Goal: Task Accomplishment & Management: Complete application form

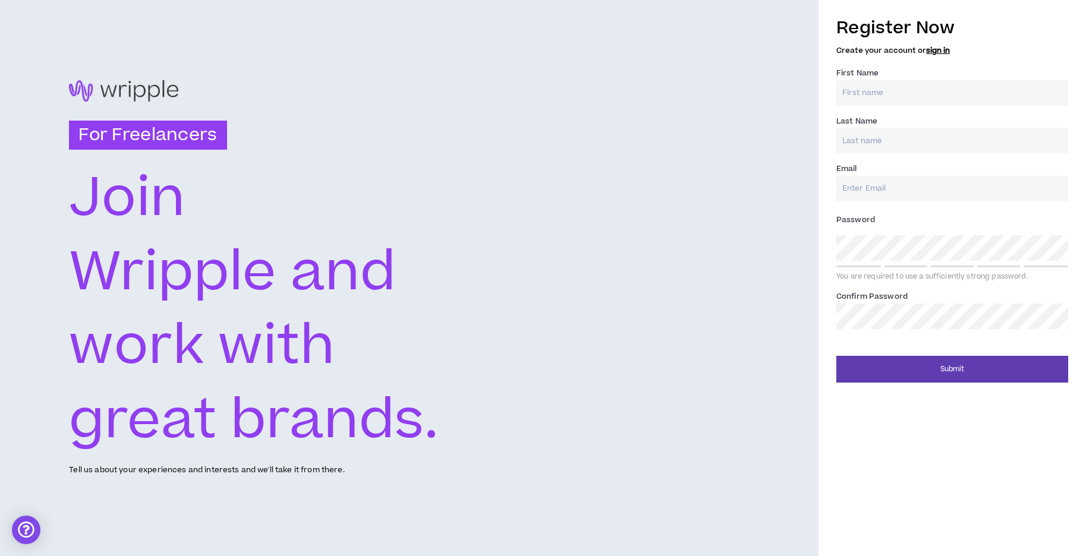
click at [853, 91] on input "First Name *" at bounding box center [952, 93] width 232 height 26
type input "[PERSON_NAME]"
type input "Creati"
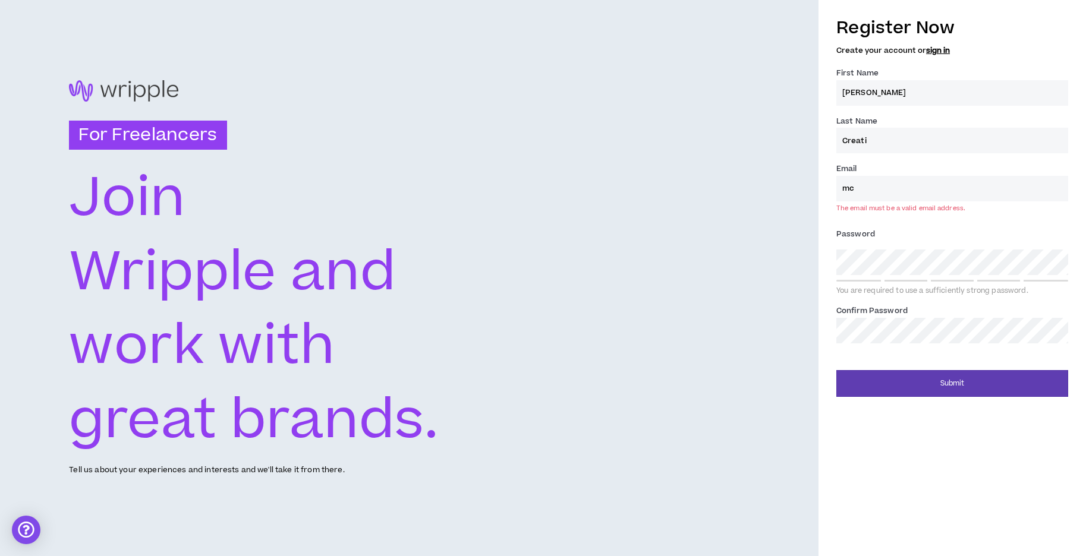
type input "m"
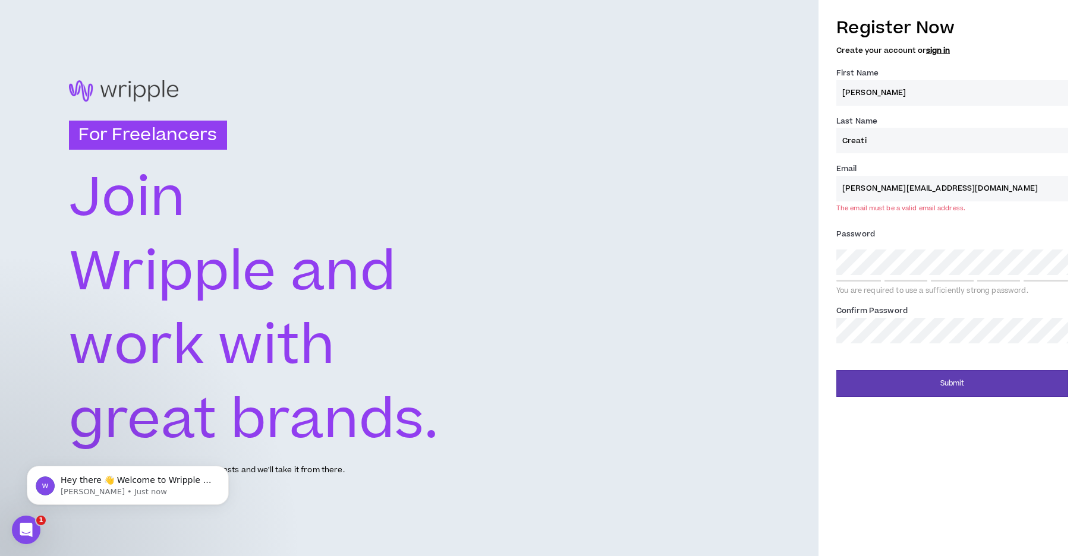
type input "[PERSON_NAME][EMAIL_ADDRESS][DOMAIN_NAME]"
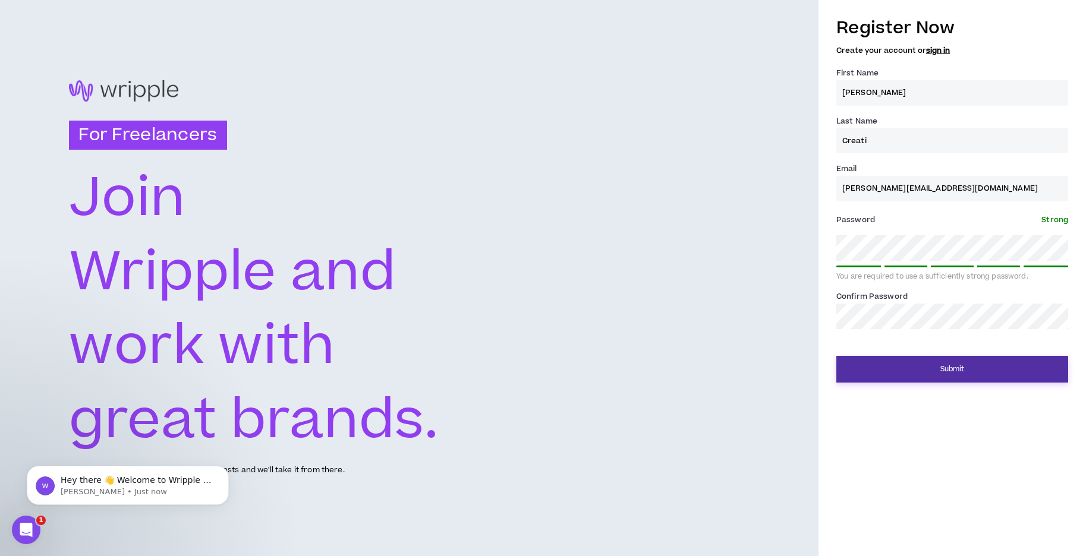
click at [968, 381] on button "Submit" at bounding box center [952, 369] width 232 height 27
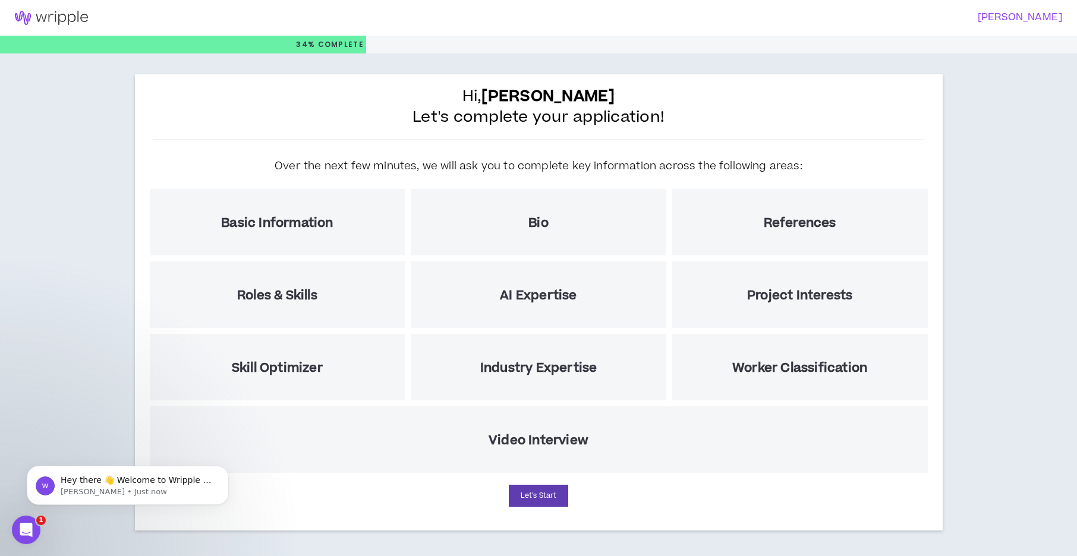
scroll to position [1, 0]
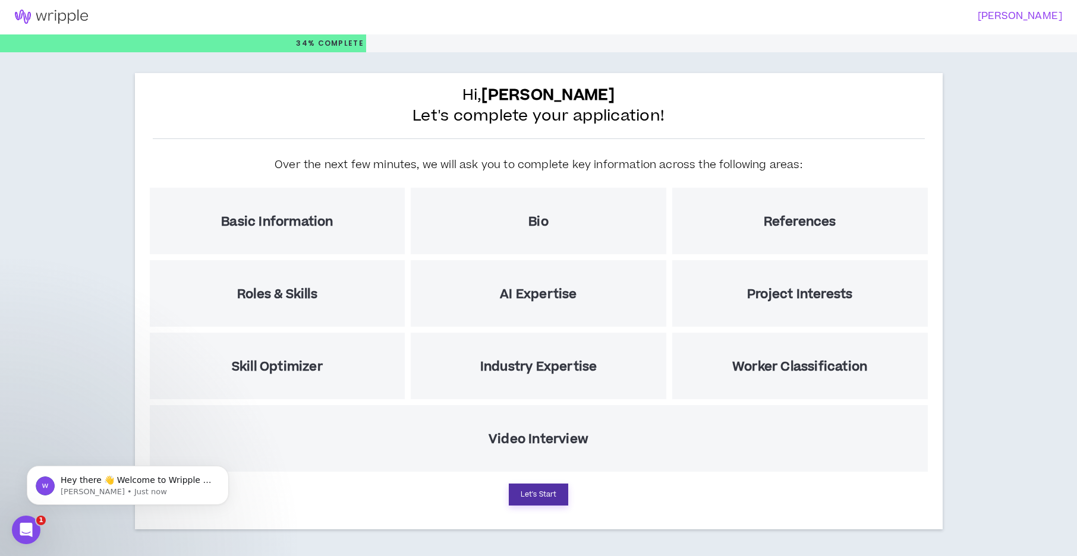
click at [543, 501] on button "Let's Start" at bounding box center [538, 495] width 59 height 22
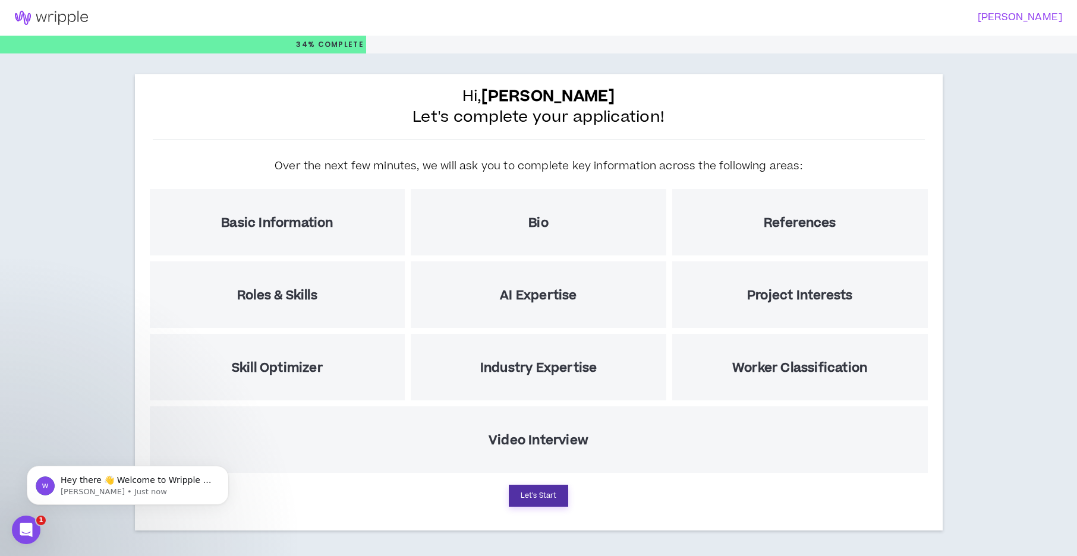
select select "US"
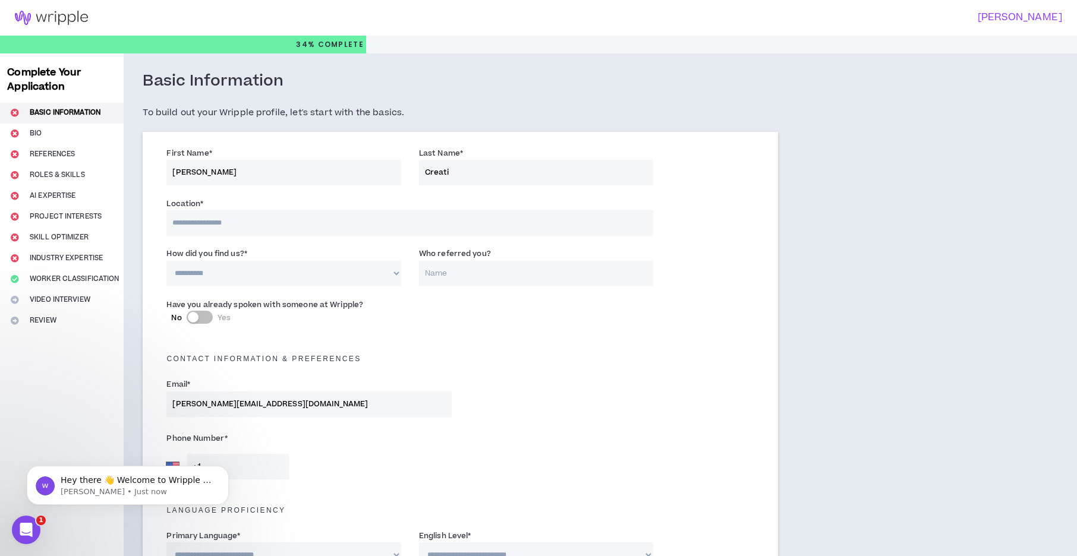
click at [238, 233] on input at bounding box center [409, 223] width 487 height 26
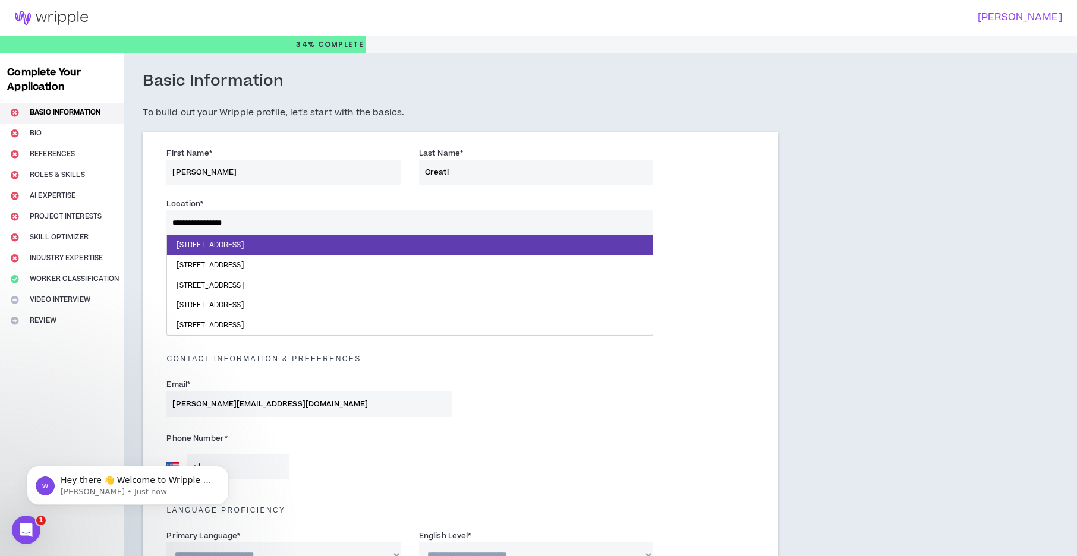
type input "**********"
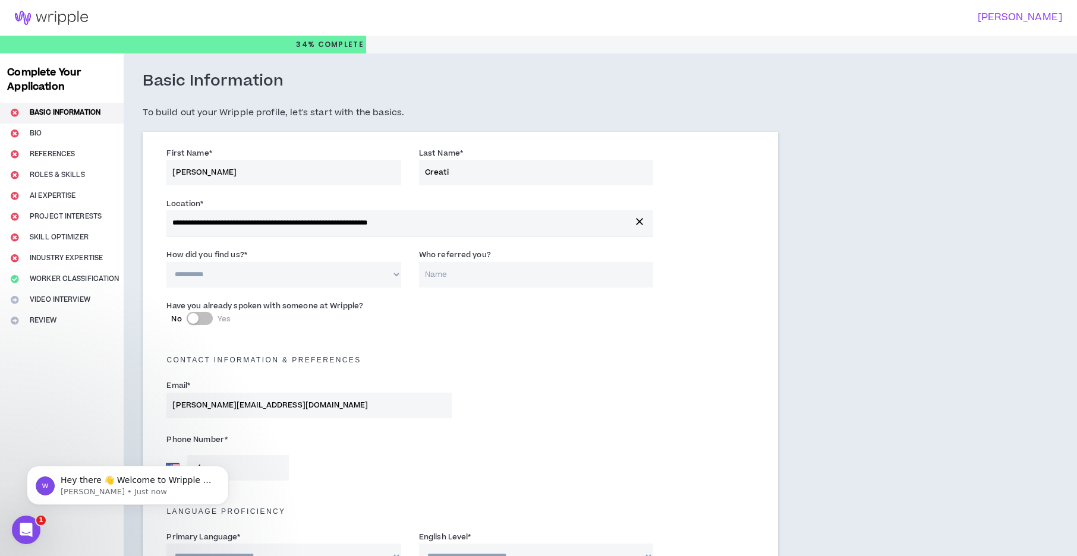
click at [225, 275] on select "**********" at bounding box center [283, 275] width 234 height 26
select select "*"
click at [166, 262] on select "**********" at bounding box center [283, 275] width 234 height 26
click at [502, 285] on input "Who referred you?" at bounding box center [536, 275] width 234 height 26
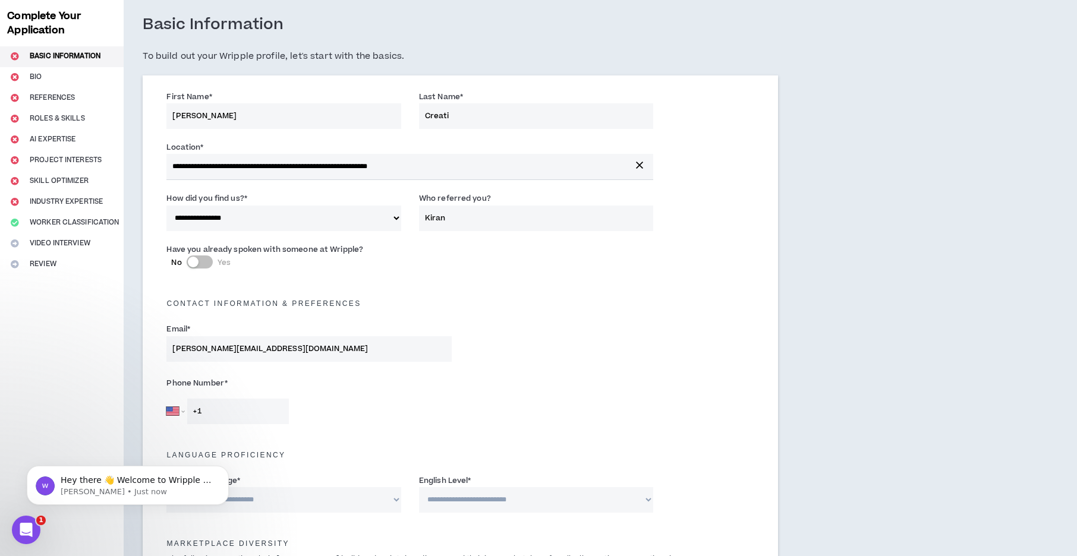
scroll to position [59, 0]
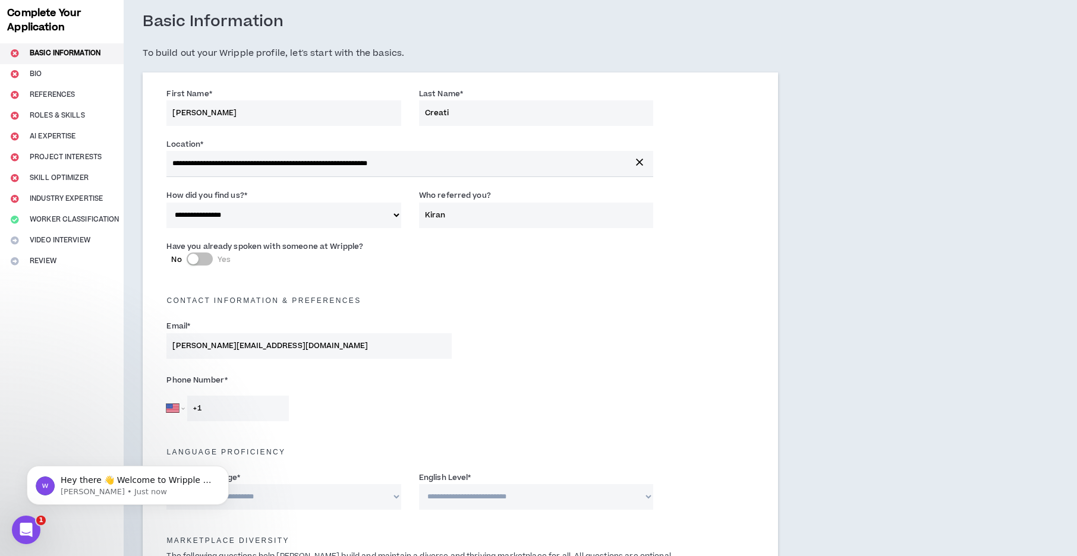
type input "Kiran"
click at [191, 255] on div "button" at bounding box center [193, 259] width 11 height 11
click at [580, 273] on input "Who did you speak with? *" at bounding box center [561, 266] width 184 height 26
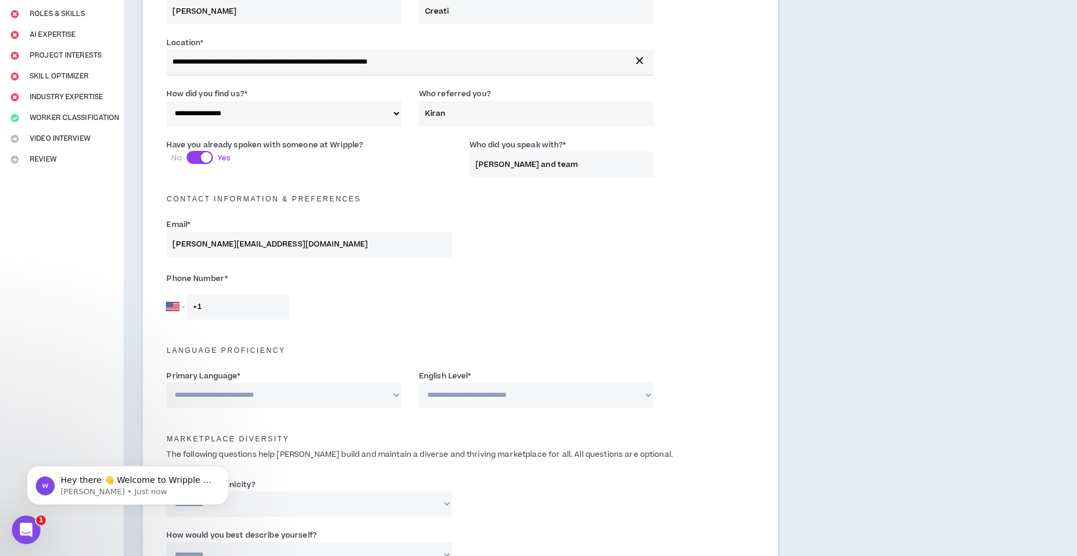
scroll to position [178, 0]
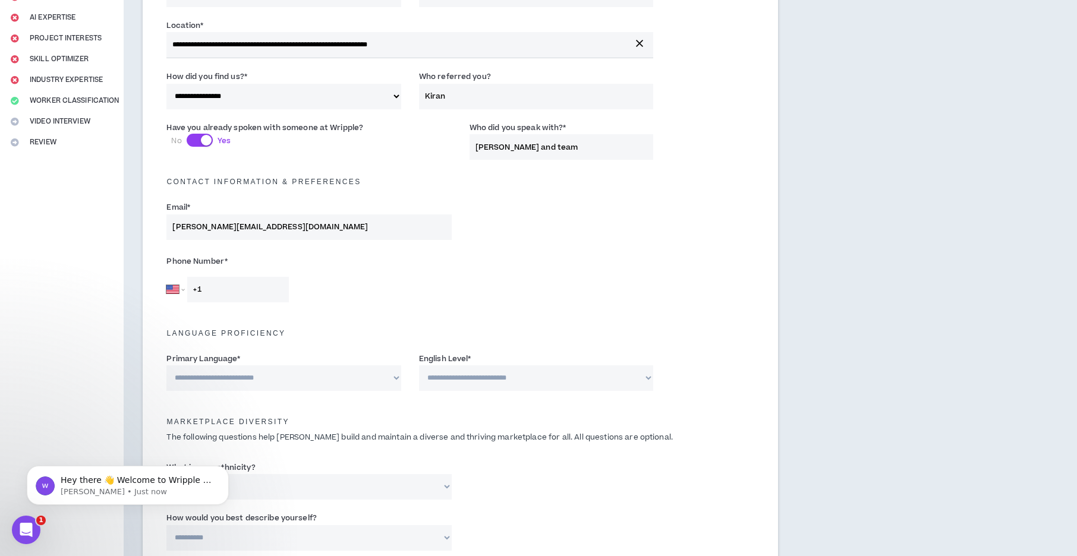
type input "[PERSON_NAME] and team"
click at [214, 285] on input "+1" at bounding box center [238, 290] width 102 height 26
type input "[PHONE_NUMBER]"
click at [256, 384] on select "**********" at bounding box center [283, 378] width 234 height 26
select select "*******"
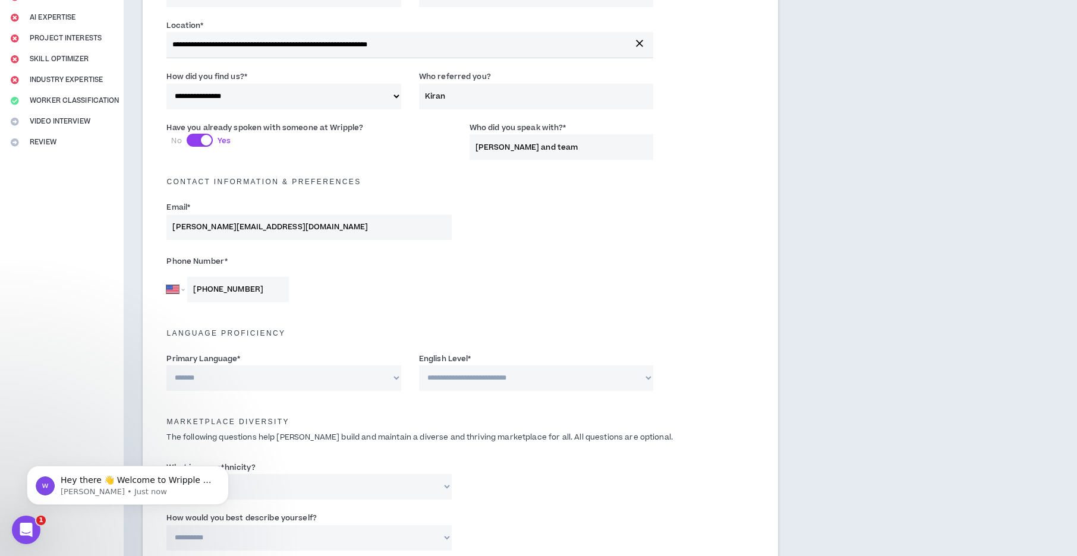
click at [166, 365] on select "**********" at bounding box center [283, 378] width 234 height 26
click at [615, 368] on select "**********" at bounding box center [536, 378] width 234 height 26
select select "*"
click at [419, 365] on select "**********" at bounding box center [536, 378] width 234 height 26
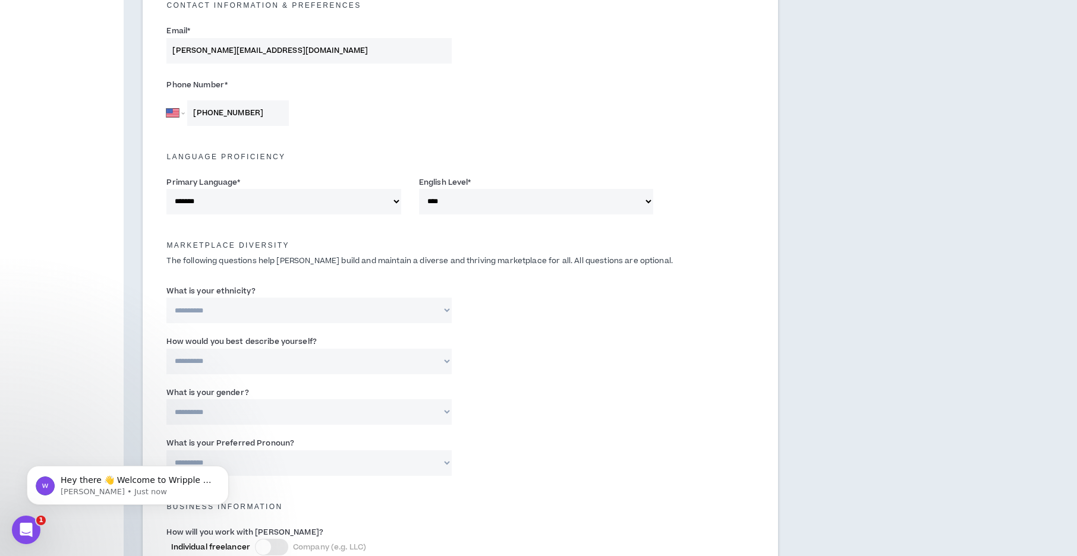
scroll to position [356, 0]
click at [285, 310] on select "**********" at bounding box center [308, 309] width 285 height 26
select select "**********"
click at [166, 296] on select "**********" at bounding box center [308, 309] width 285 height 26
click at [615, 314] on input "Please specify *" at bounding box center [561, 309] width 184 height 26
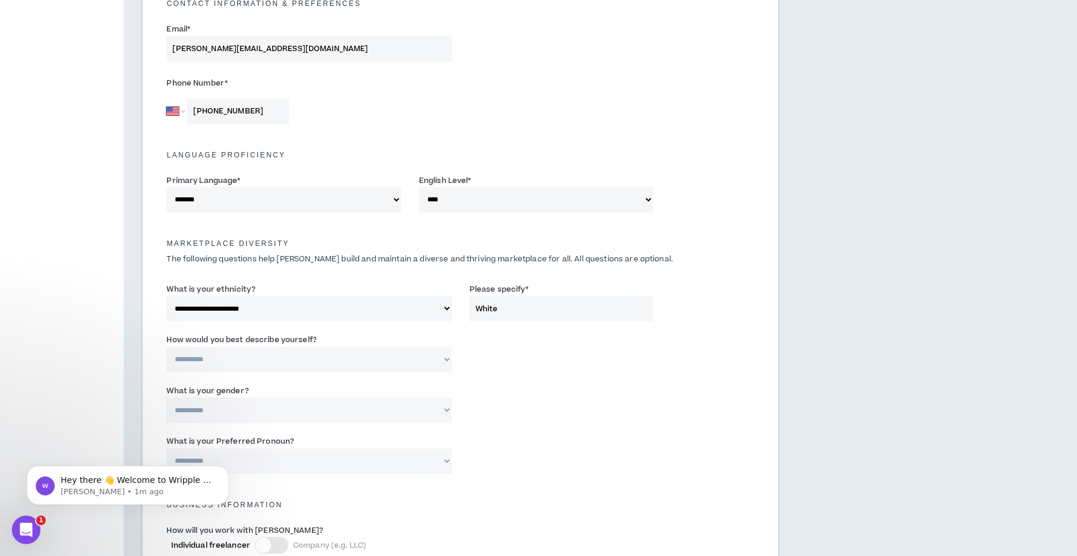
type input "White"
click at [393, 314] on select "**********" at bounding box center [308, 309] width 285 height 26
select select "**********"
click at [166, 296] on select "**********" at bounding box center [308, 309] width 285 height 26
click at [227, 468] on icon "Dismiss notification" at bounding box center [225, 469] width 7 height 7
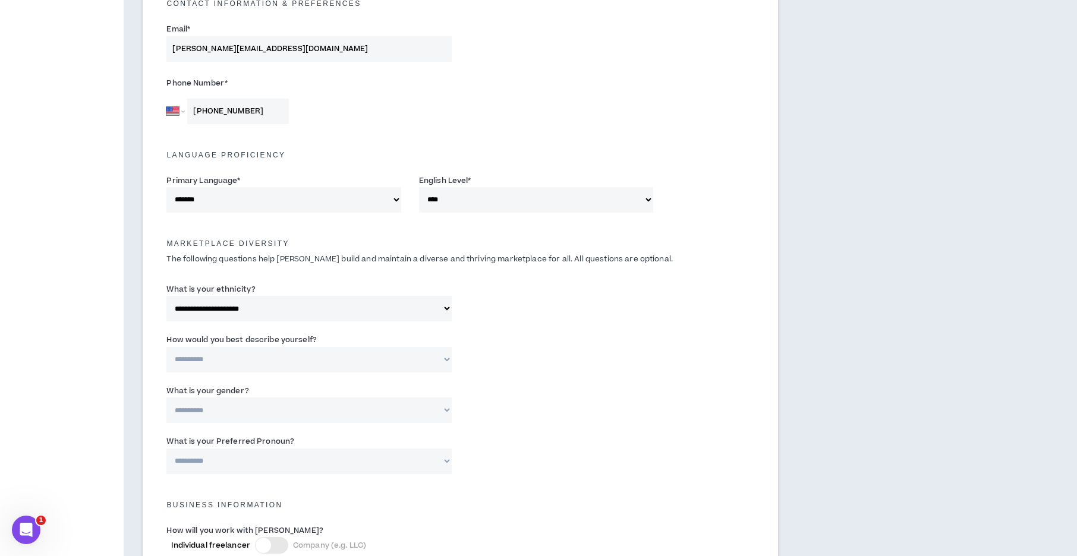
click at [258, 358] on select "**********" at bounding box center [308, 360] width 285 height 26
select select "*****"
click at [166, 347] on select "**********" at bounding box center [308, 360] width 285 height 26
click at [231, 409] on select "**********" at bounding box center [308, 410] width 285 height 26
select select "***"
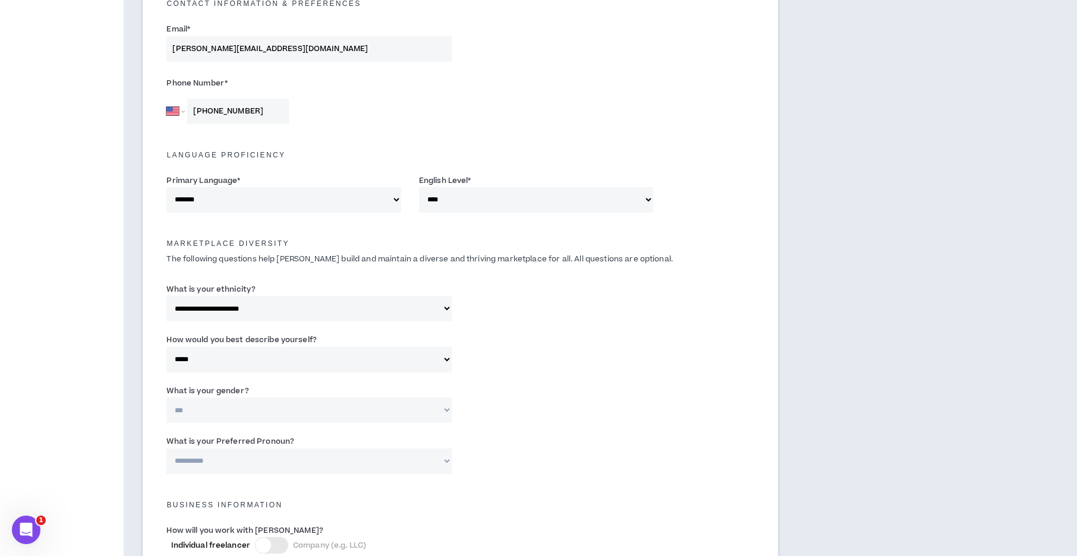
click at [166, 397] on select "**********" at bounding box center [308, 410] width 285 height 26
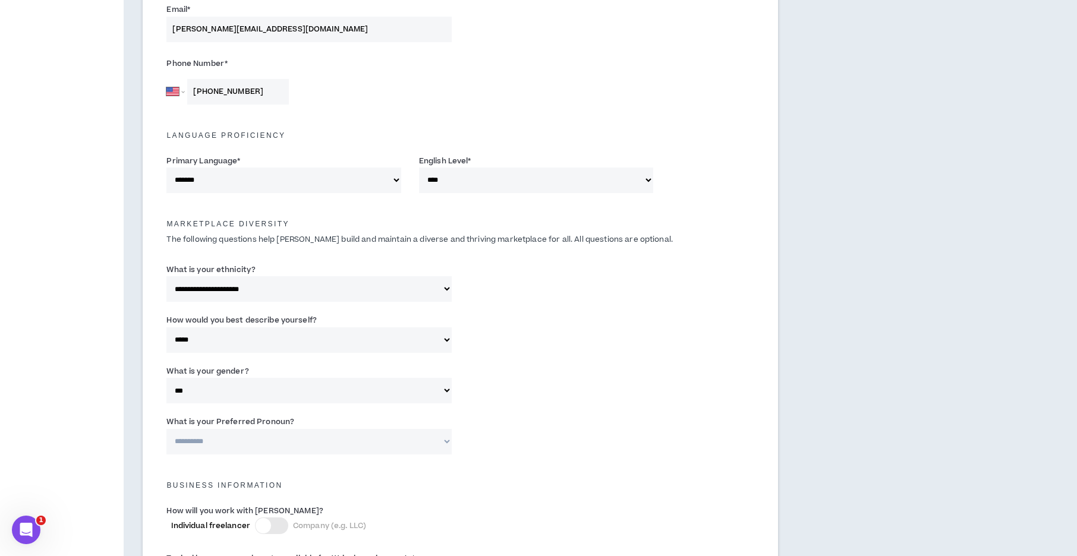
scroll to position [416, 0]
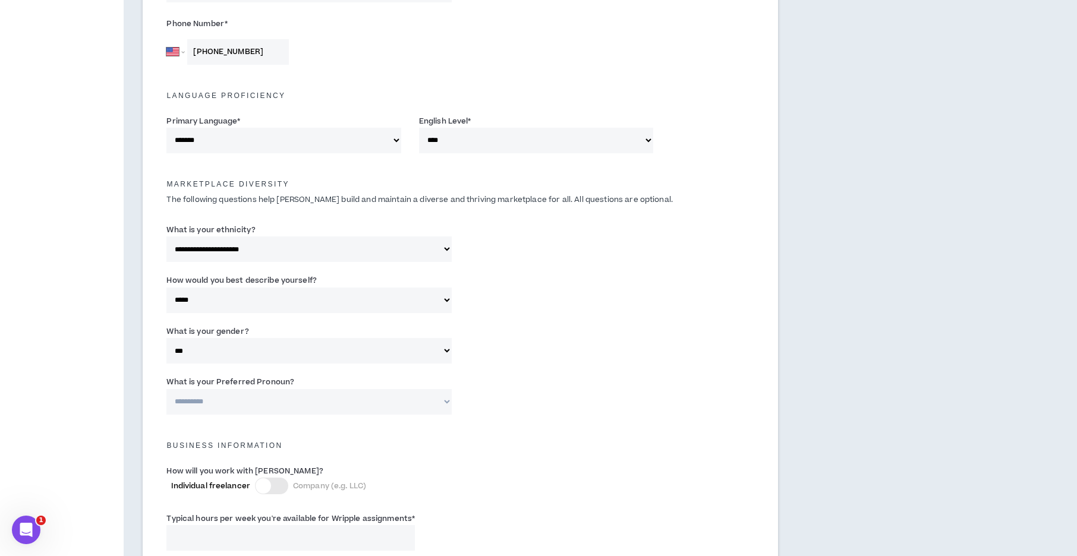
click at [235, 401] on select "**********" at bounding box center [308, 402] width 285 height 26
click at [307, 415] on div "**********" at bounding box center [459, 398] width 605 height 51
click at [310, 402] on select "**********" at bounding box center [308, 402] width 285 height 26
click at [545, 407] on div "**********" at bounding box center [459, 398] width 605 height 51
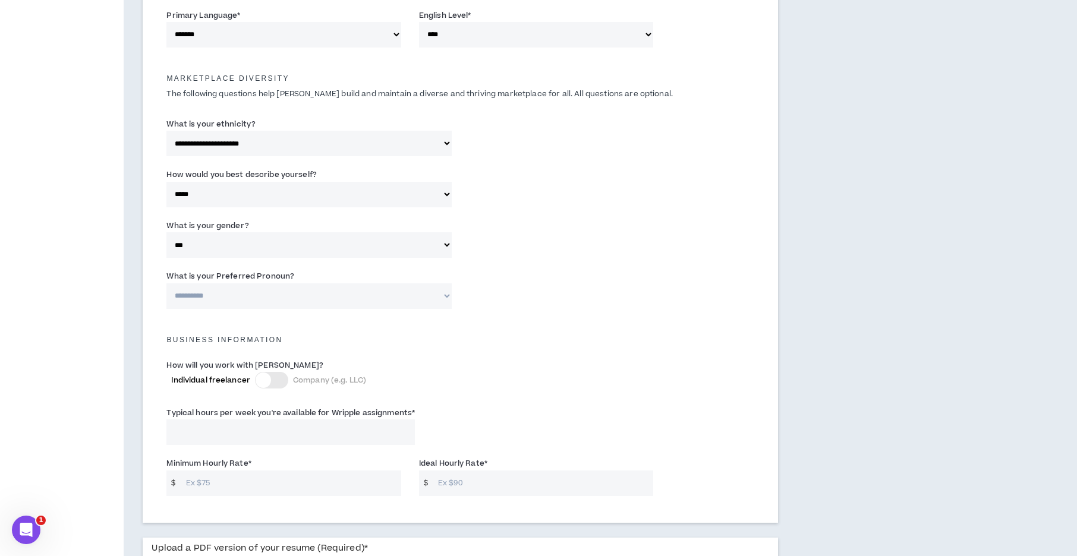
scroll to position [594, 0]
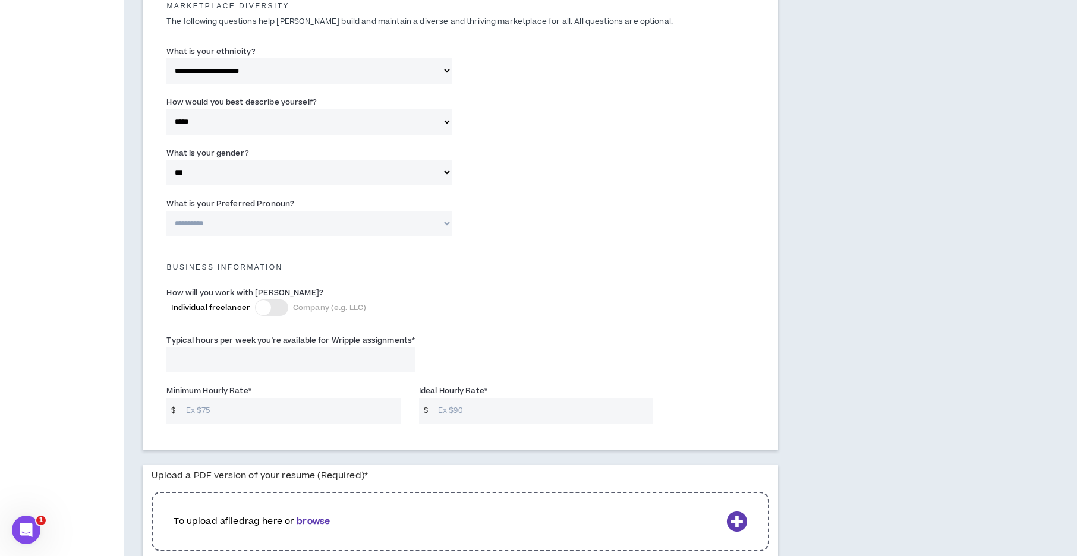
click at [272, 311] on div at bounding box center [271, 307] width 33 height 17
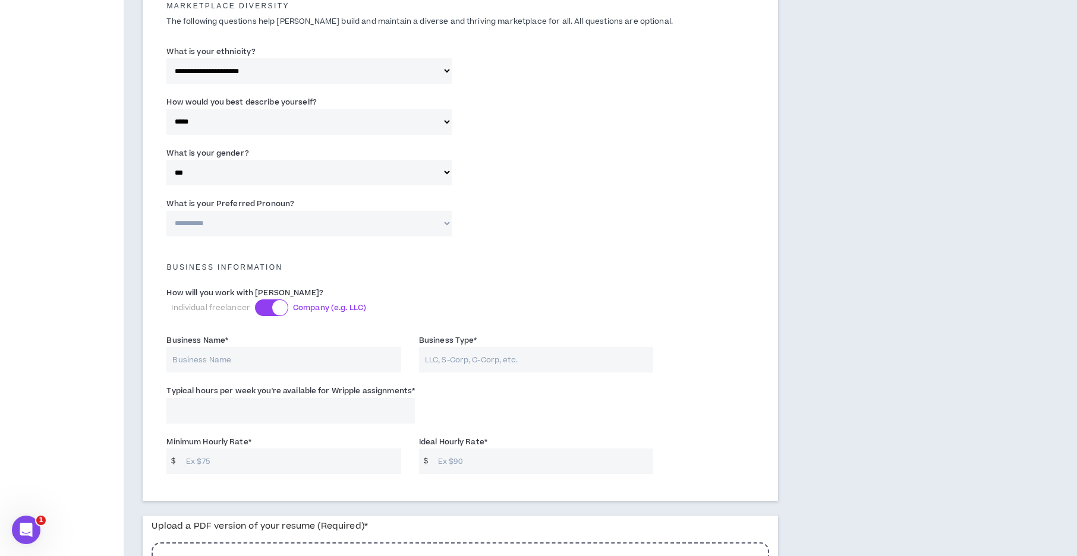
click at [289, 361] on input "Business Name *" at bounding box center [283, 360] width 234 height 26
type input "Lunico Design LLC"
type input "LLC"
click at [255, 418] on input "Typical hours per week you're available for Wripple assignments *" at bounding box center [290, 411] width 248 height 26
type input "99"
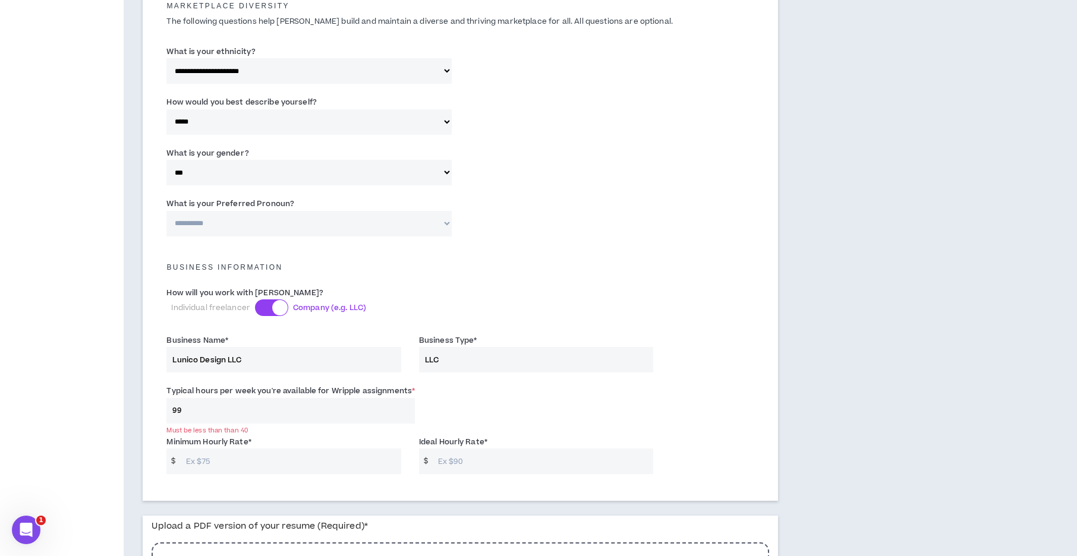
click at [313, 470] on input "Minimum Hourly Rate *" at bounding box center [290, 462] width 221 height 26
click at [465, 460] on input "Ideal Hourly Rate *" at bounding box center [542, 462] width 221 height 26
type input "160"
click at [291, 465] on input "Minimum Hourly Rate *" at bounding box center [290, 462] width 221 height 26
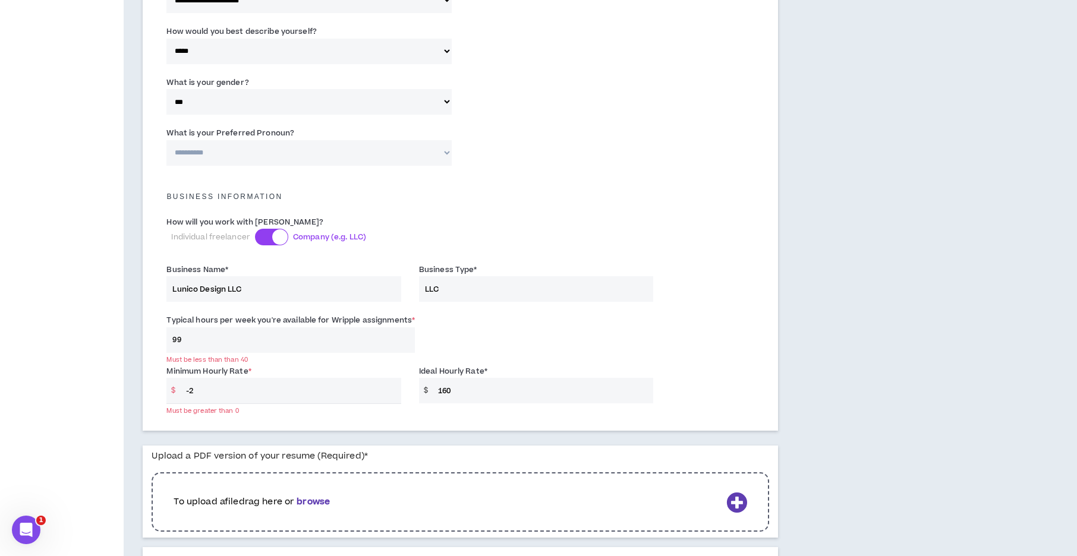
scroll to position [654, 0]
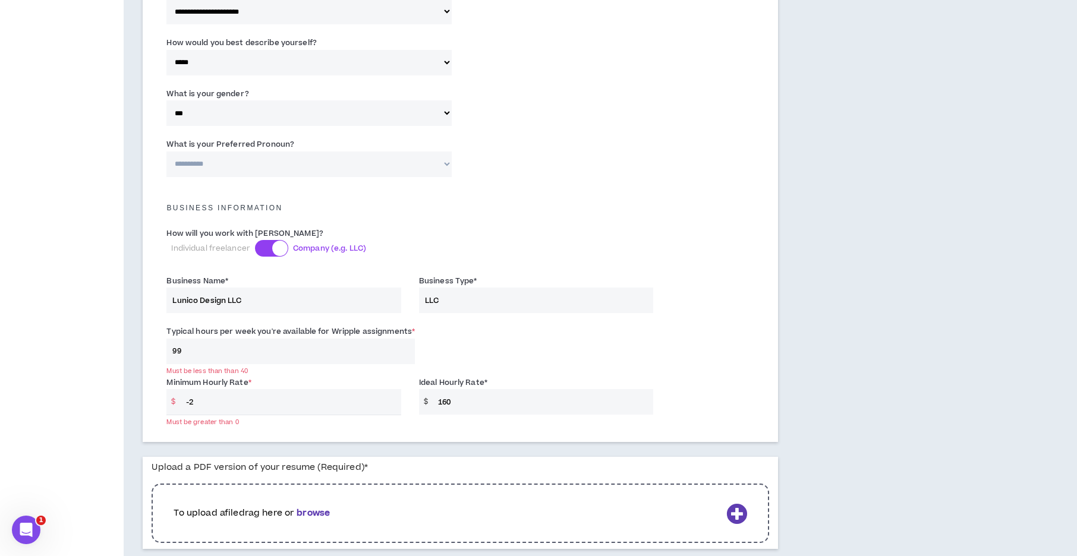
drag, startPoint x: 225, startPoint y: 408, endPoint x: 182, endPoint y: 402, distance: 43.3
click at [182, 402] on input "-2" at bounding box center [290, 402] width 221 height 26
click at [747, 339] on div "Typical hours per week you're available for Wripple assignments * 99 Must be le…" at bounding box center [459, 347] width 605 height 51
click at [207, 399] on input "120" at bounding box center [290, 402] width 221 height 26
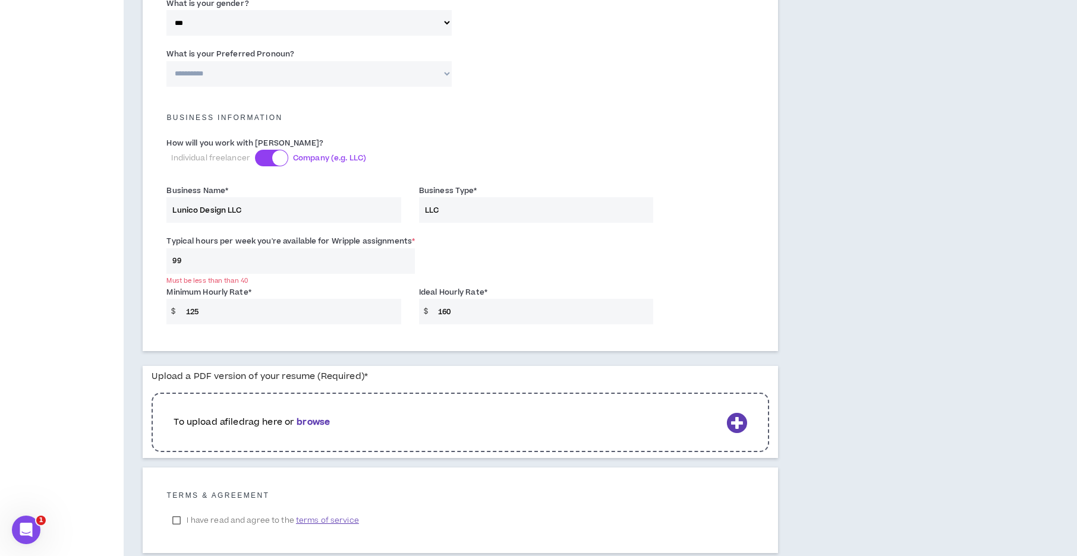
scroll to position [818, 0]
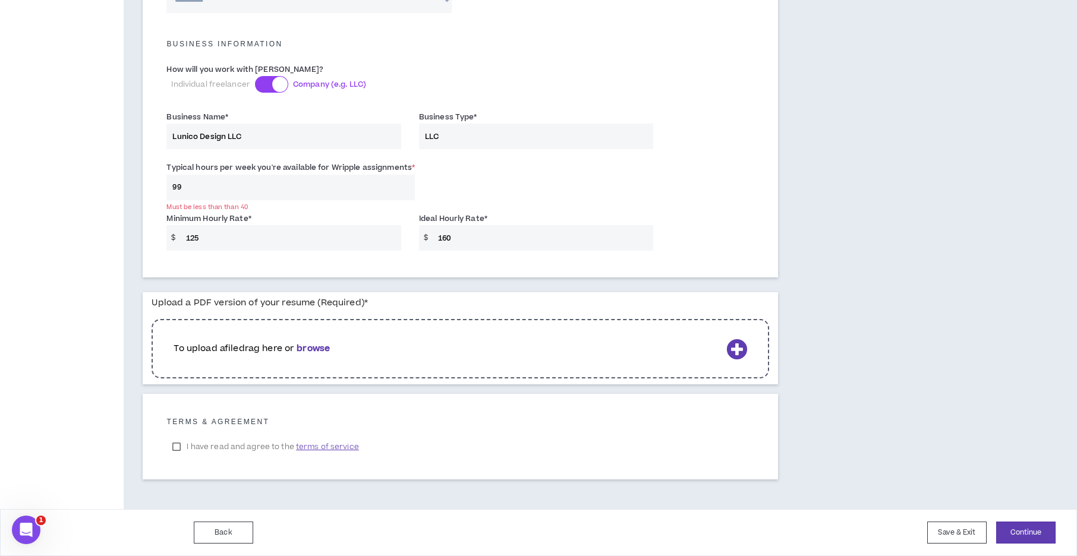
type input "125"
click at [174, 446] on label "I have read and agree to the terms of service" at bounding box center [265, 447] width 198 height 18
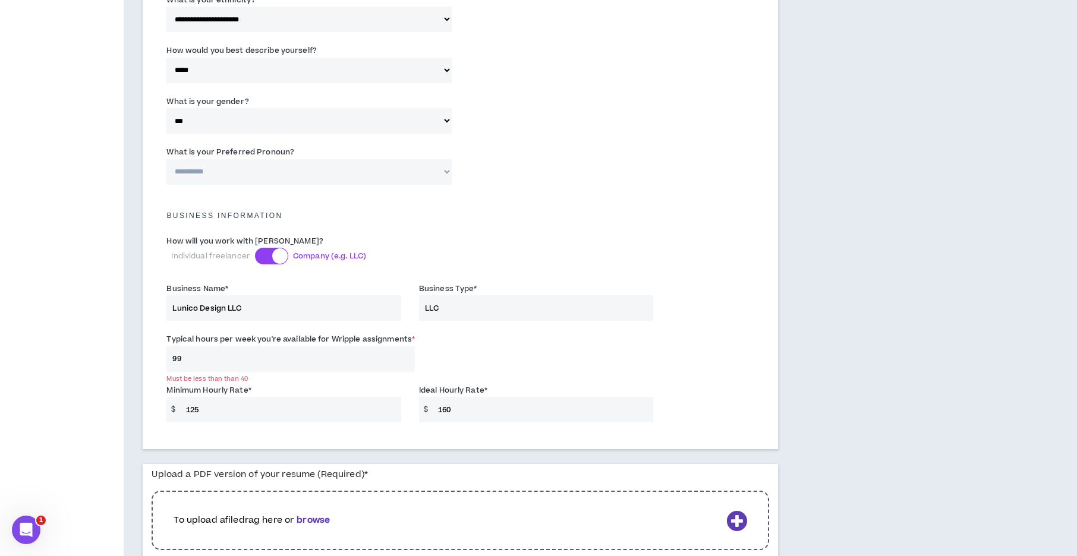
scroll to position [639, 0]
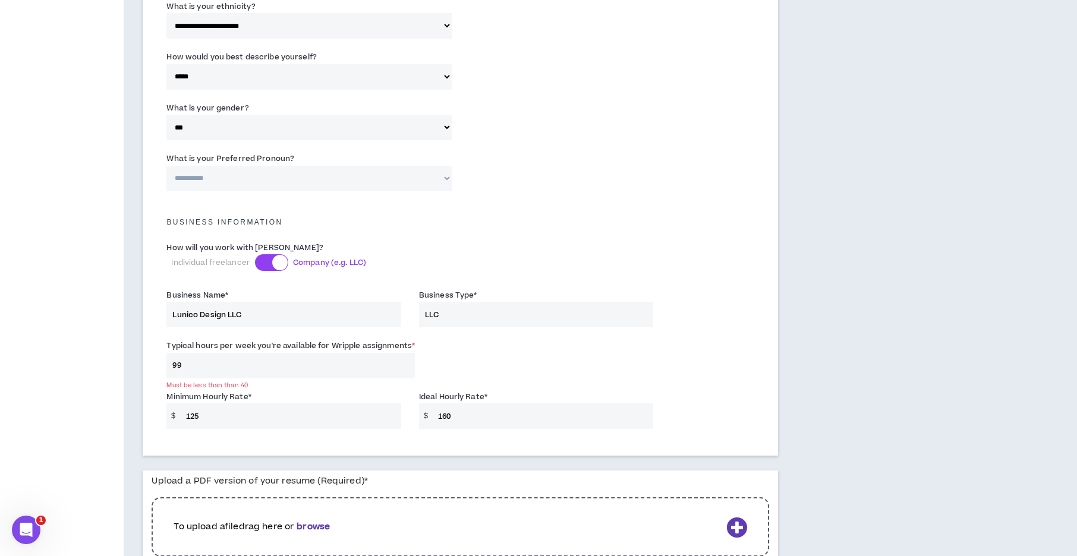
drag, startPoint x: 510, startPoint y: 424, endPoint x: 450, endPoint y: 426, distance: 60.0
click at [447, 426] on input "160" at bounding box center [542, 416] width 221 height 26
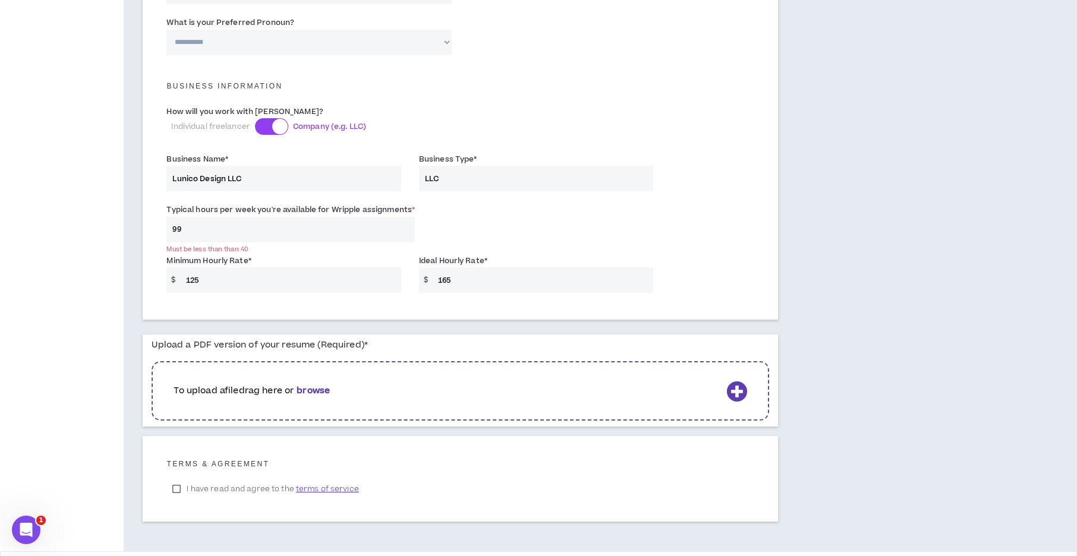
scroll to position [818, 0]
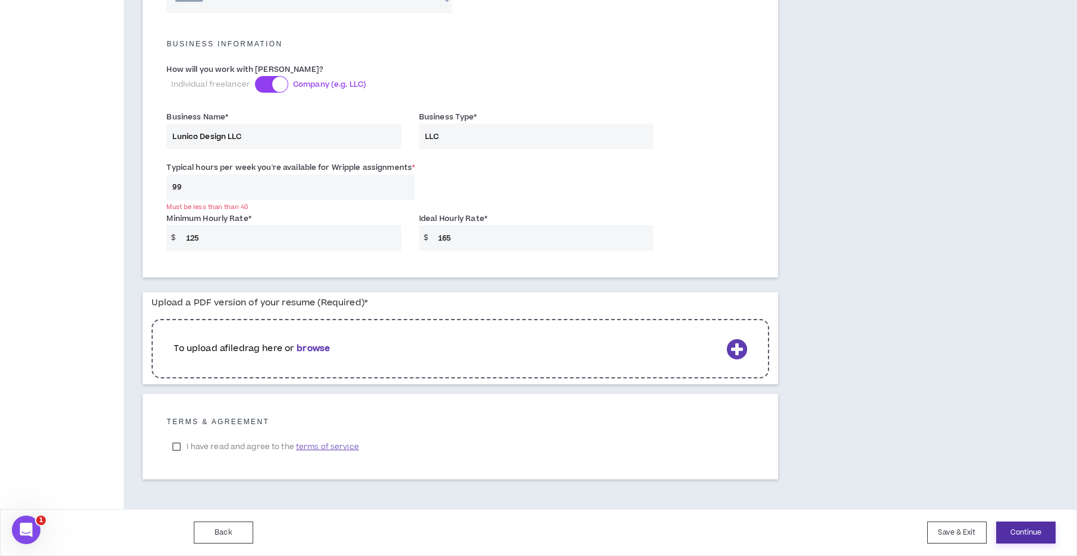
type input "165"
click at [1013, 531] on button "Continue" at bounding box center [1025, 533] width 59 height 22
drag, startPoint x: 208, startPoint y: 184, endPoint x: 144, endPoint y: 185, distance: 64.2
type input "40"
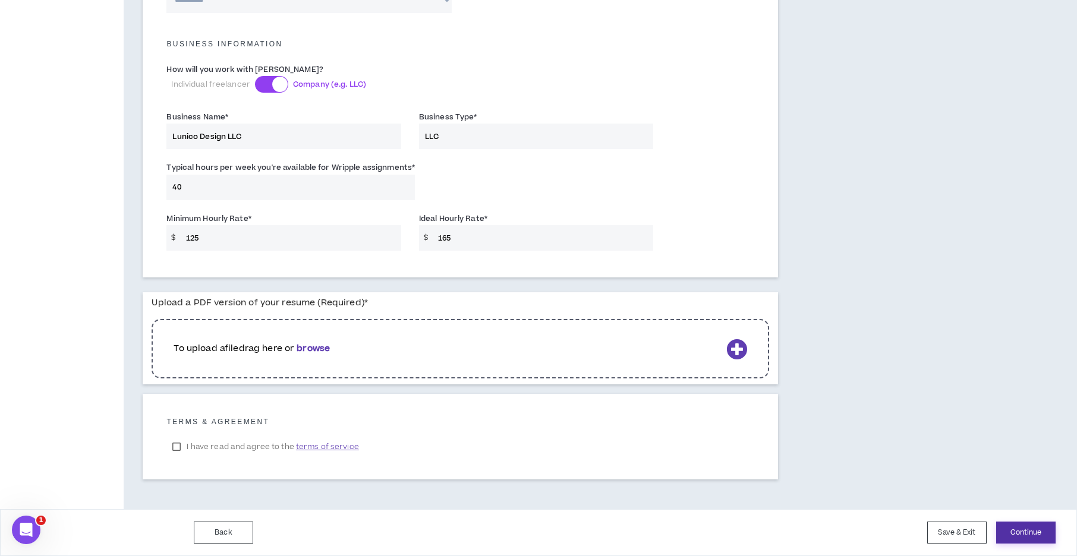
click at [1007, 531] on button "Continue" at bounding box center [1025, 533] width 59 height 22
click at [314, 354] on b "browse" at bounding box center [312, 348] width 33 height 12
click at [316, 351] on b "browse" at bounding box center [312, 348] width 33 height 12
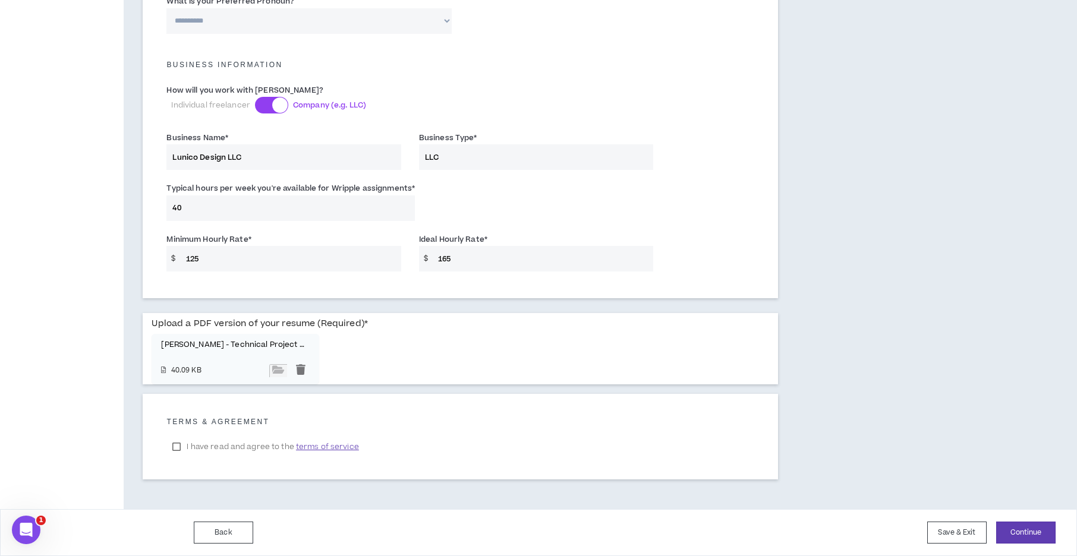
scroll to position [797, 0]
click at [1012, 537] on button "Continue" at bounding box center [1025, 533] width 59 height 22
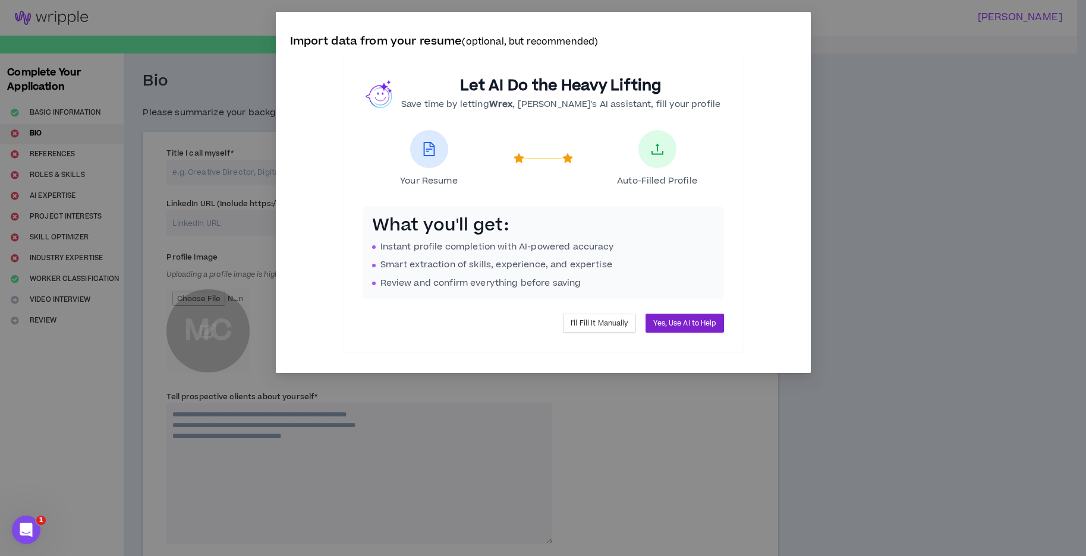
click at [673, 329] on button "Yes, Use AI to Help" at bounding box center [684, 323] width 78 height 19
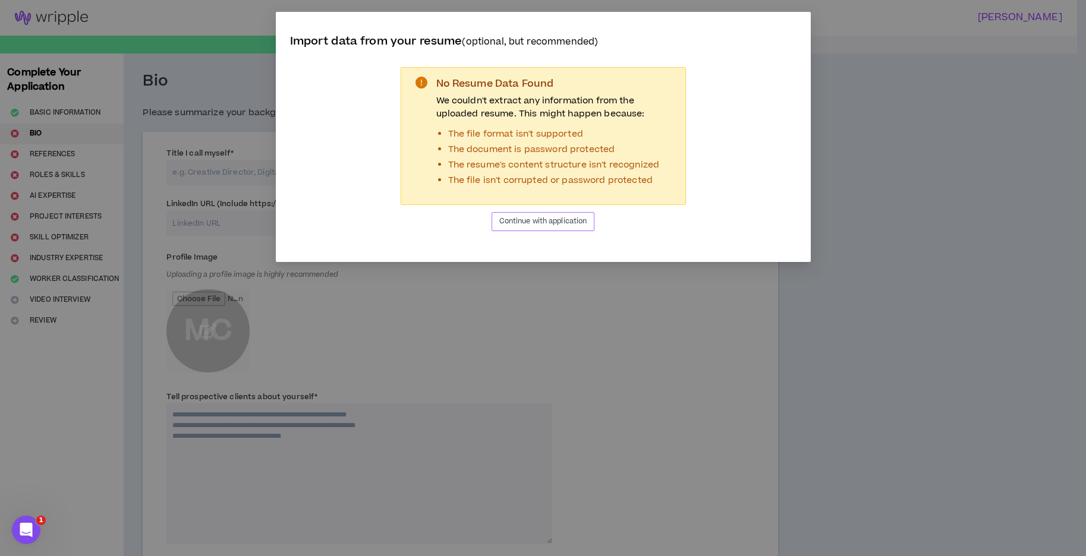
click at [547, 219] on span "Continue with application" at bounding box center [543, 221] width 88 height 11
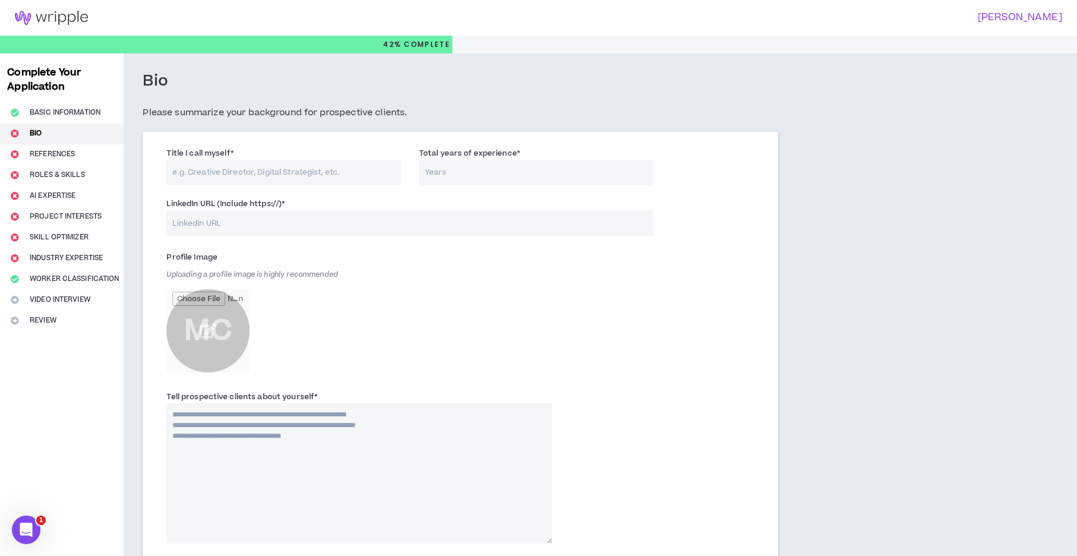
click at [309, 171] on input "Title I call myself *" at bounding box center [283, 173] width 234 height 26
type input "T"
type input "Digital Experience Technology"
type input "20"
paste input "[URL][DOMAIN_NAME]"
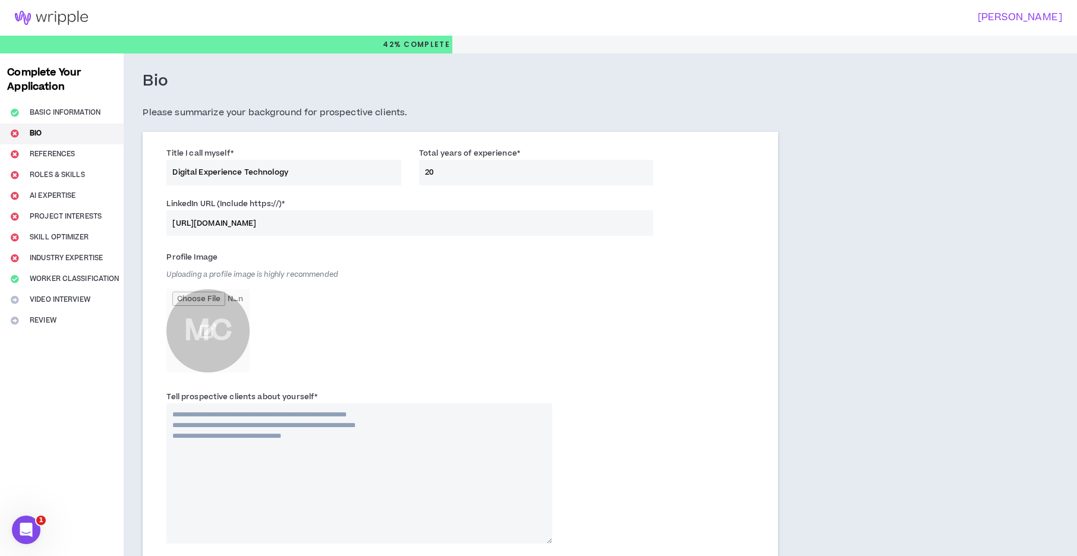
type input "[URL][DOMAIN_NAME]"
click at [440, 472] on textarea "Tell prospective clients about yourself *" at bounding box center [359, 473] width 386 height 140
click at [292, 436] on textarea "Tell prospective clients about yourself *" at bounding box center [359, 473] width 386 height 140
paste textarea "**********"
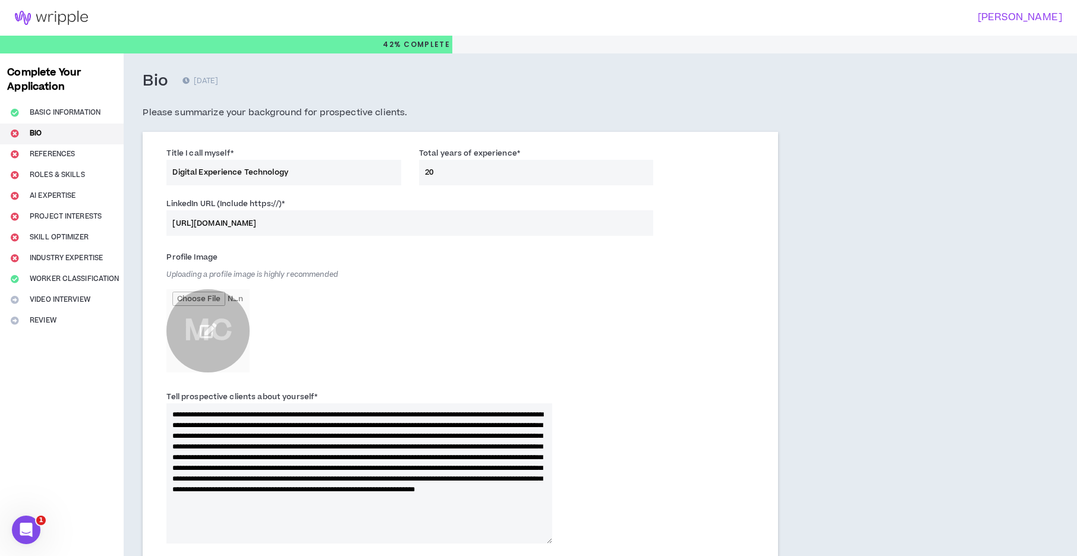
type textarea "**********"
click at [193, 326] on input "file" at bounding box center [207, 330] width 83 height 83
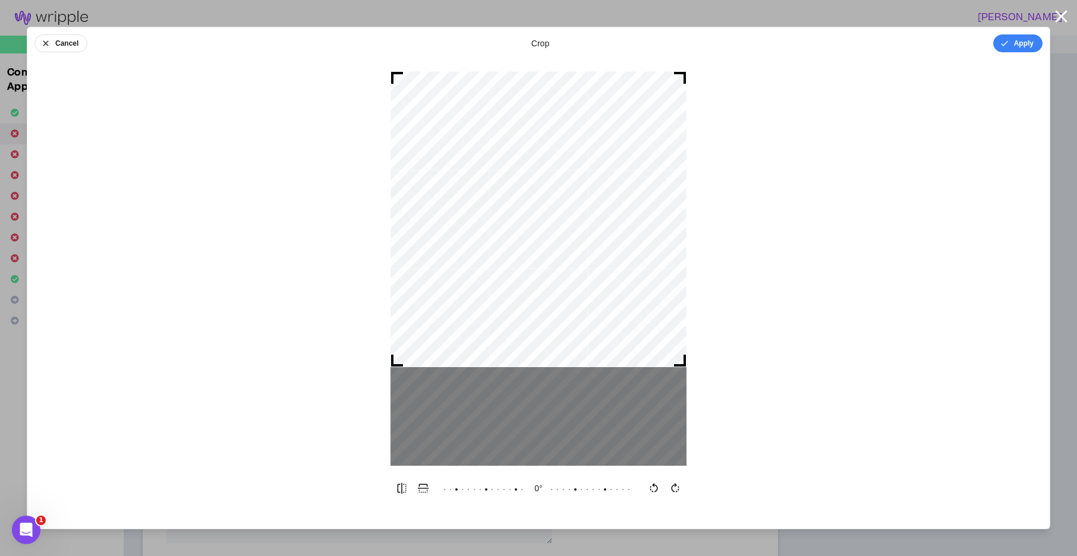
drag, startPoint x: 659, startPoint y: 152, endPoint x: 661, endPoint y: 96, distance: 55.9
click at [661, 96] on div at bounding box center [538, 219] width 296 height 296
click at [1014, 47] on button "Apply" at bounding box center [1017, 43] width 49 height 18
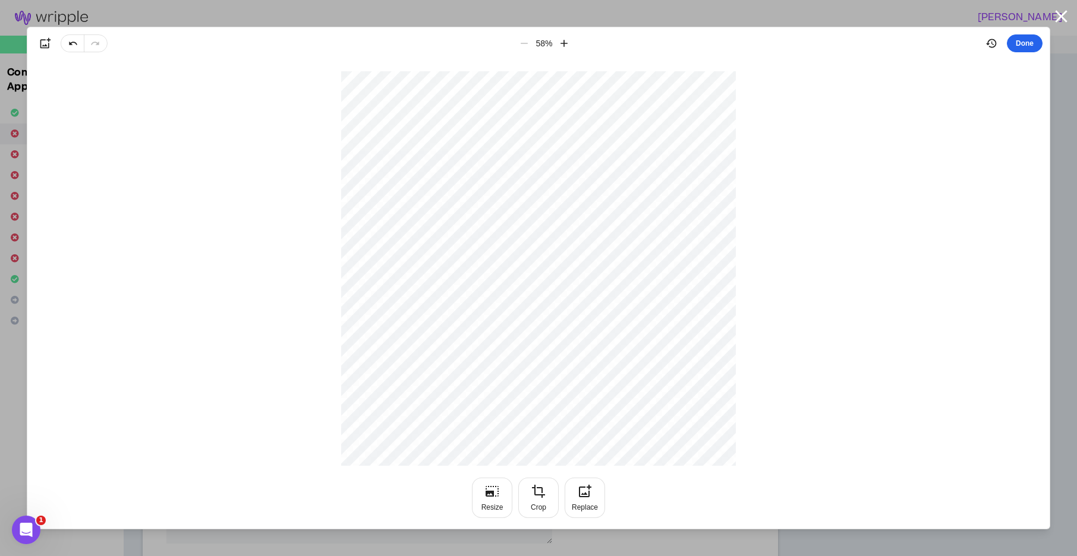
click at [1033, 43] on button "Done" at bounding box center [1025, 43] width 36 height 18
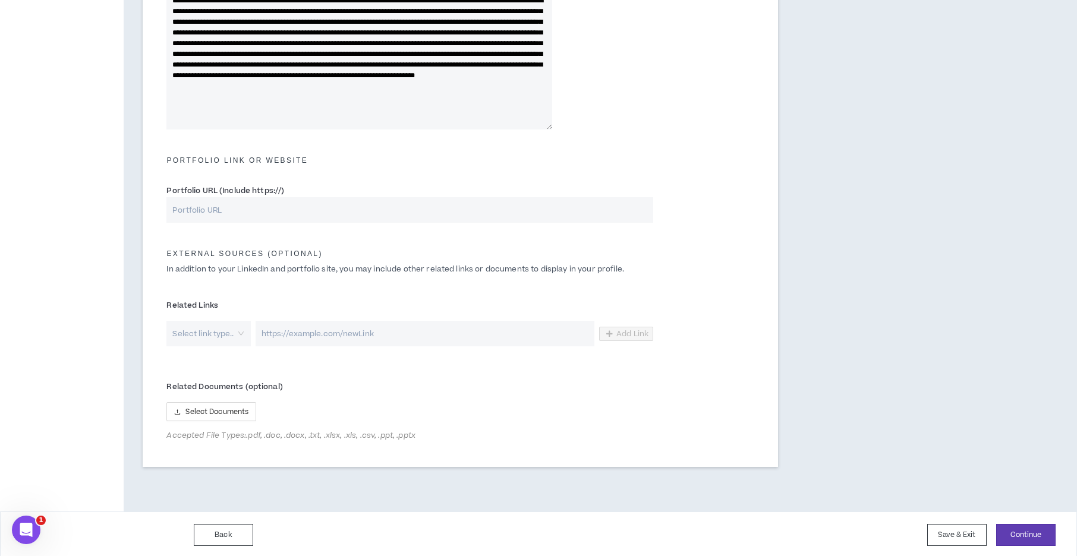
scroll to position [460, 0]
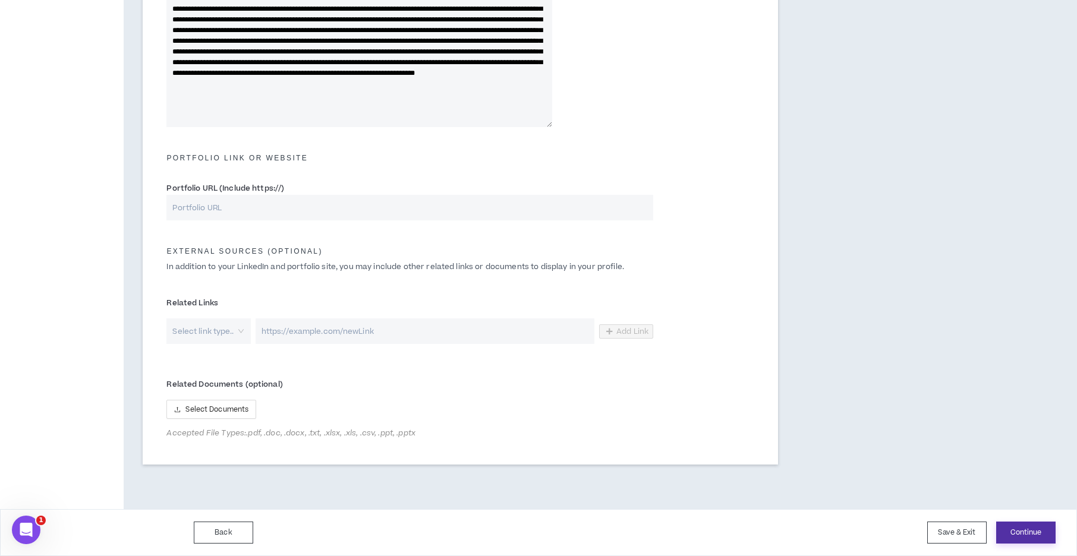
click at [1006, 532] on button "Continue" at bounding box center [1025, 533] width 59 height 22
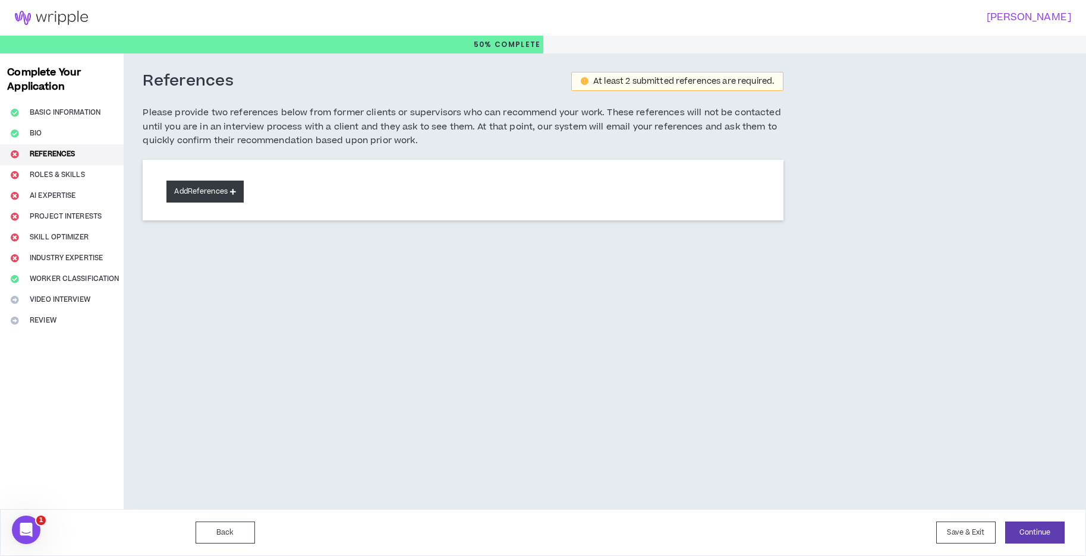
click at [212, 184] on button "Add References" at bounding box center [204, 192] width 77 height 22
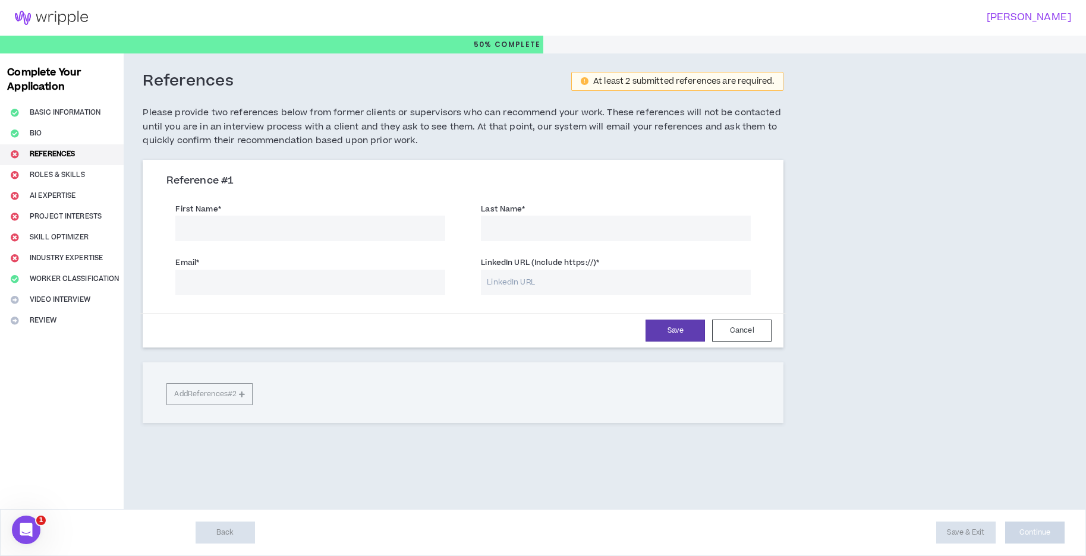
drag, startPoint x: 286, startPoint y: 230, endPoint x: 303, endPoint y: 226, distance: 17.6
click at [286, 230] on input "First Name *" at bounding box center [310, 229] width 270 height 26
type input "Kiran"
click at [519, 223] on input "Last Name *" at bounding box center [616, 229] width 270 height 26
paste input "Bhandari"
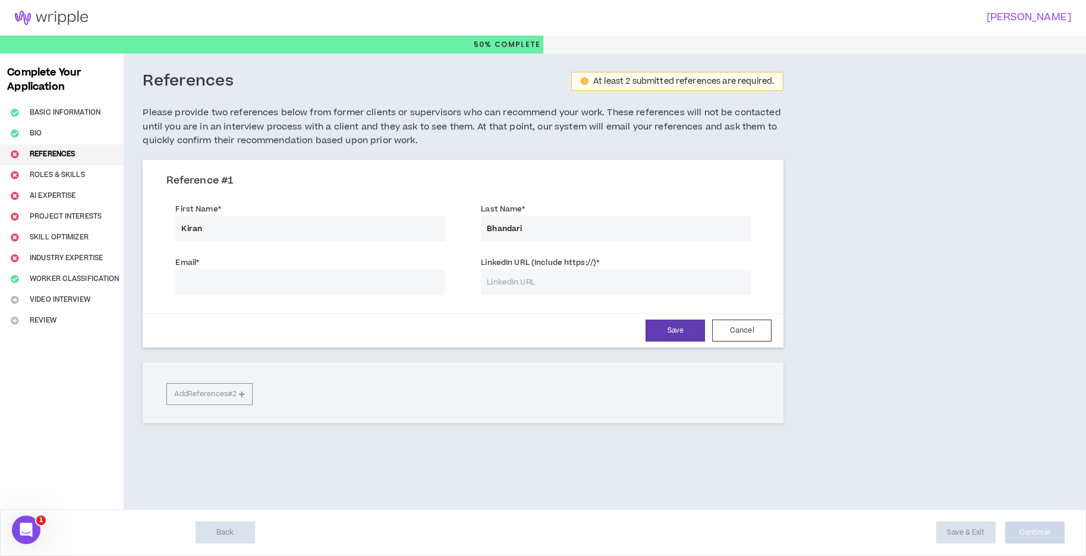
type input "Bhandari"
click at [212, 282] on input "Email *" at bounding box center [310, 283] width 270 height 26
paste input ""[EMAIL_ADDRESS][DOMAIN_NAME]" <[EMAIL_ADDRESS][DOMAIN_NAME]>"
drag, startPoint x: 259, startPoint y: 279, endPoint x: 396, endPoint y: 280, distance: 136.7
click at [396, 280] on input ""[EMAIL_ADDRESS][DOMAIN_NAME]" <[EMAIL_ADDRESS][DOMAIN_NAME]>" at bounding box center [310, 283] width 270 height 26
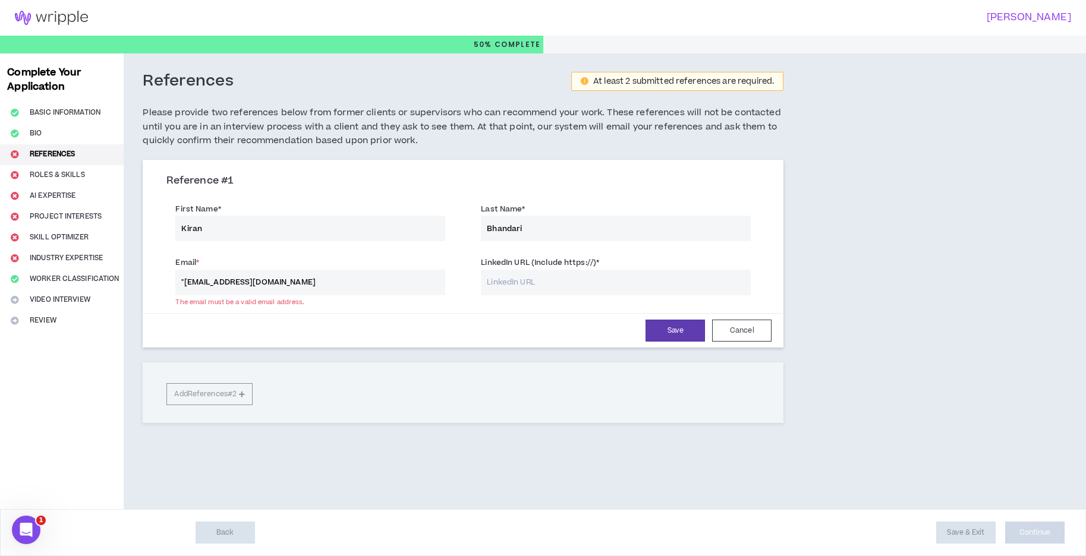
drag, startPoint x: 186, startPoint y: 281, endPoint x: 166, endPoint y: 283, distance: 20.3
click at [166, 283] on div "Email * "[EMAIL_ADDRESS][DOMAIN_NAME] The email must be a valid email address." at bounding box center [309, 274] width 305 height 42
type input "[EMAIL_ADDRESS][DOMAIN_NAME]"
click at [525, 290] on input "LinkedIn URL (Include https://) *" at bounding box center [616, 283] width 270 height 26
paste input "[URL][DOMAIN_NAME]"
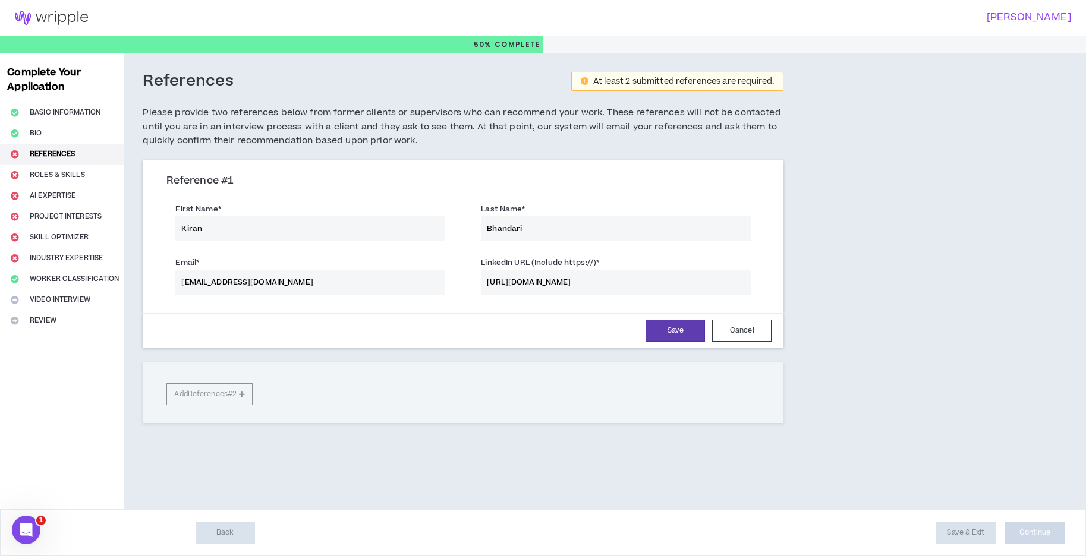
type input "[URL][DOMAIN_NAME]"
drag, startPoint x: 905, startPoint y: 267, endPoint x: 854, endPoint y: 303, distance: 62.2
click at [904, 268] on div "References At least 2 submitted references are required. Please provide two ref…" at bounding box center [531, 281] width 814 height 456
click at [661, 330] on button "Save" at bounding box center [674, 331] width 59 height 22
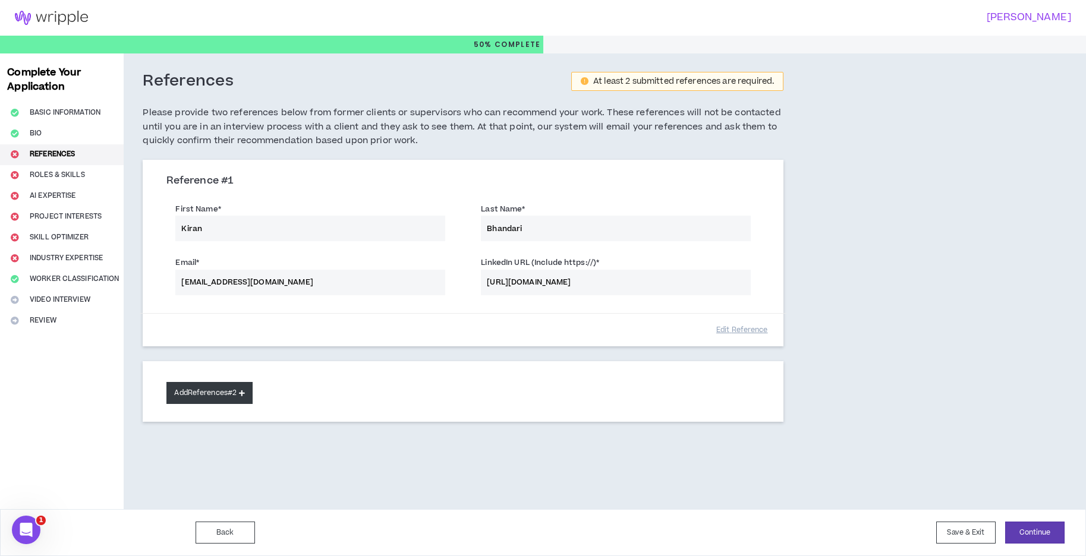
click at [196, 392] on button "Add References #2" at bounding box center [209, 393] width 86 height 22
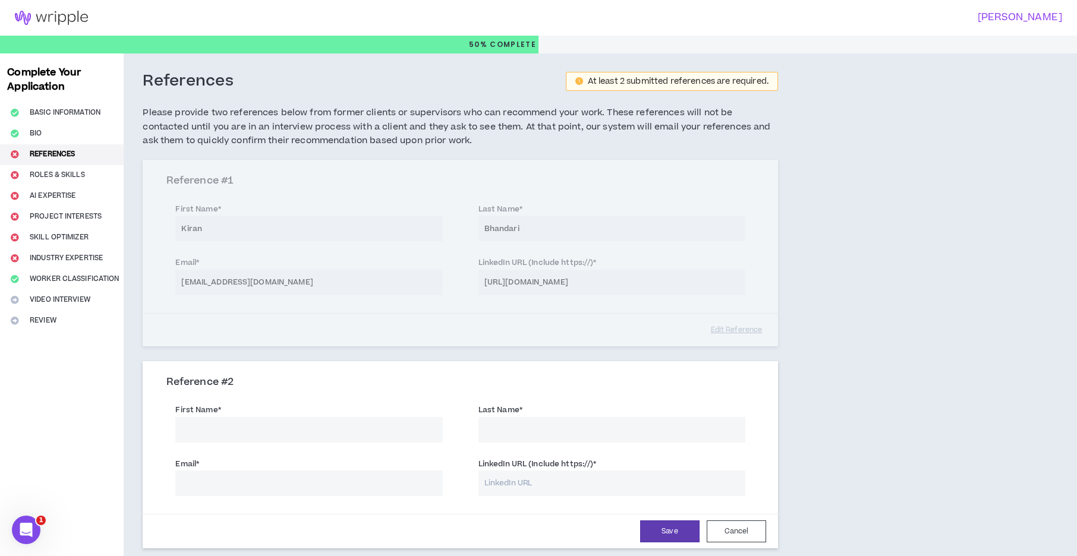
click at [266, 418] on input "First Name *" at bounding box center [308, 430] width 267 height 26
click at [210, 428] on input "[PERSON_NAME]" at bounding box center [308, 430] width 267 height 26
type input "Vikas"
type input "Sah"
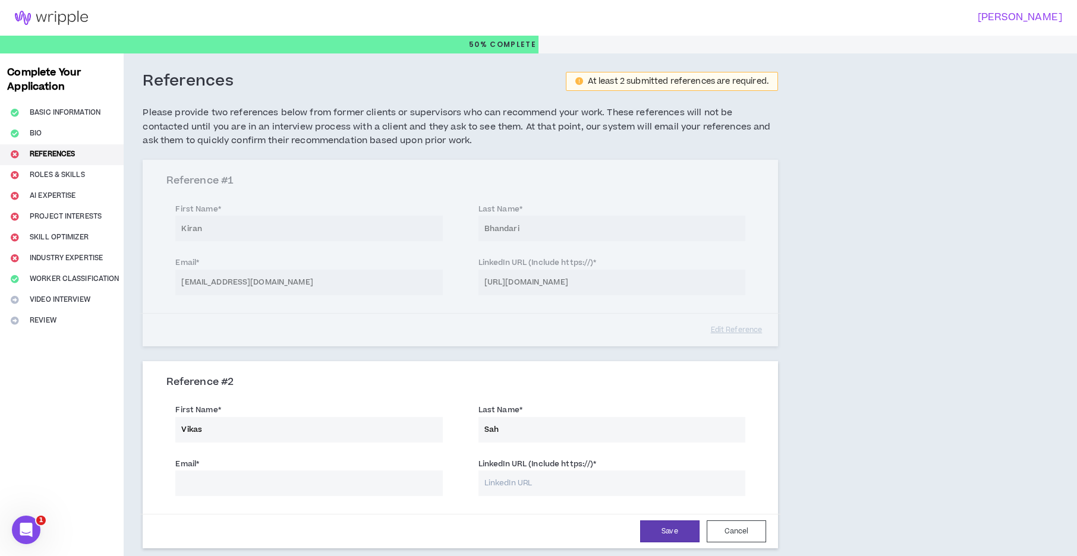
click at [497, 494] on input "LinkedIn URL (Include https://) *" at bounding box center [611, 484] width 267 height 26
paste input "[URL][DOMAIN_NAME]"
type input "[URL][DOMAIN_NAME]"
click at [247, 492] on input "Email *" at bounding box center [308, 484] width 267 height 26
paste input "[EMAIL_ADDRESS][DOMAIN_NAME]"
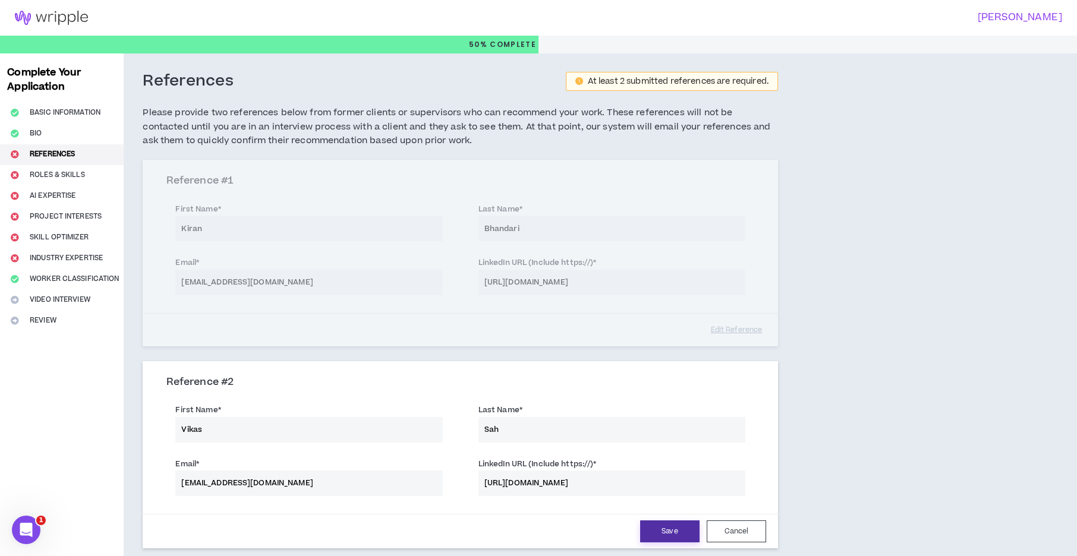
type input "[EMAIL_ADDRESS][DOMAIN_NAME]"
click at [674, 528] on button "Save" at bounding box center [669, 531] width 59 height 22
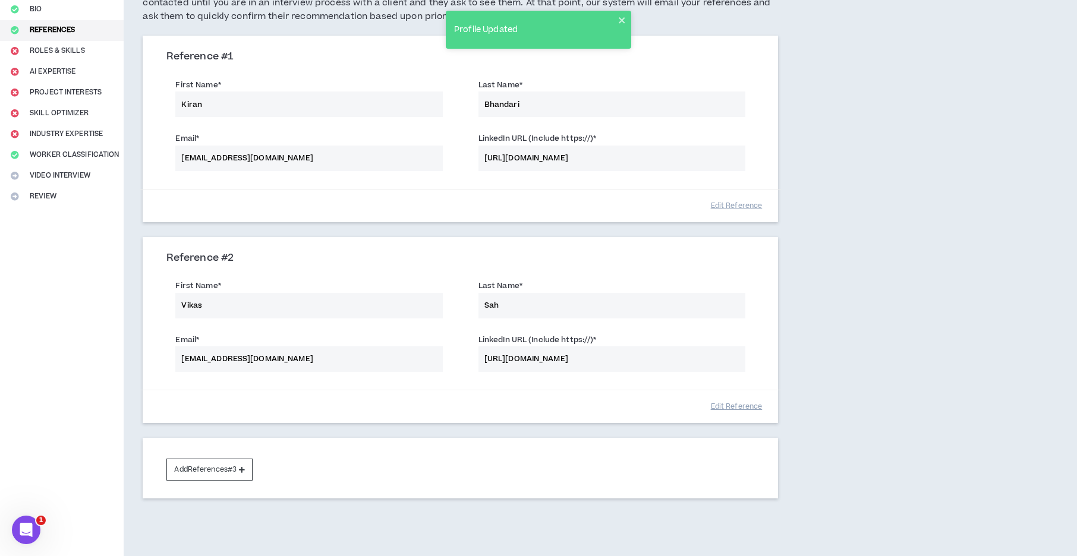
scroll to position [172, 0]
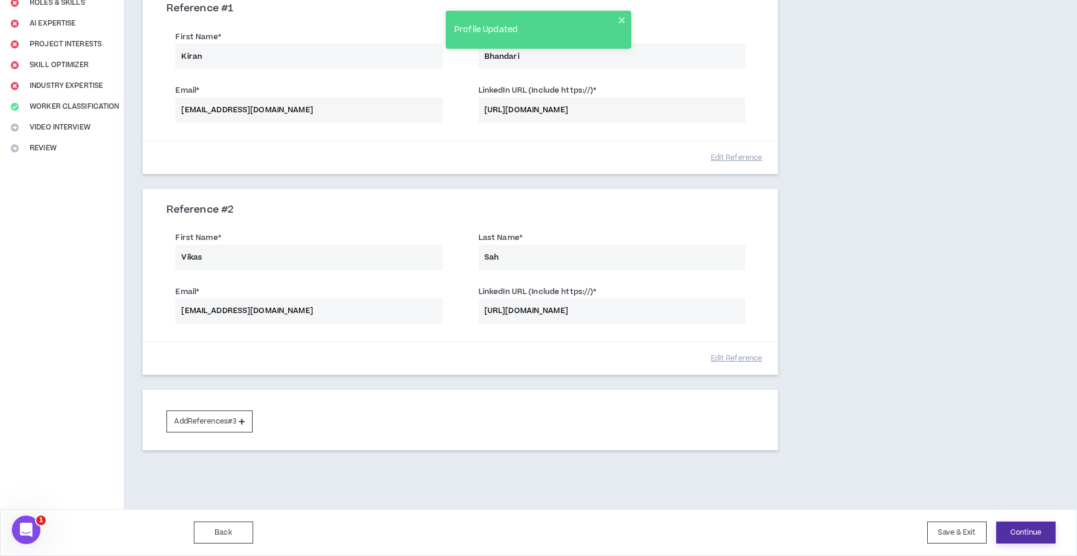
click at [1036, 528] on button "Continue" at bounding box center [1025, 533] width 59 height 22
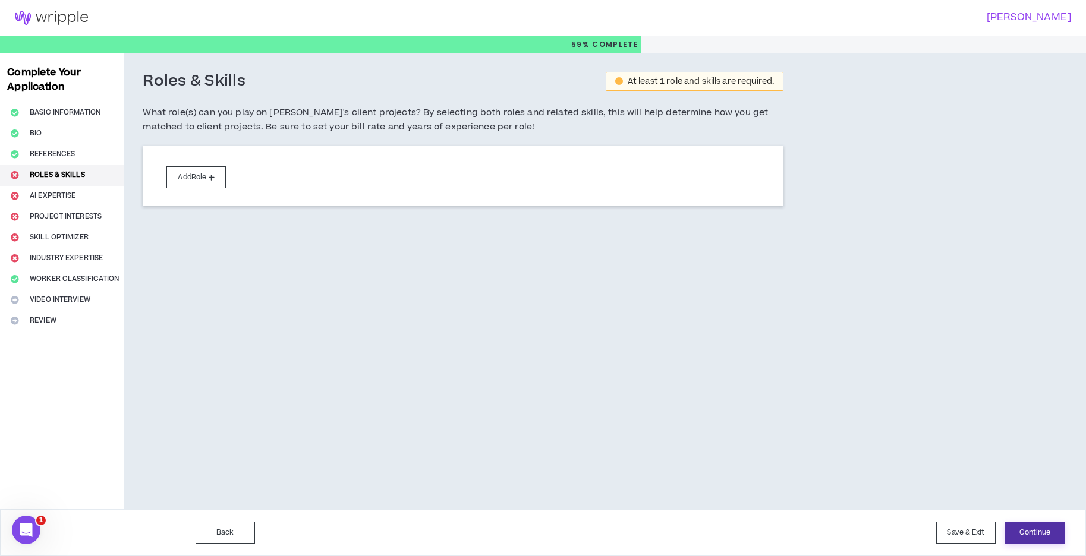
click at [1033, 531] on button "Continue" at bounding box center [1034, 533] width 59 height 22
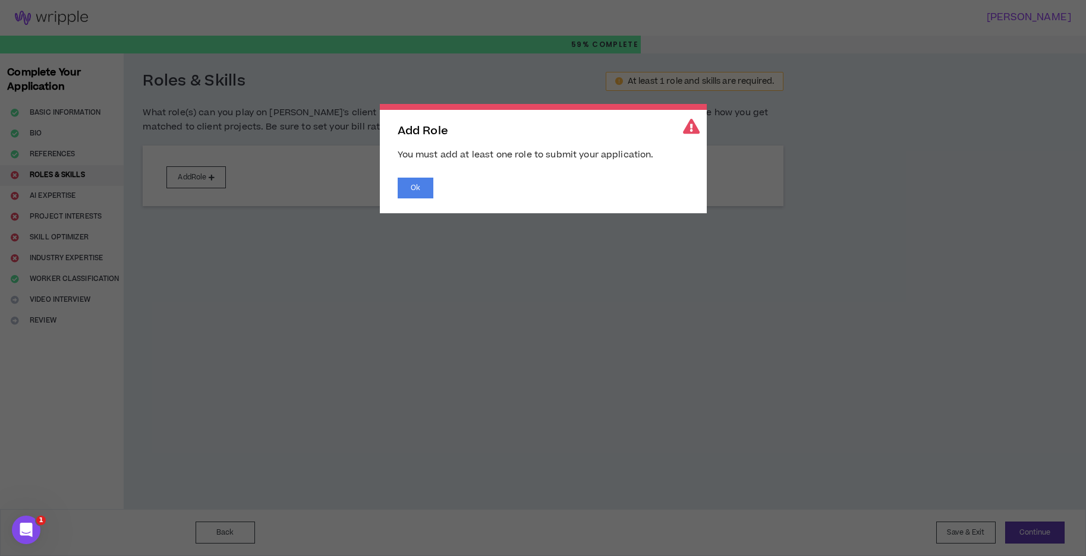
click at [398, 176] on div "Add Role You must add at least one role to submit your application. Ok" at bounding box center [543, 158] width 327 height 109
click at [407, 187] on button "Ok" at bounding box center [415, 188] width 36 height 21
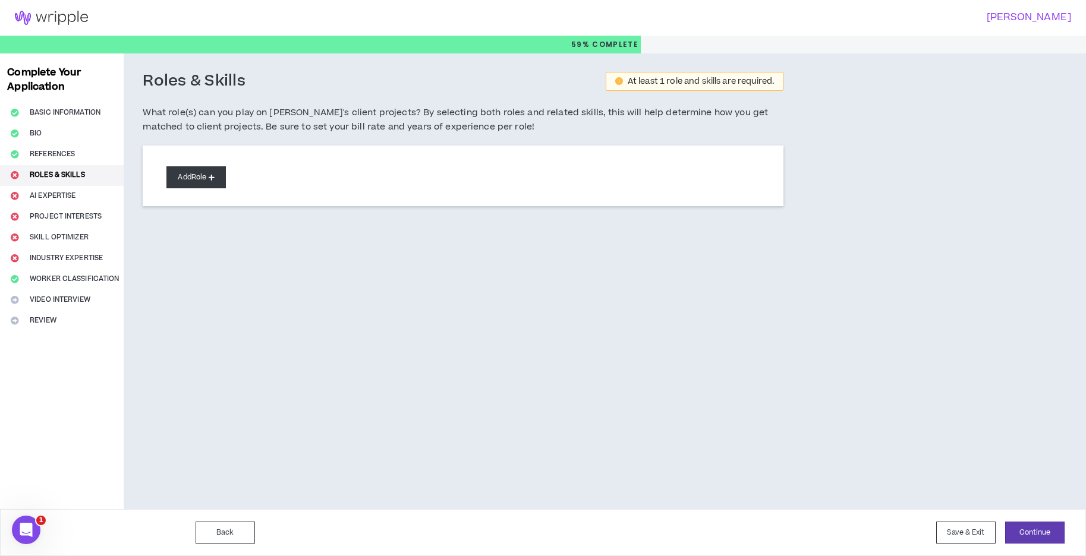
click at [213, 184] on button "Add Role" at bounding box center [195, 177] width 59 height 22
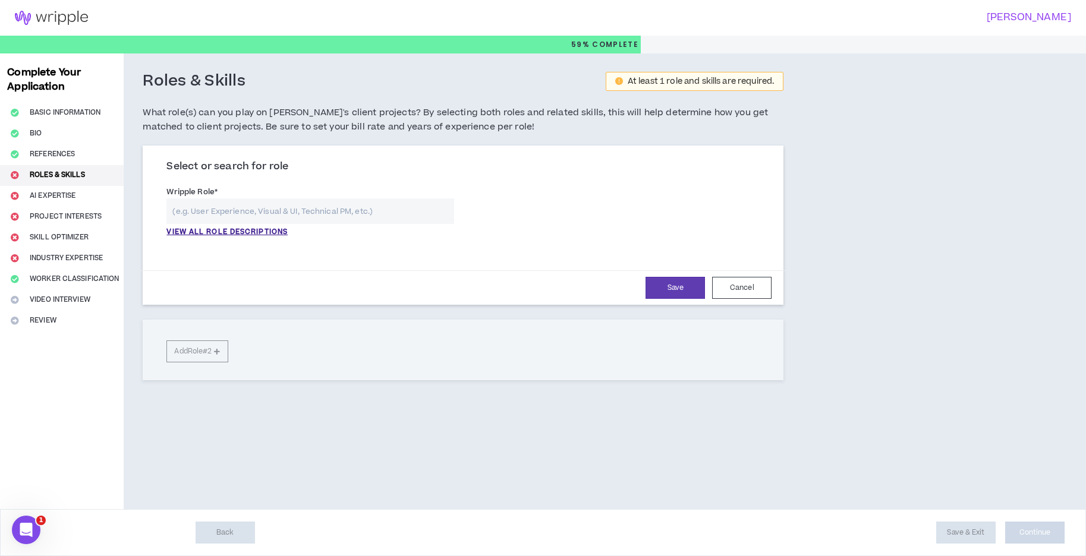
click at [270, 222] on input "text" at bounding box center [310, 211] width 288 height 26
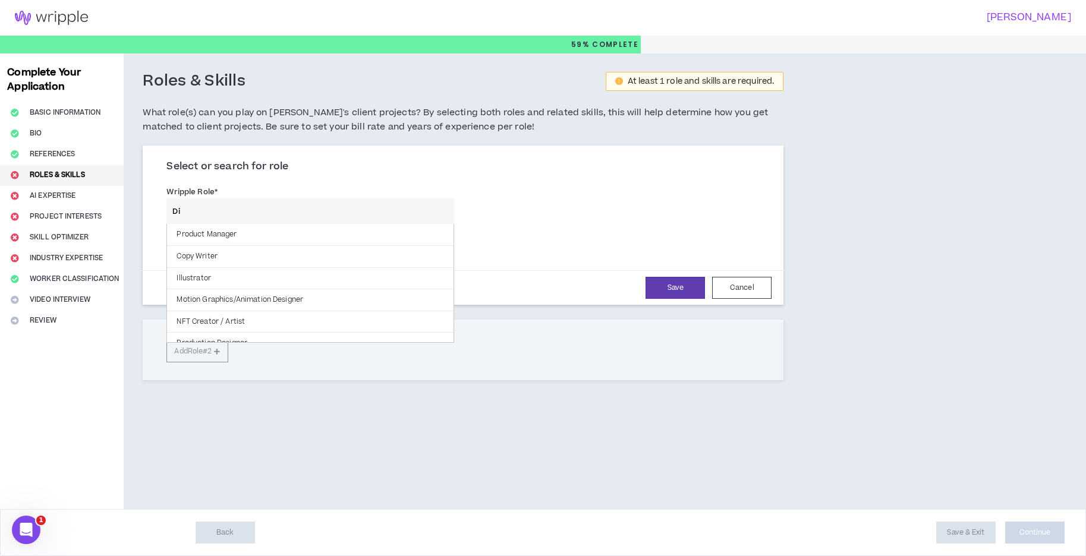
type input "D"
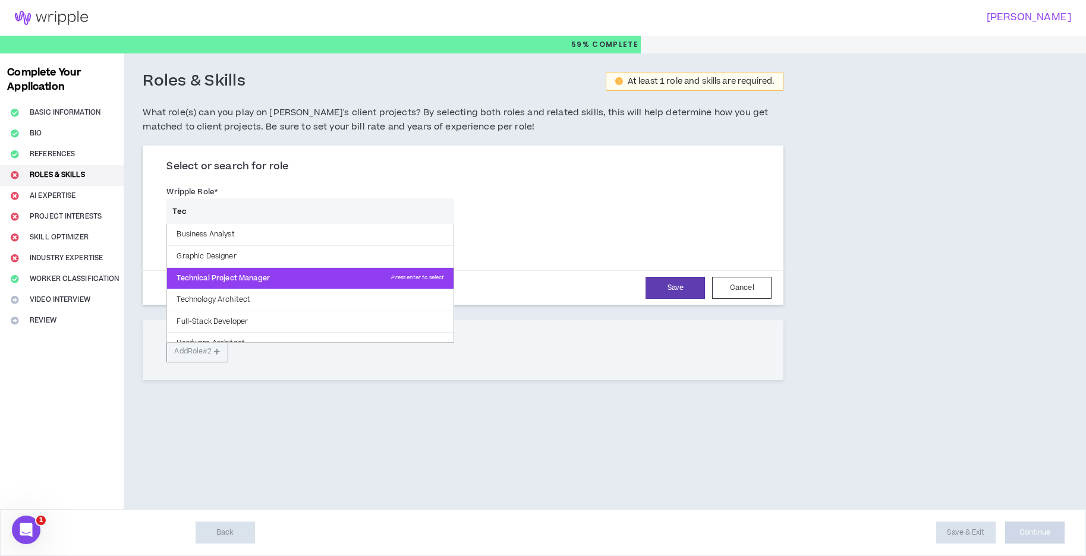
click at [250, 275] on p "Technical Project Manager Press enter to select" at bounding box center [310, 278] width 286 height 21
type input "Technical Project Manager"
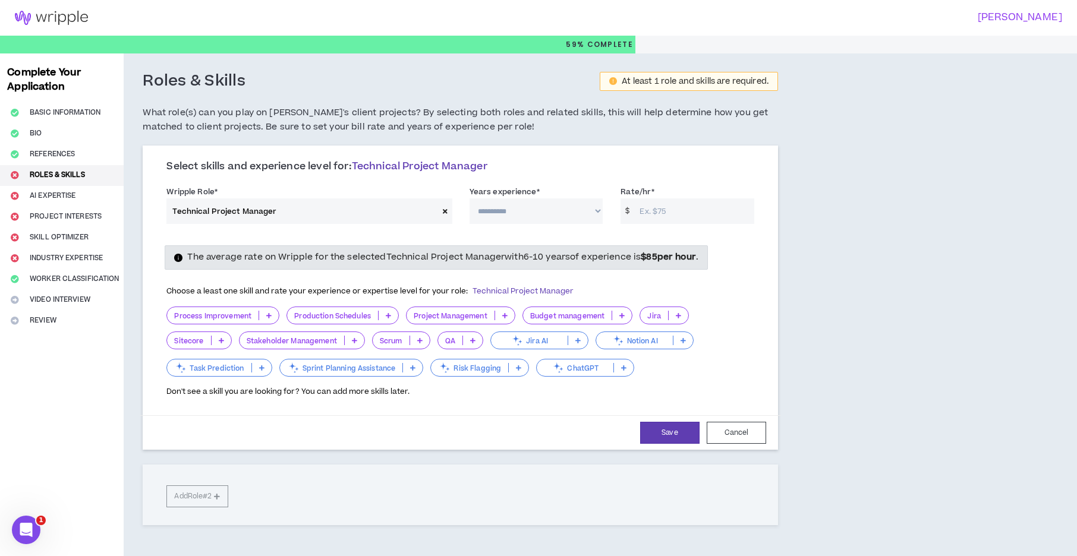
click at [580, 223] on select "**********" at bounding box center [536, 211] width 134 height 26
select select "***"
click at [469, 198] on select "**********" at bounding box center [536, 211] width 134 height 26
click at [661, 207] on input "Rate/hr *" at bounding box center [693, 211] width 120 height 26
type input "165"
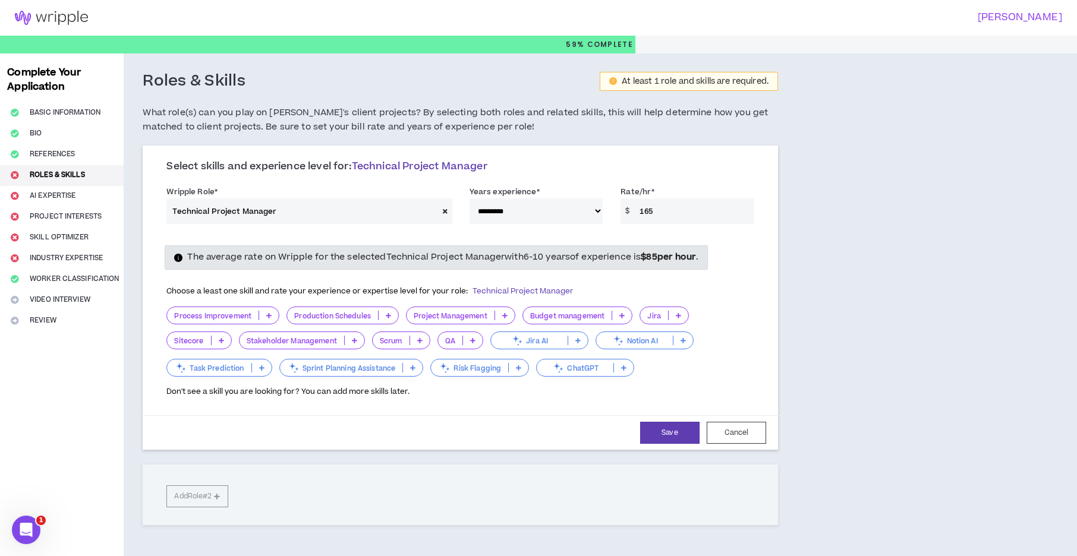
click at [987, 237] on div "**********" at bounding box center [538, 318] width 1077 height 531
drag, startPoint x: 450, startPoint y: 210, endPoint x: 468, endPoint y: 178, distance: 36.2
click at [468, 178] on div "**********" at bounding box center [460, 299] width 635 height 301
click at [468, 178] on div "Select skills and experience level for: Technical Project Manager" at bounding box center [460, 171] width 588 height 22
click at [228, 323] on div "Process Improvement" at bounding box center [222, 316] width 113 height 18
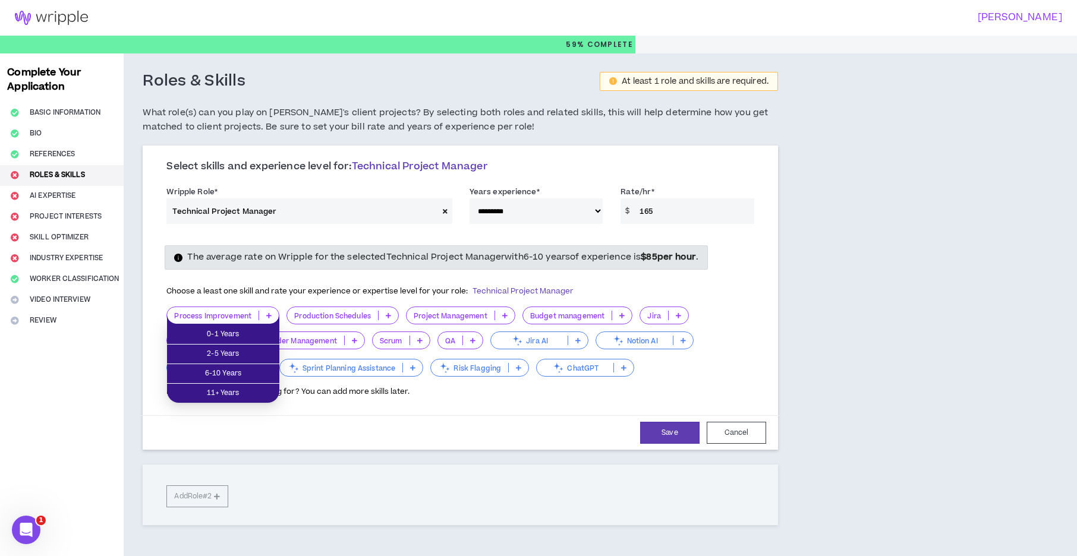
click at [347, 307] on div "Production Schedules" at bounding box center [342, 316] width 112 height 18
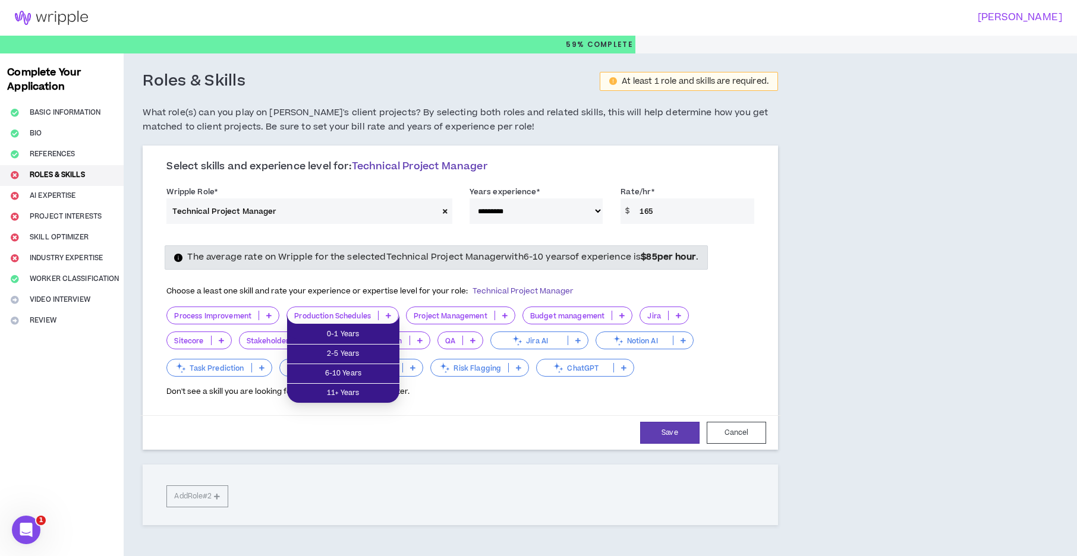
click at [737, 310] on div "Process Improvement Production Schedules Project Management Budget management J…" at bounding box center [460, 343] width 588 height 72
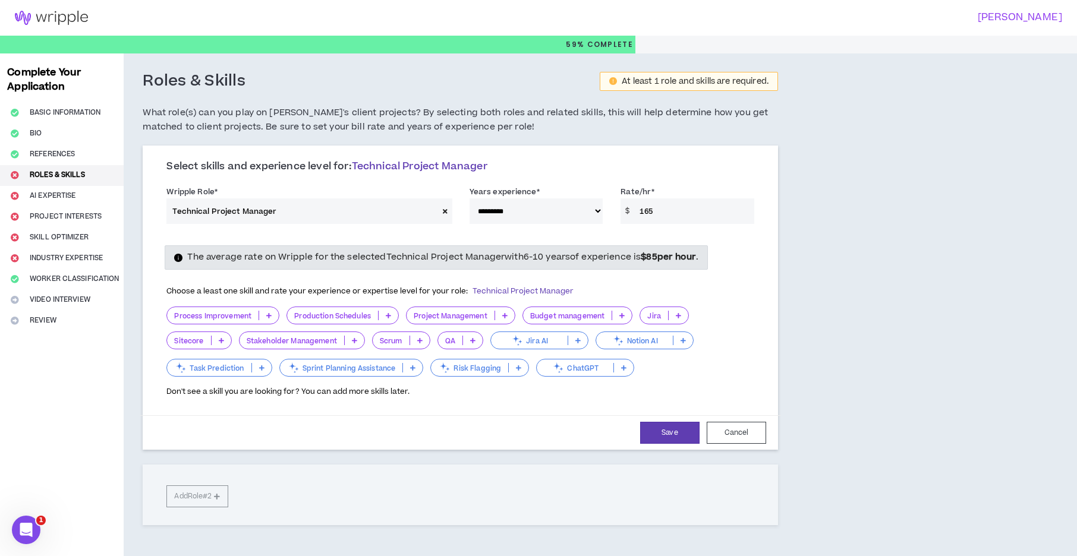
click at [446, 212] on icon at bounding box center [445, 211] width 5 height 7
select select
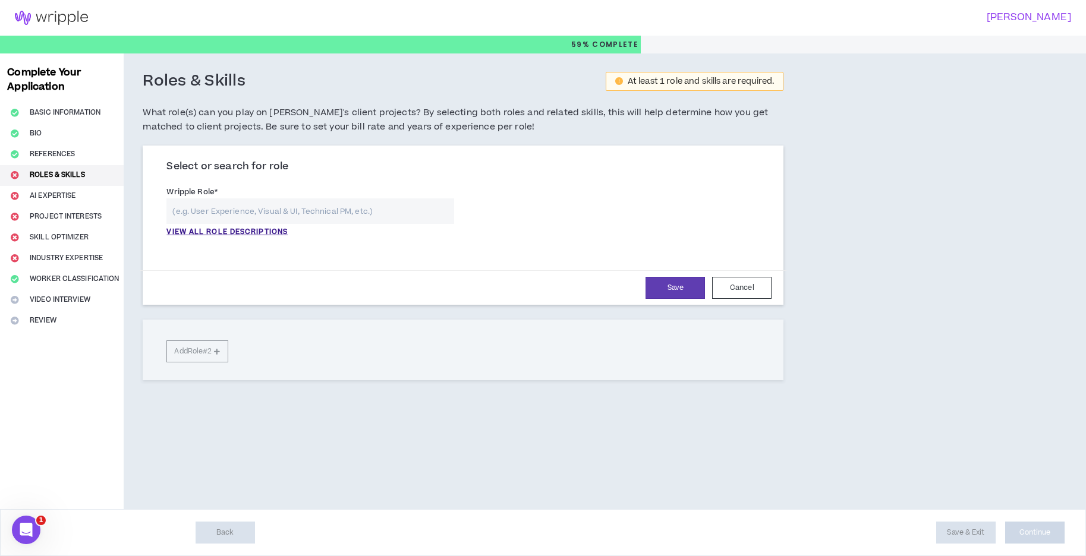
click at [336, 219] on input "text" at bounding box center [310, 211] width 288 height 26
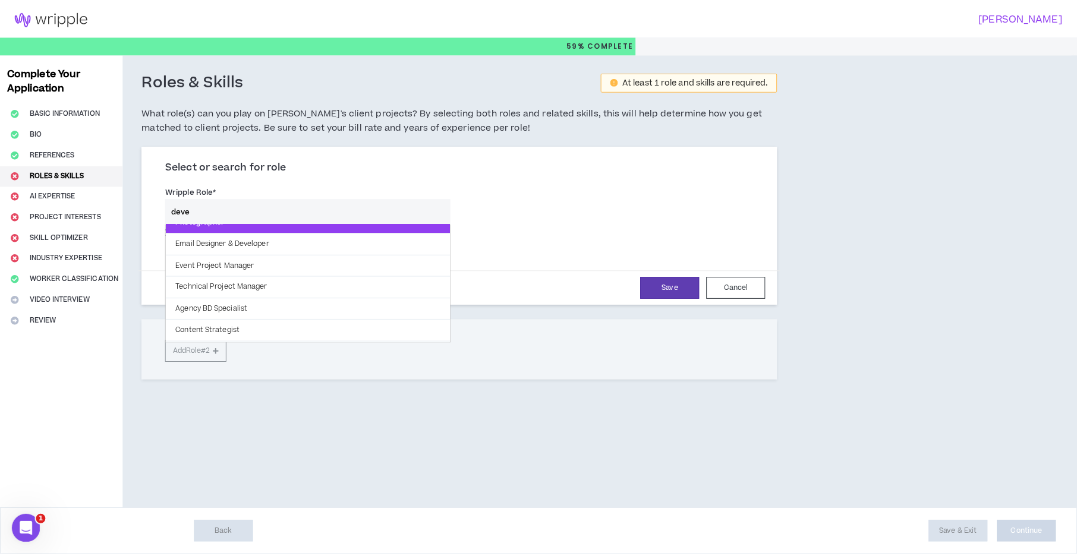
scroll to position [59, 0]
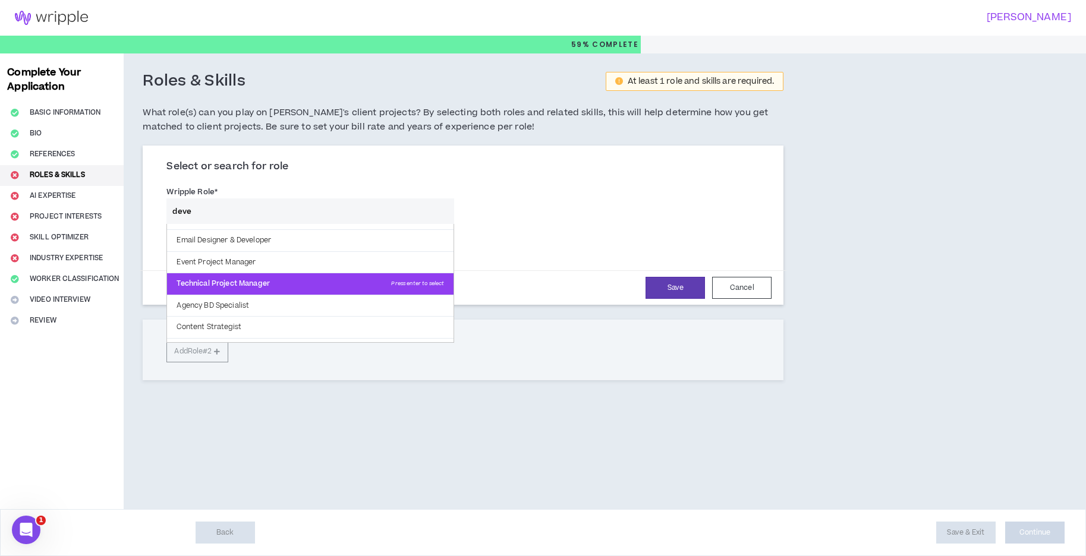
click at [350, 286] on p "Technical Project Manager Press enter to select" at bounding box center [310, 283] width 286 height 21
type input "Technical Project Manager"
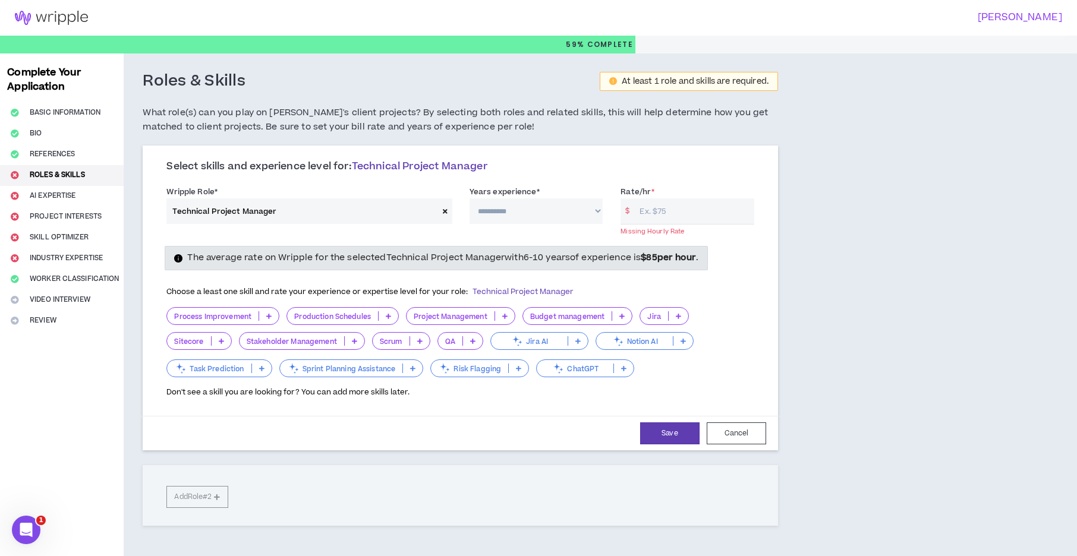
click at [605, 212] on div "**********" at bounding box center [536, 204] width 152 height 39
click at [585, 214] on select "**********" at bounding box center [536, 211] width 134 height 26
select select "***"
click at [469, 198] on select "**********" at bounding box center [536, 211] width 134 height 26
click at [672, 217] on input "Rate/hr *" at bounding box center [693, 211] width 120 height 26
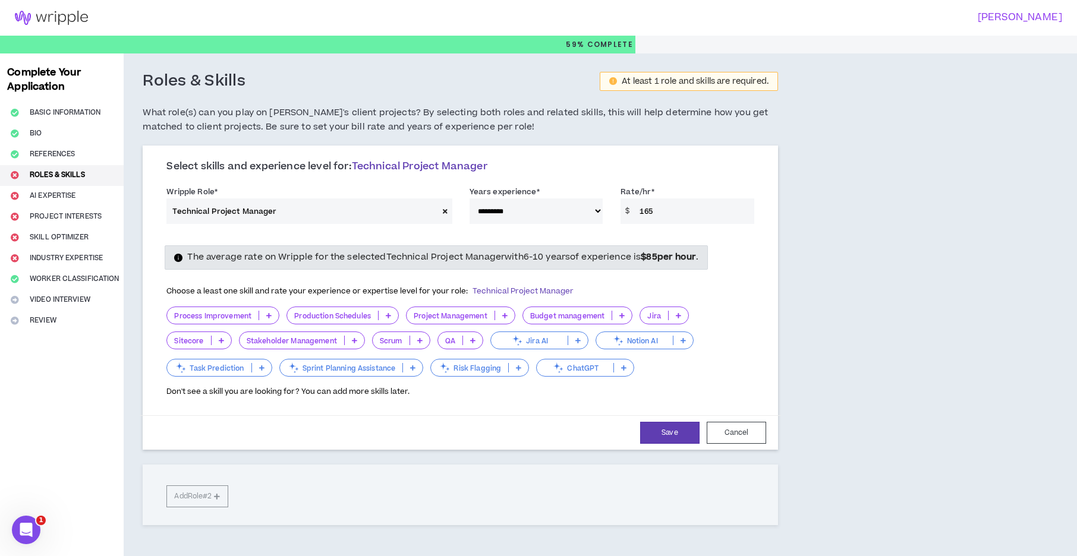
type input "165"
click at [999, 250] on div "**********" at bounding box center [538, 318] width 1077 height 531
drag, startPoint x: 656, startPoint y: 316, endPoint x: 642, endPoint y: 323, distance: 15.9
click at [656, 317] on p "Jira" at bounding box center [654, 315] width 28 height 9
click at [581, 317] on p "Budget management" at bounding box center [567, 315] width 89 height 9
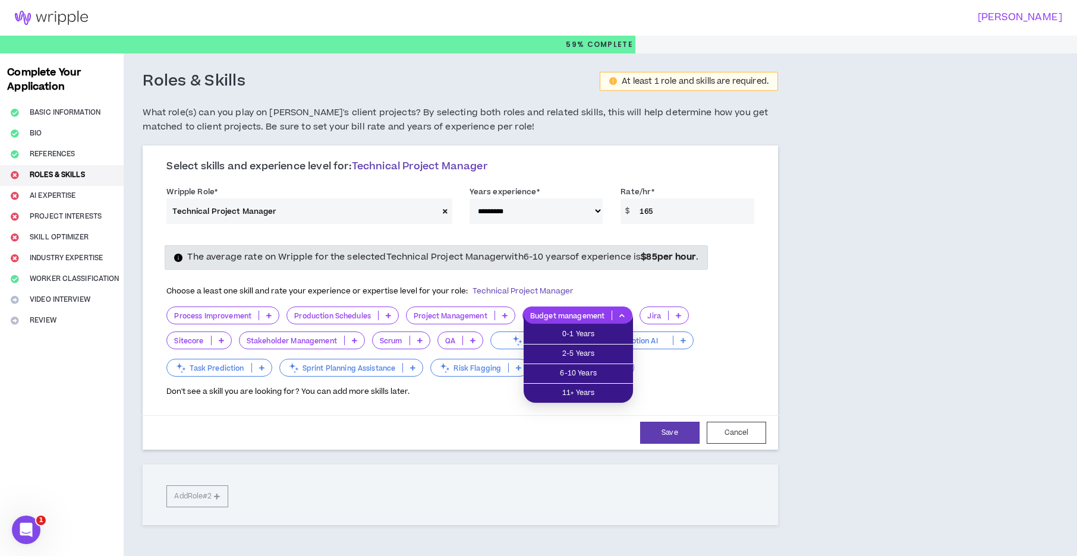
drag, startPoint x: 658, startPoint y: 312, endPoint x: 661, endPoint y: 318, distance: 6.4
click at [659, 312] on p "Jira" at bounding box center [654, 315] width 28 height 9
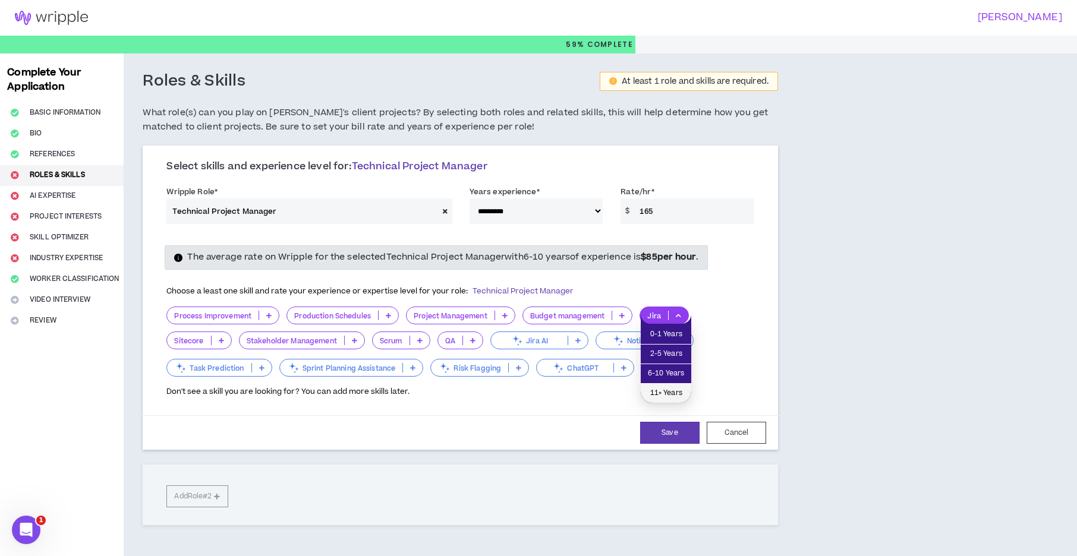
click at [658, 387] on span "11+ Years" at bounding box center [666, 393] width 36 height 13
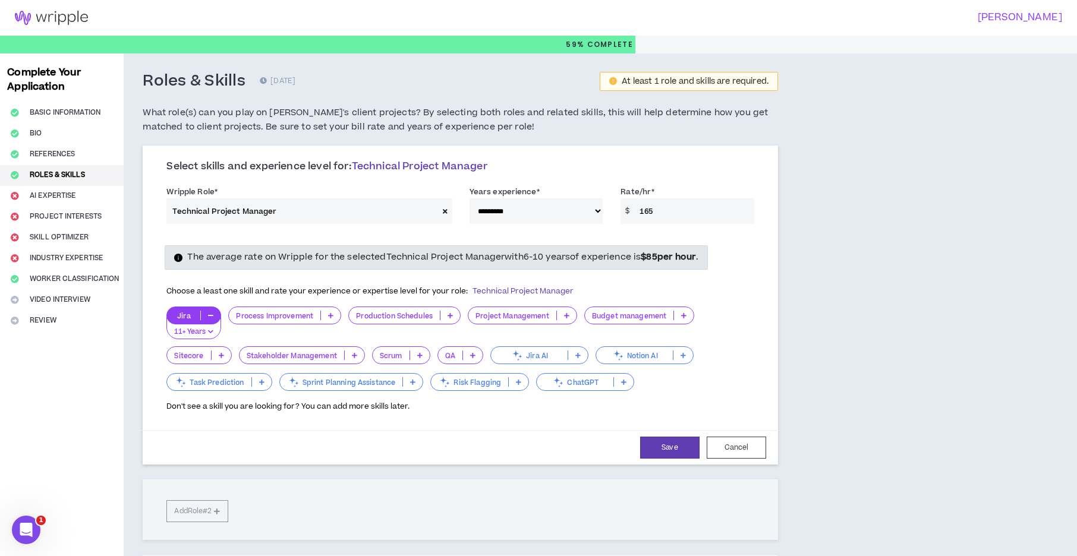
click at [662, 318] on p "Budget management" at bounding box center [629, 315] width 89 height 9
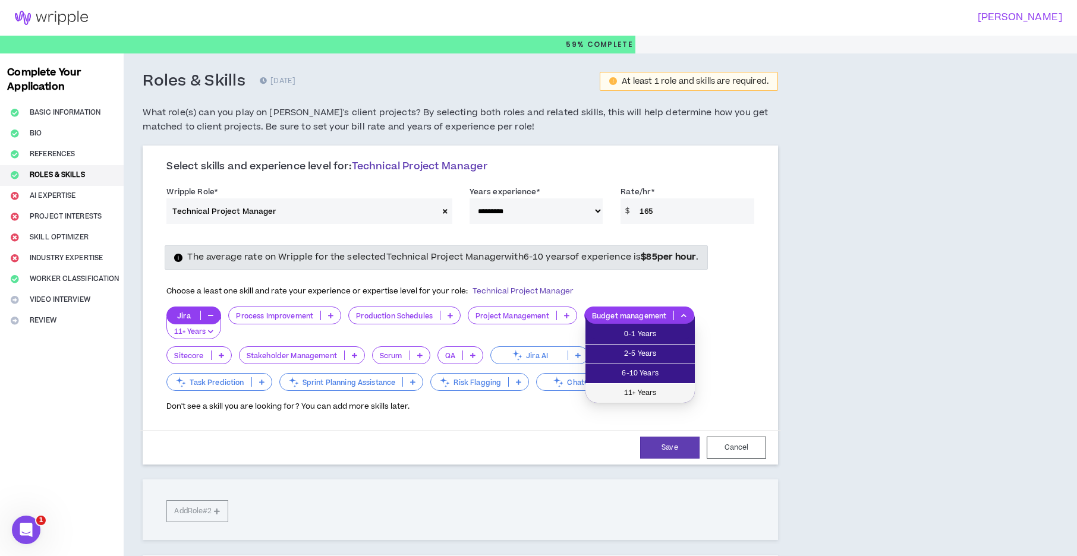
click at [626, 393] on span "11+ Years" at bounding box center [639, 393] width 95 height 13
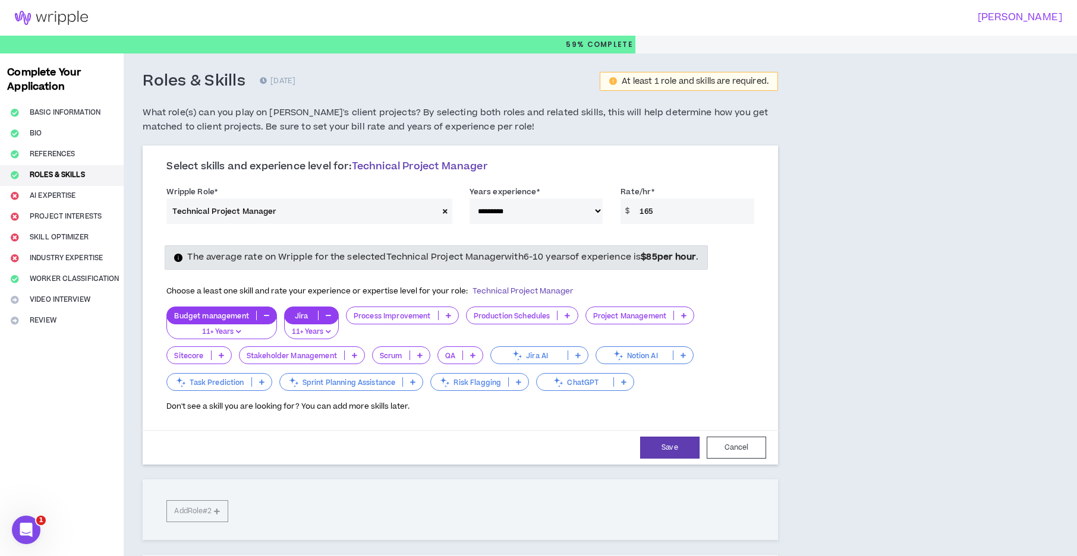
click at [646, 314] on p "Project Management" at bounding box center [630, 315] width 88 height 9
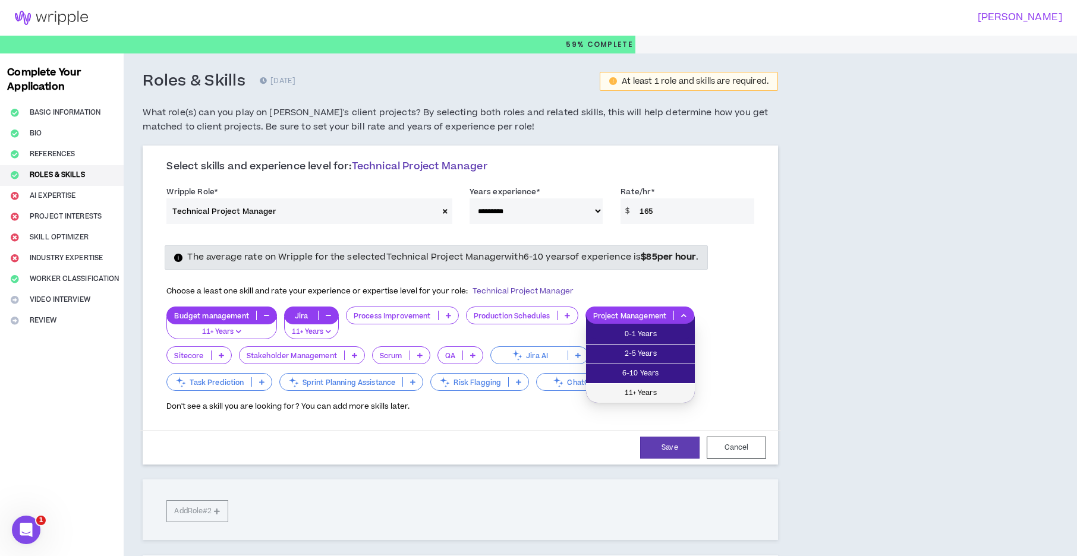
click at [626, 396] on span "11+ Years" at bounding box center [640, 393] width 94 height 13
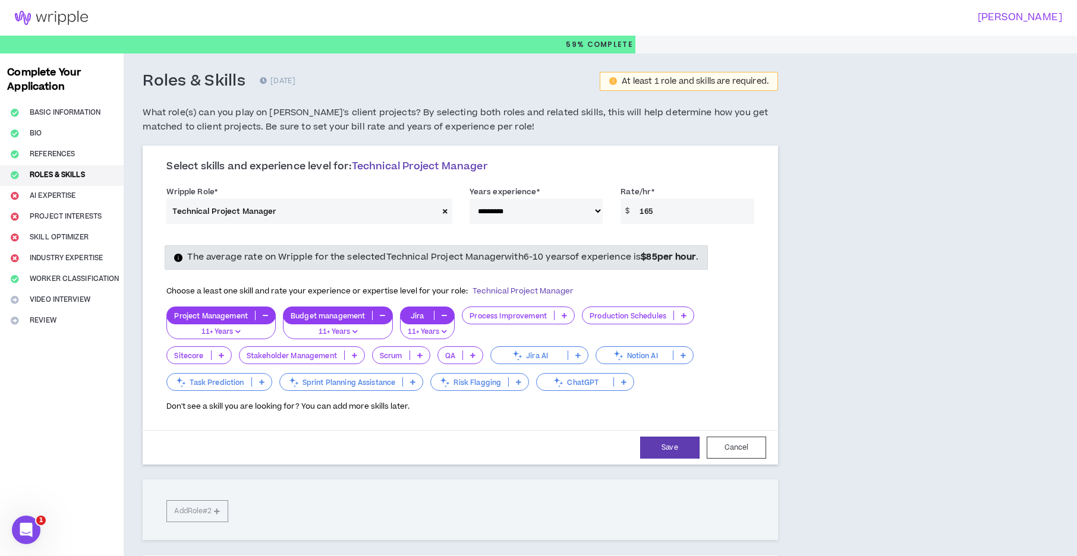
click at [621, 320] on p "Production Schedules" at bounding box center [627, 315] width 91 height 9
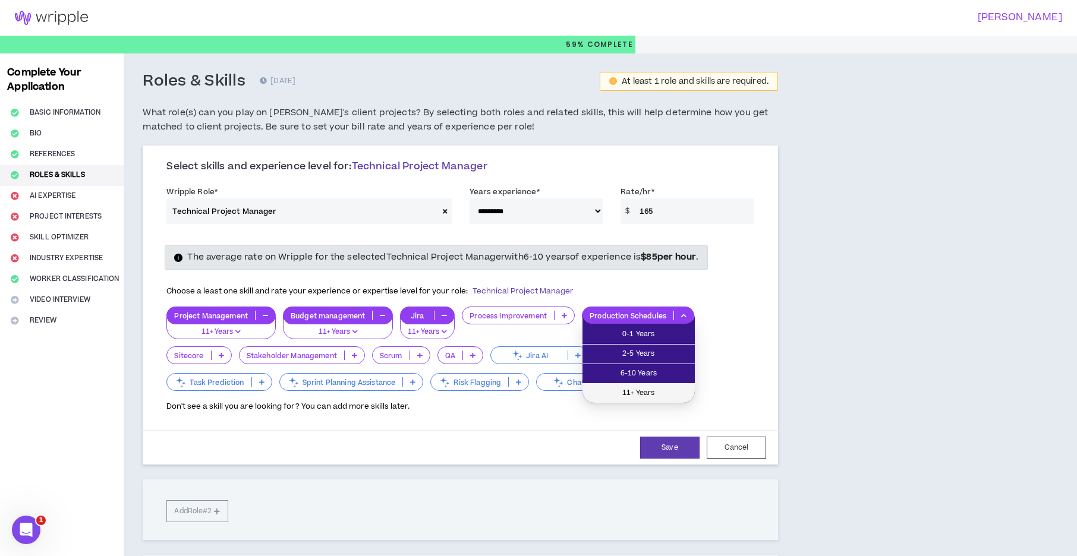
click at [646, 387] on span "11+ Years" at bounding box center [638, 393] width 98 height 13
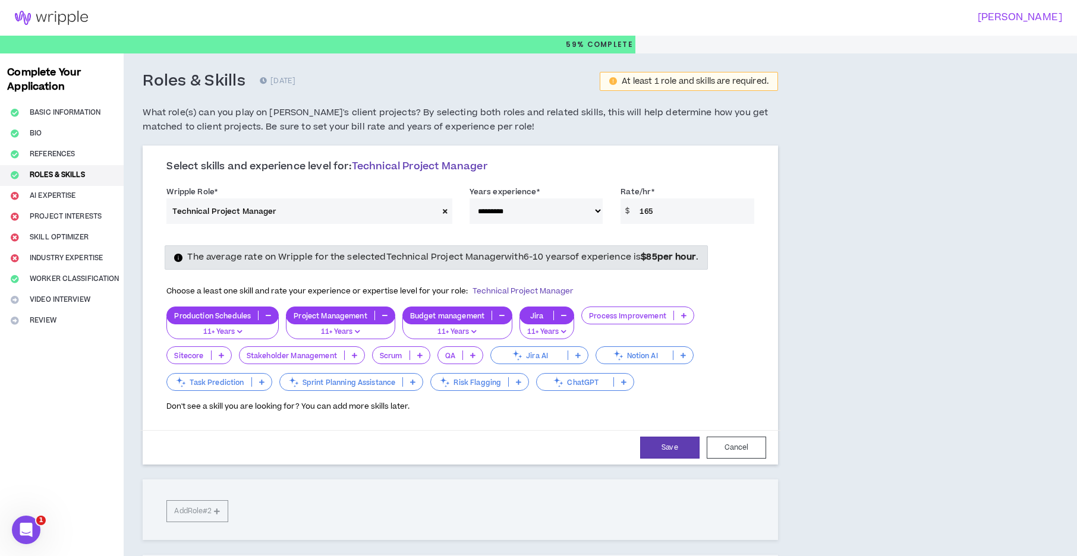
click at [628, 317] on p "Process Improvement" at bounding box center [628, 315] width 92 height 9
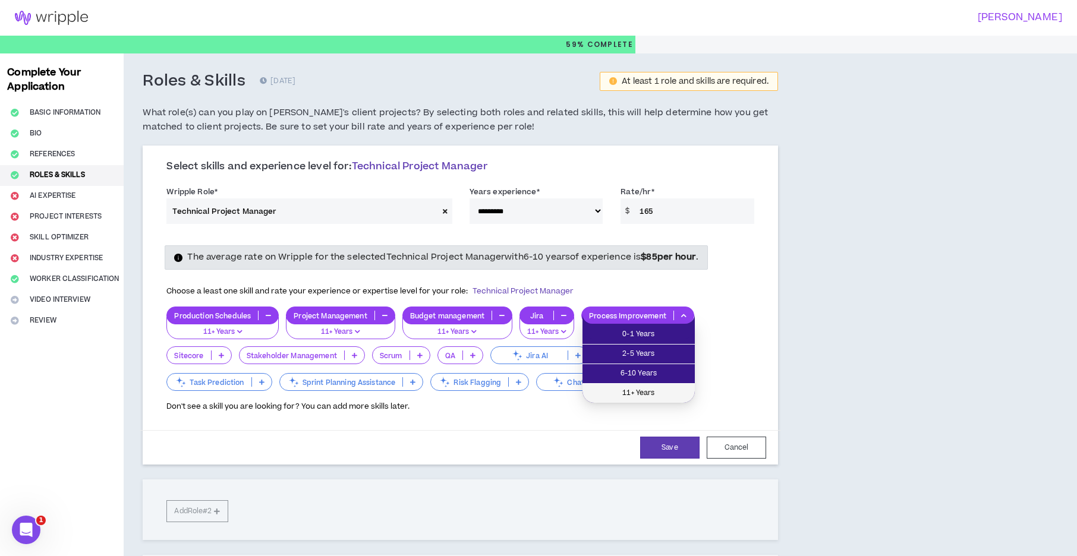
click at [637, 397] on span "11+ Years" at bounding box center [638, 393] width 98 height 13
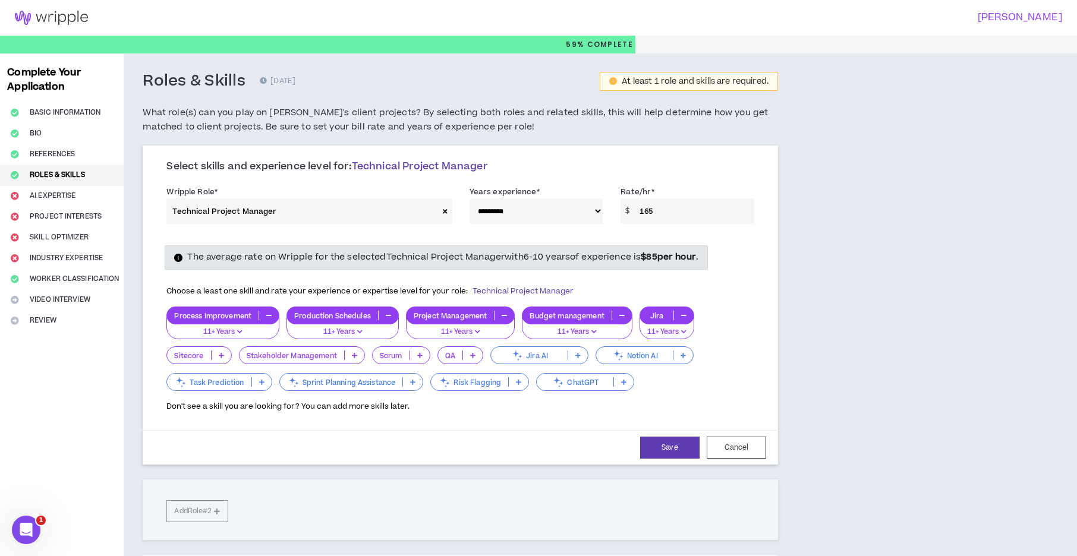
click at [528, 355] on p "Jira AI" at bounding box center [529, 355] width 77 height 9
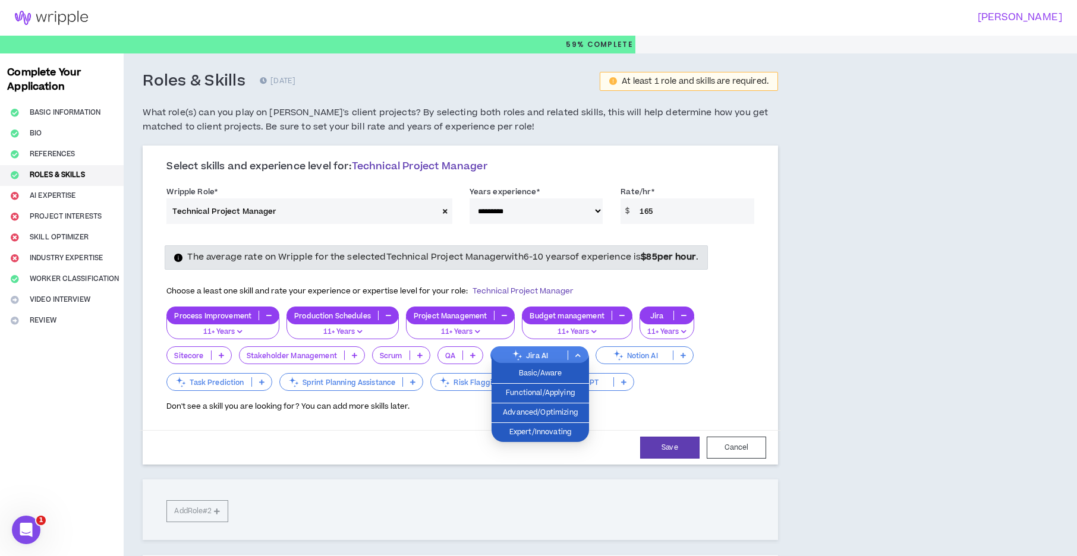
click at [679, 393] on div "Don't see a skill you are looking for? You can add more skills later." at bounding box center [460, 402] width 588 height 19
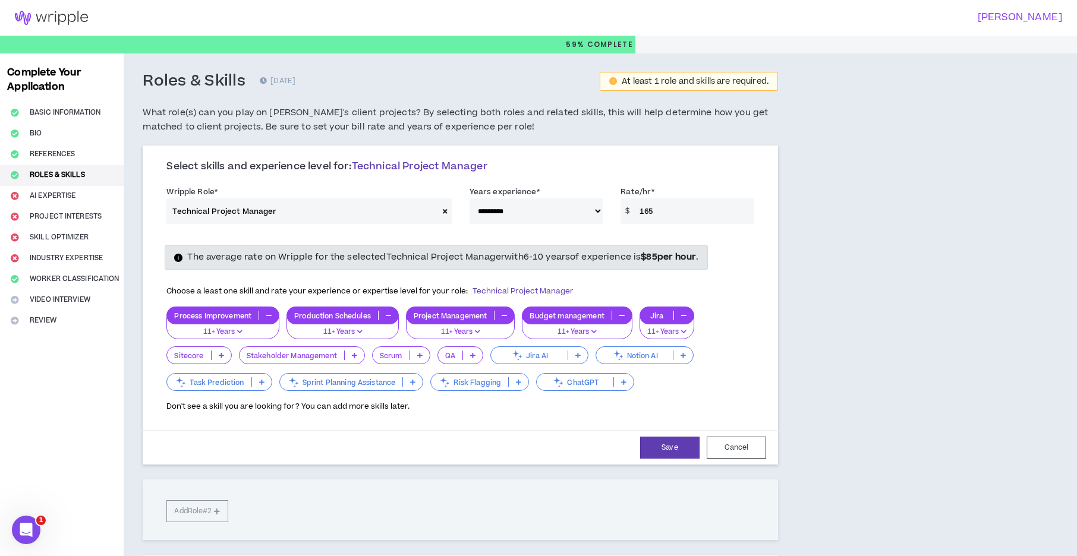
click at [194, 362] on div "Sitecore" at bounding box center [198, 355] width 65 height 18
click at [191, 412] on span "6-10 Years" at bounding box center [199, 412] width 50 height 13
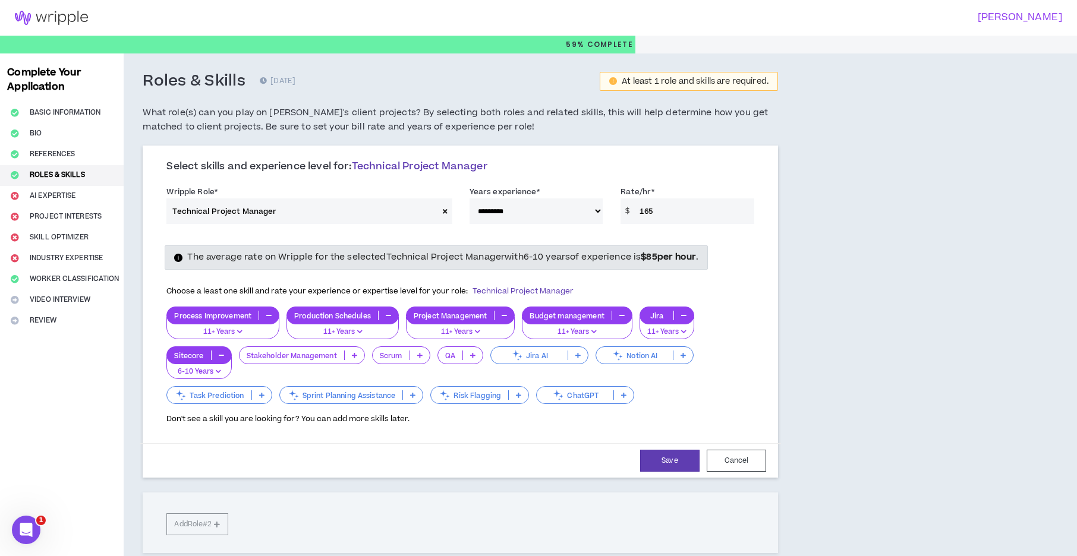
click at [289, 354] on p "Stakeholder Management" at bounding box center [291, 355] width 105 height 9
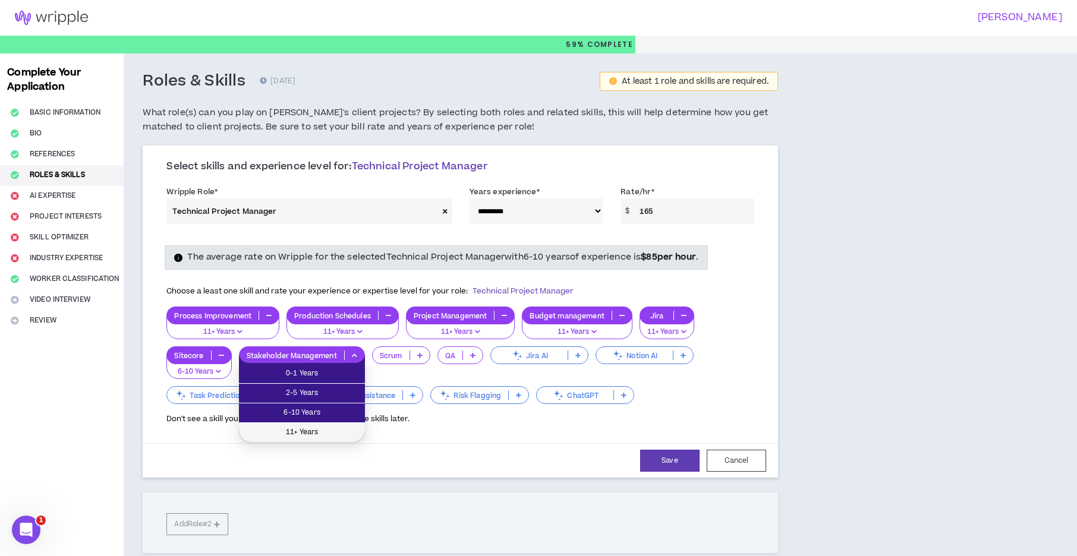
click at [315, 430] on span "11+ Years" at bounding box center [302, 432] width 112 height 13
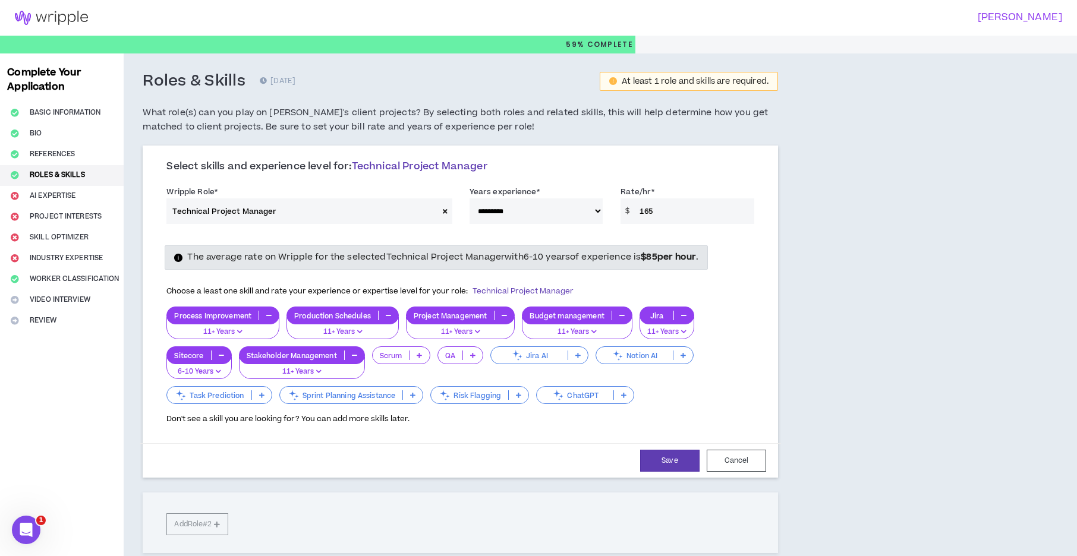
click at [393, 361] on div "Scrum" at bounding box center [401, 355] width 58 height 18
click at [389, 408] on span "6-10 Years" at bounding box center [401, 412] width 43 height 13
click at [385, 358] on p "Scrum" at bounding box center [391, 355] width 37 height 9
click at [385, 357] on p "Scrum" at bounding box center [391, 355] width 37 height 9
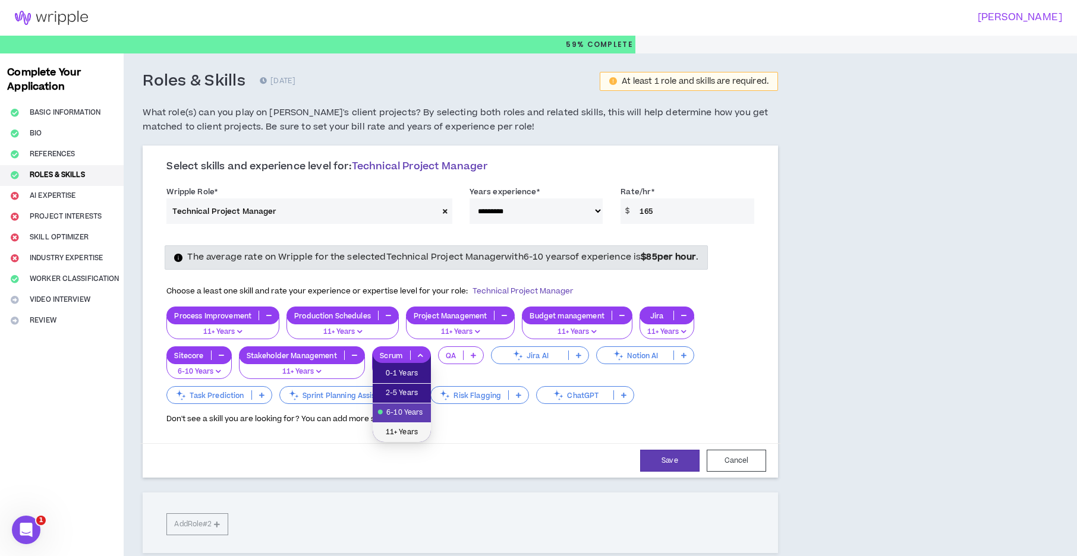
click at [403, 434] on span "11+ Years" at bounding box center [402, 432] width 44 height 13
click at [447, 357] on p "QA" at bounding box center [449, 355] width 24 height 9
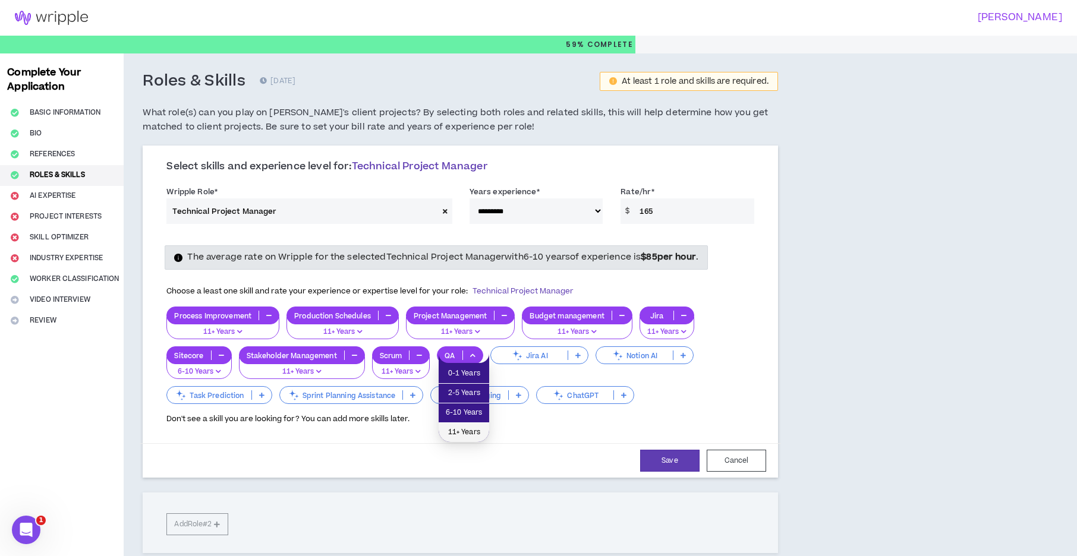
click at [452, 427] on span "11+ Years" at bounding box center [464, 432] width 36 height 13
click at [674, 464] on button "Save" at bounding box center [669, 461] width 59 height 22
select select "***"
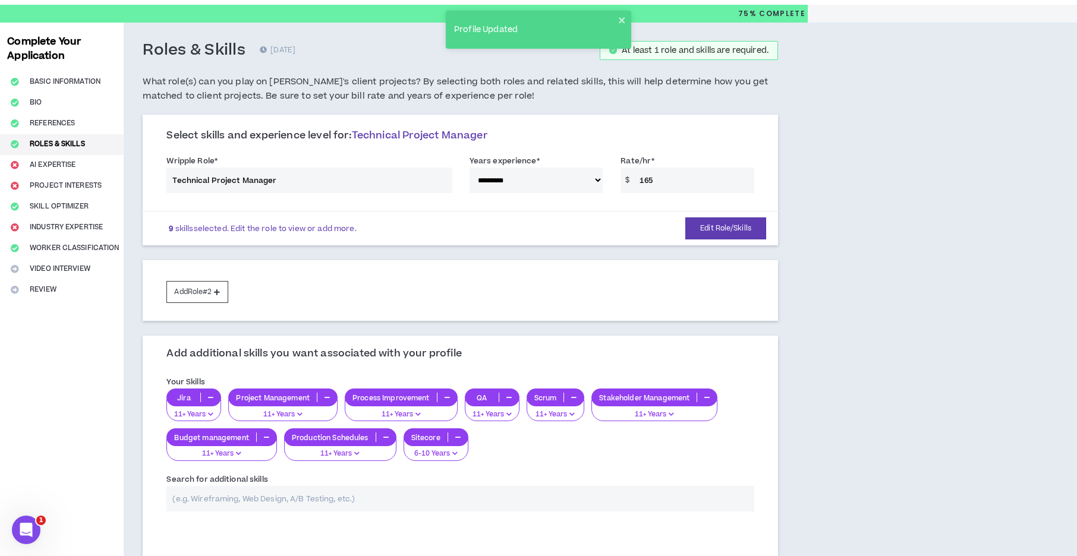
scroll to position [137, 0]
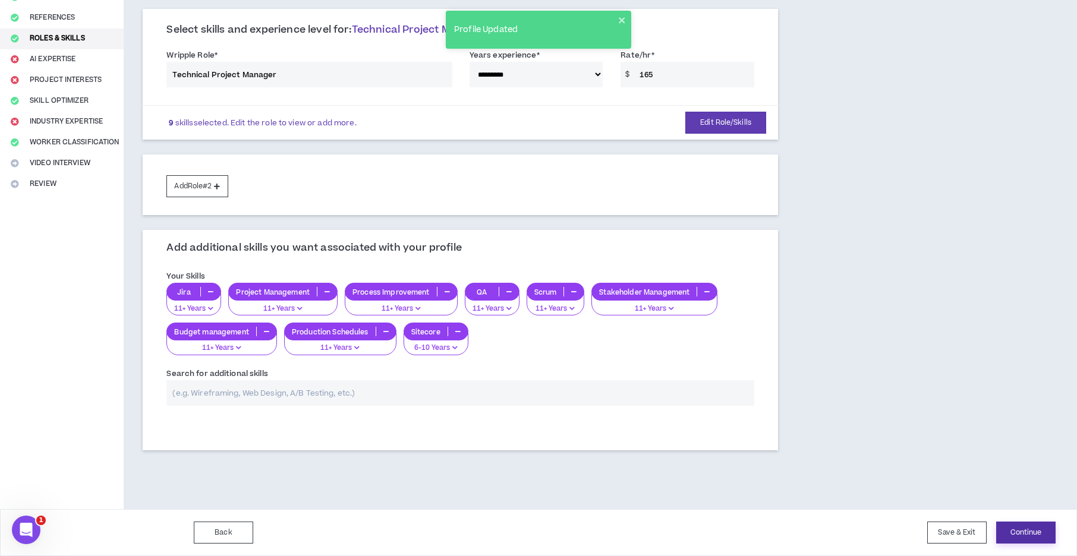
click at [1026, 530] on button "Continue" at bounding box center [1025, 533] width 59 height 22
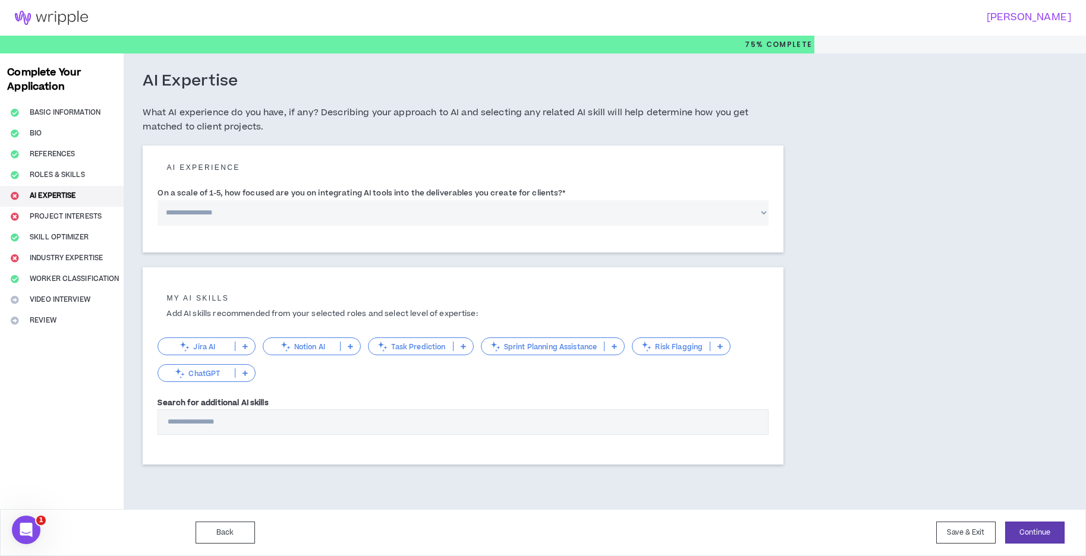
click at [223, 217] on select "**********" at bounding box center [462, 213] width 611 height 26
select select "*"
click at [157, 200] on select "**********" at bounding box center [462, 213] width 611 height 26
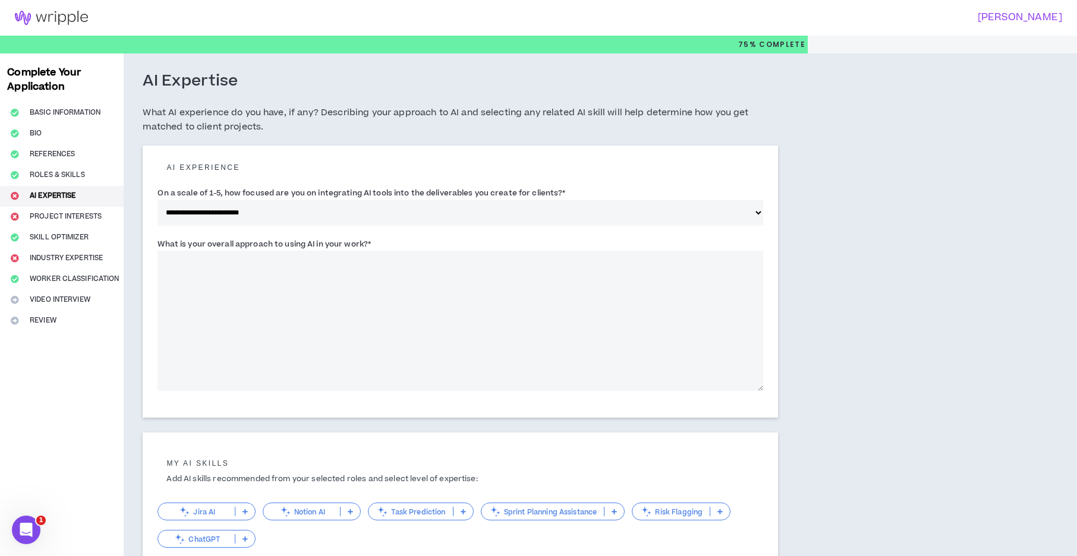
click at [243, 317] on textarea "What is your overall approach to using AI in your work? *" at bounding box center [459, 321] width 605 height 140
click at [382, 256] on textarea "**********" at bounding box center [459, 321] width 605 height 140
click at [540, 269] on textarea "**********" at bounding box center [459, 321] width 605 height 140
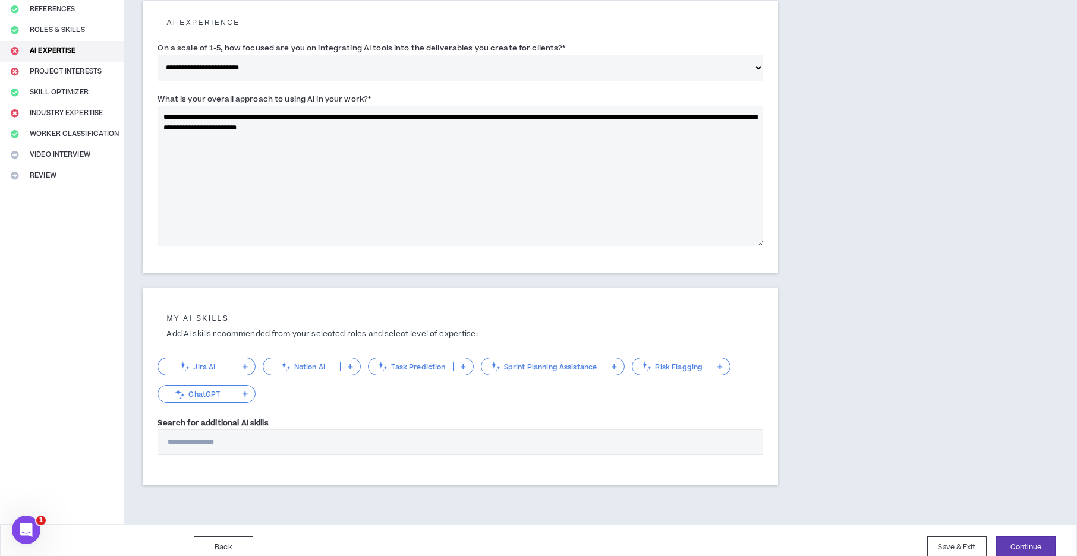
scroll to position [160, 0]
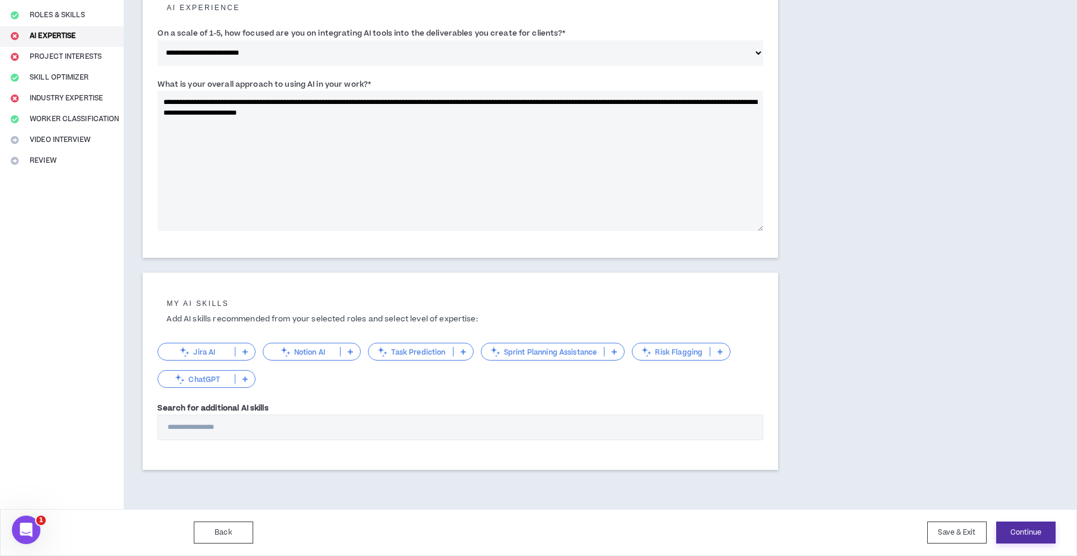
type textarea "**********"
click at [1039, 544] on button "Continue" at bounding box center [1025, 533] width 59 height 22
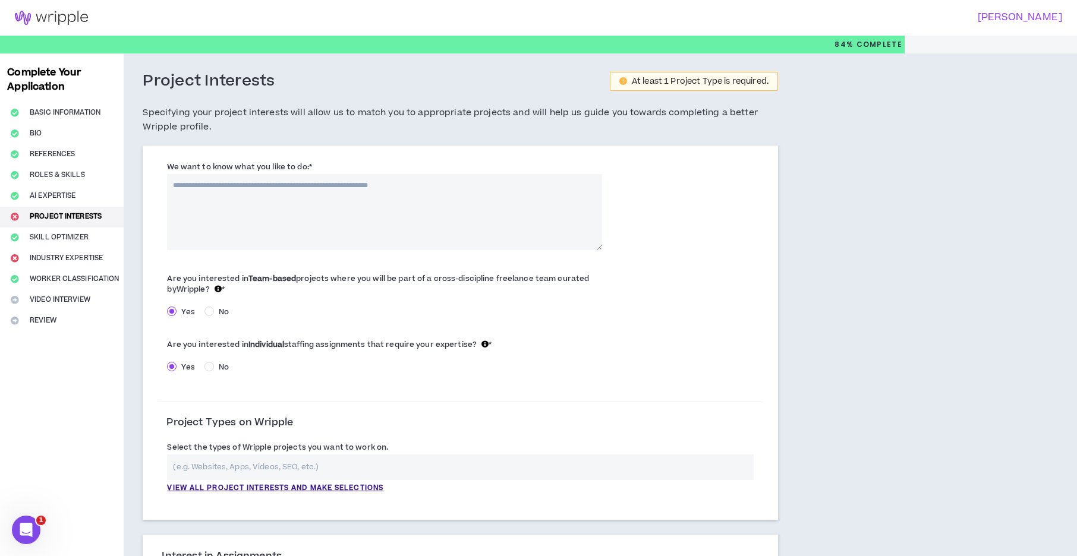
click at [588, 306] on div "Yes No" at bounding box center [384, 314] width 435 height 18
click at [260, 201] on textarea "We want to know what you like to do: *" at bounding box center [384, 212] width 435 height 76
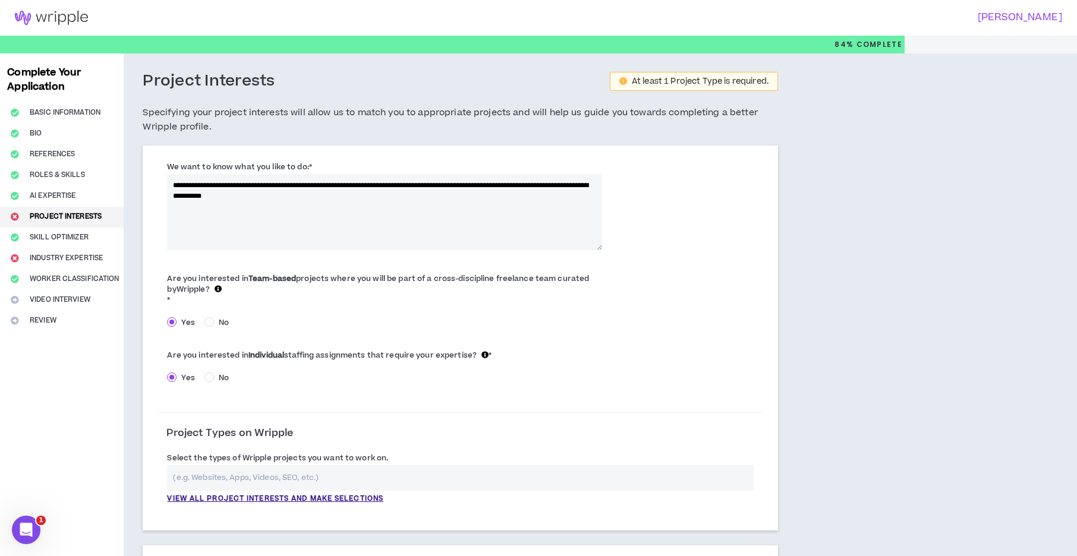
type textarea "**********"
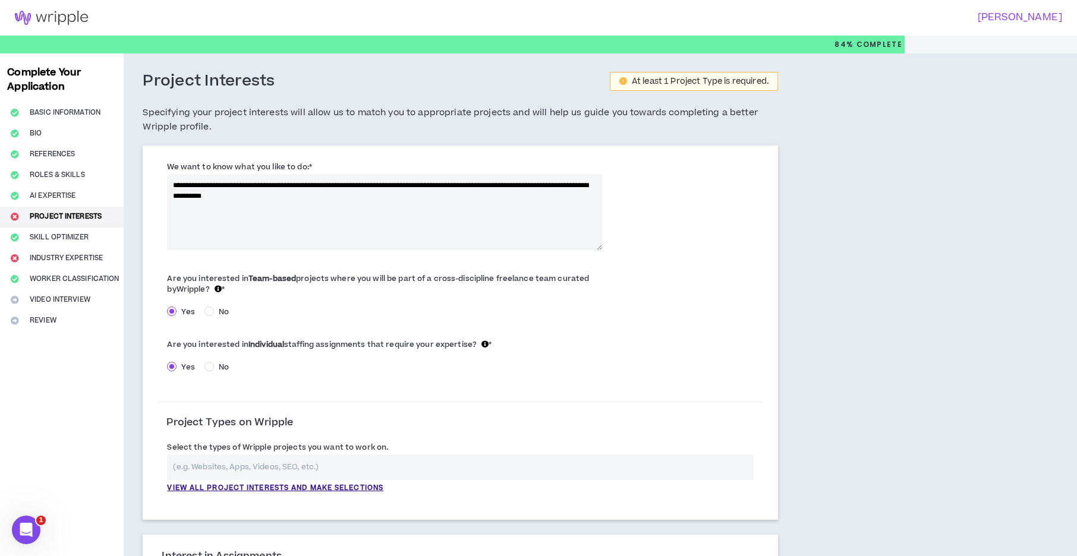
click at [438, 302] on div "Are you interested in Team-based projects where you will be part of a cross-dis…" at bounding box center [384, 296] width 435 height 54
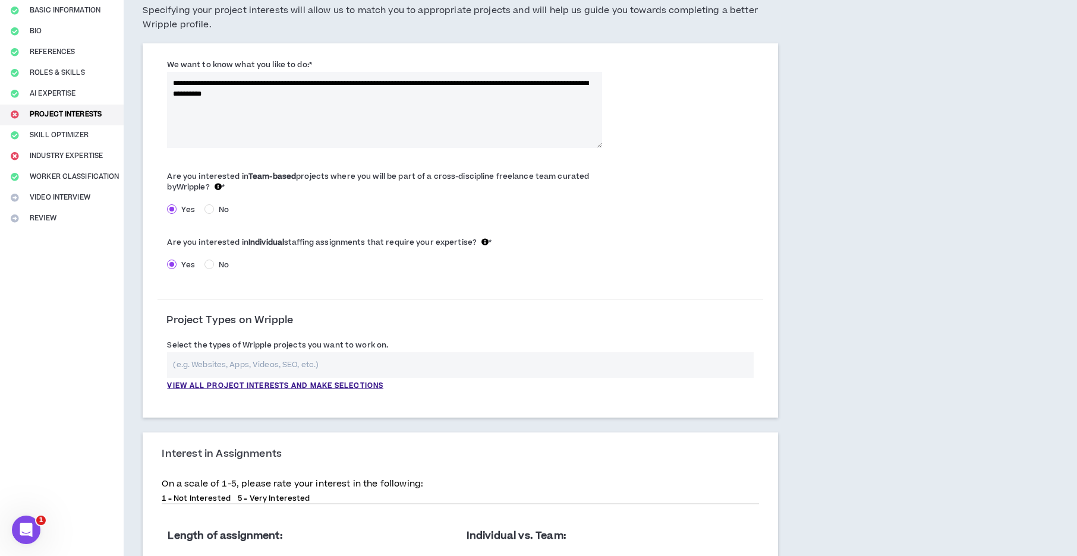
scroll to position [119, 0]
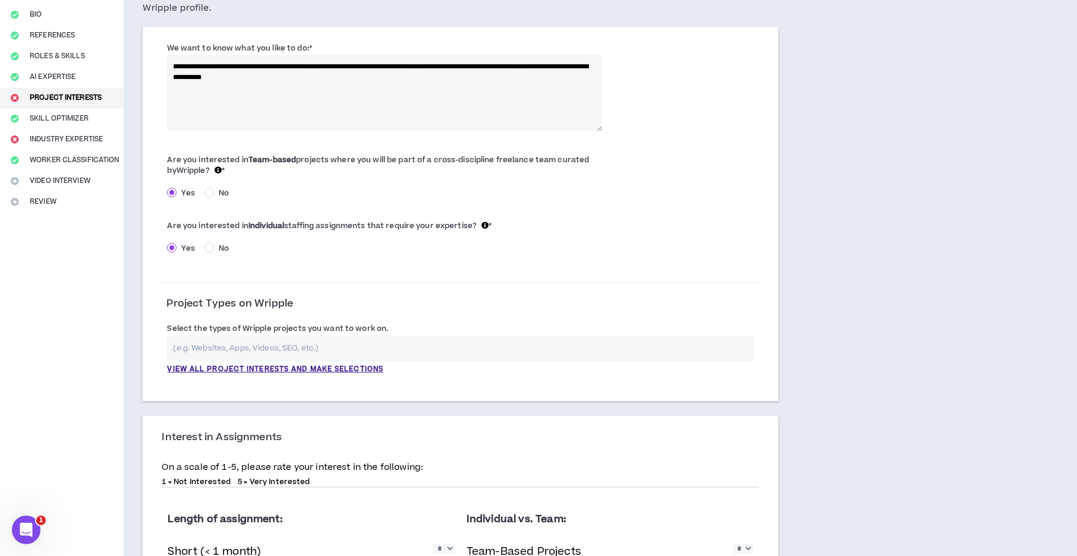
click at [206, 352] on input "text" at bounding box center [460, 349] width 586 height 26
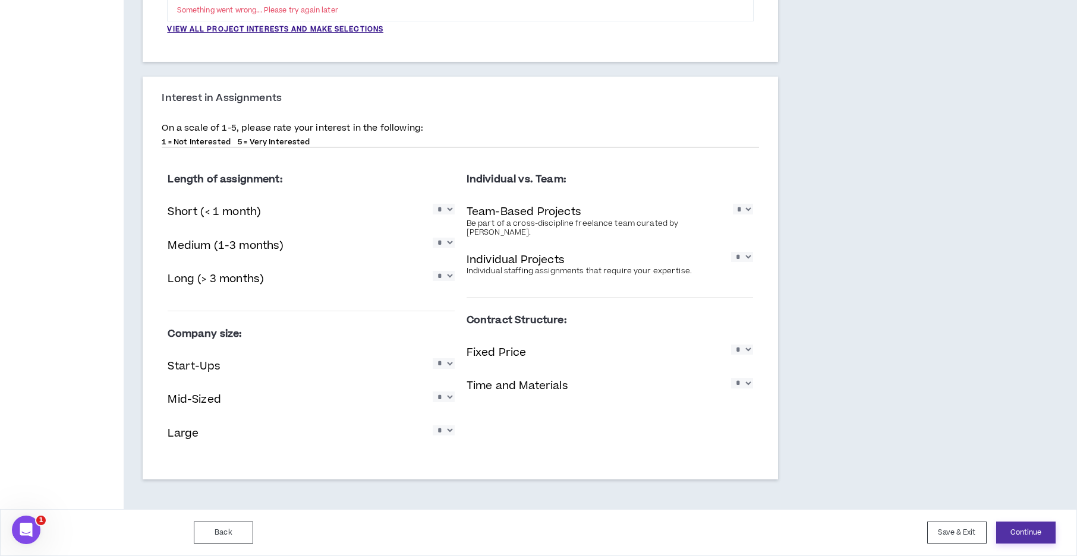
scroll to position [0, 0]
click at [1012, 537] on button "Continue" at bounding box center [1025, 533] width 59 height 22
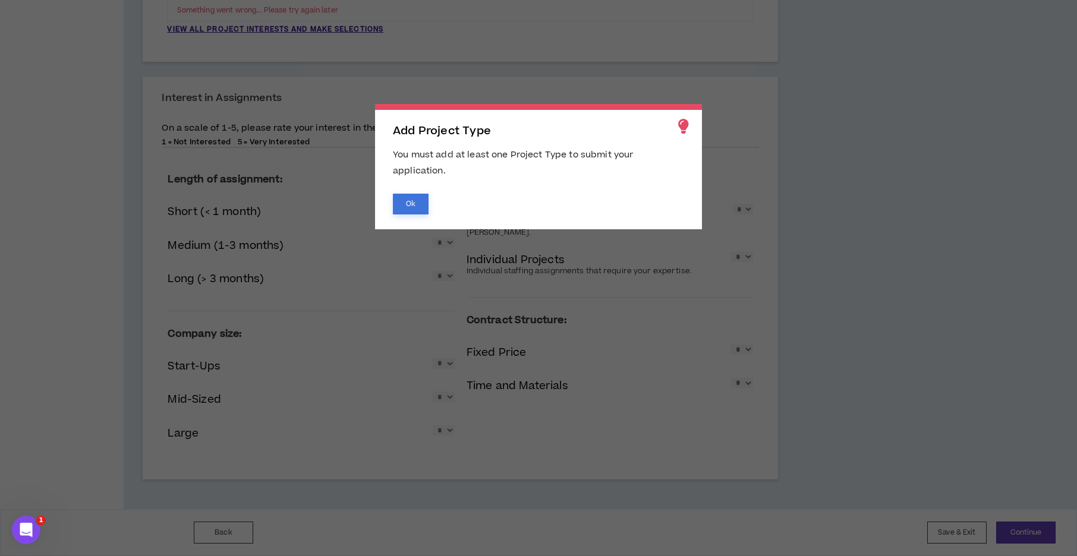
click at [404, 206] on button "Ok" at bounding box center [411, 204] width 36 height 21
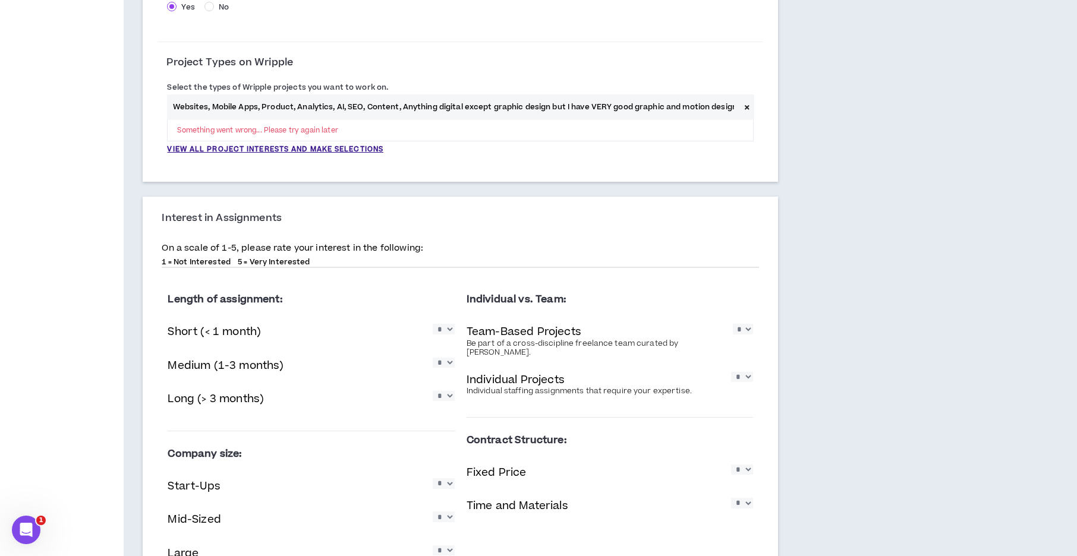
scroll to position [302, 0]
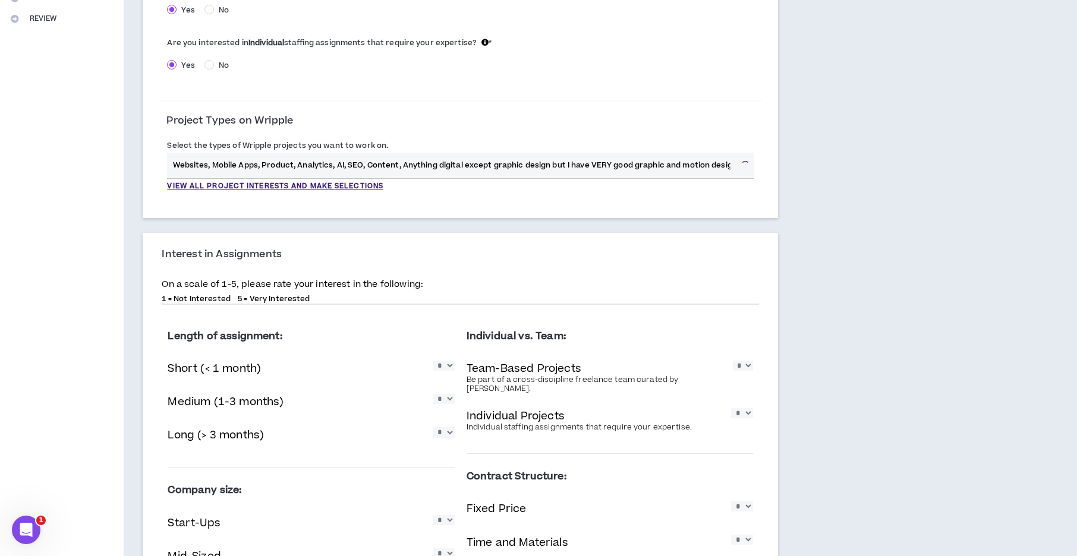
click at [226, 163] on input "Websites, Mobile Apps, Product, Analytics, AI, SEO, Content, Anything digital e…" at bounding box center [451, 166] width 569 height 26
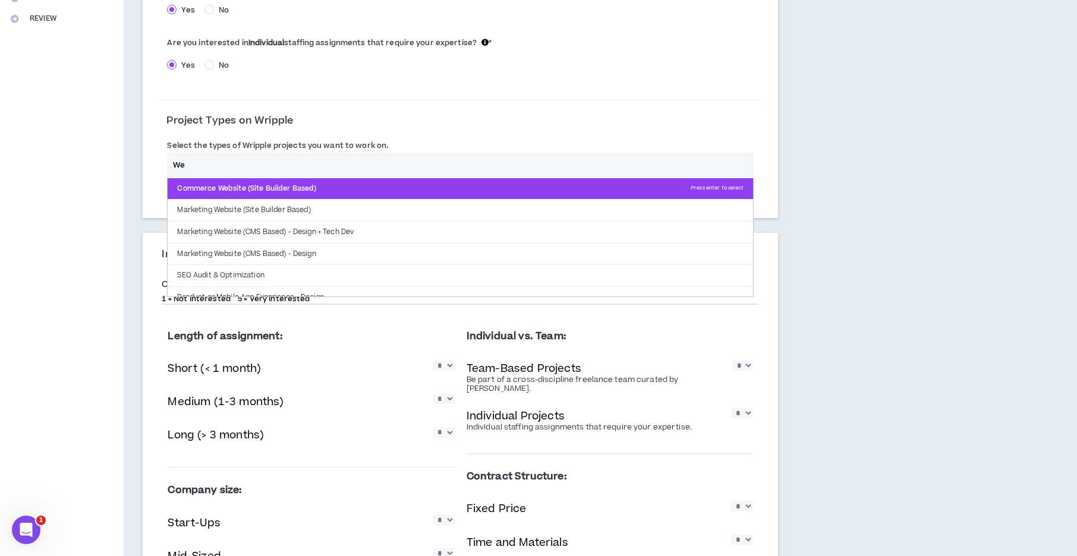
type input "We"
click at [232, 191] on p "Commerce Website (Site Builder Based) Press enter to select" at bounding box center [460, 188] width 585 height 21
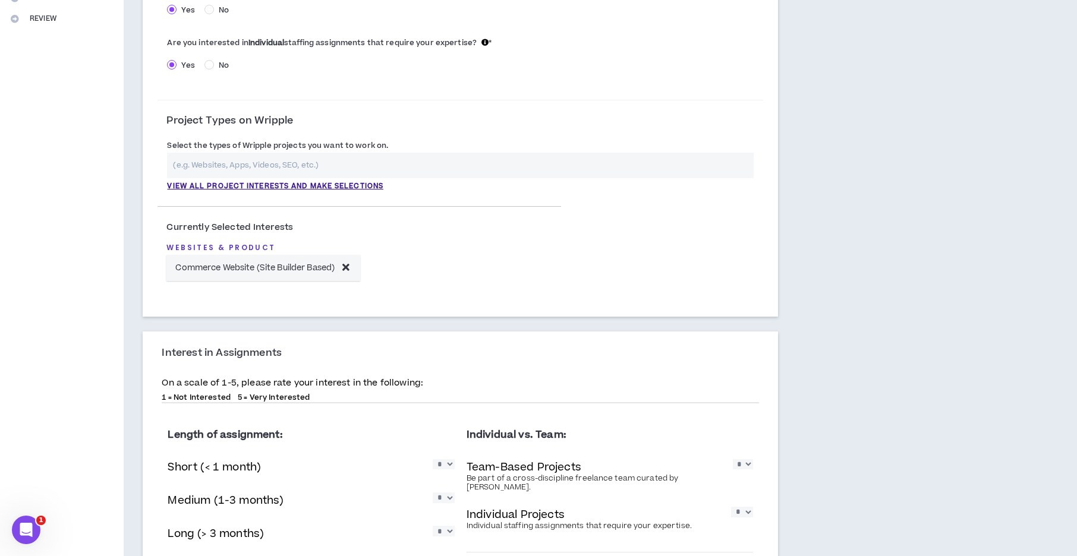
click at [234, 168] on input "text" at bounding box center [460, 166] width 586 height 26
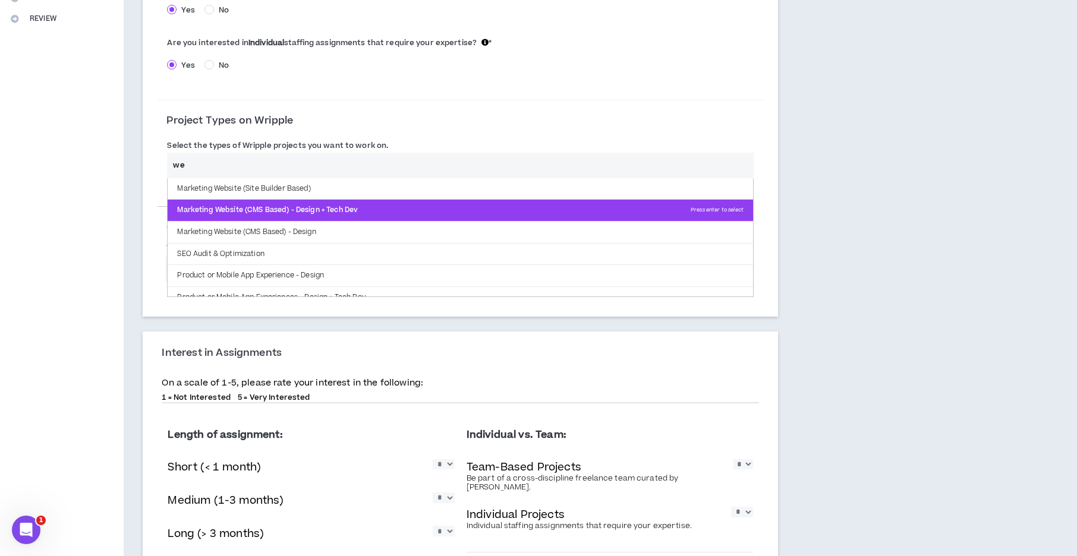
type input "we"
click at [247, 216] on p "Marketing Website (CMS Based) - Design + Tech Dev Press enter to select" at bounding box center [460, 210] width 585 height 21
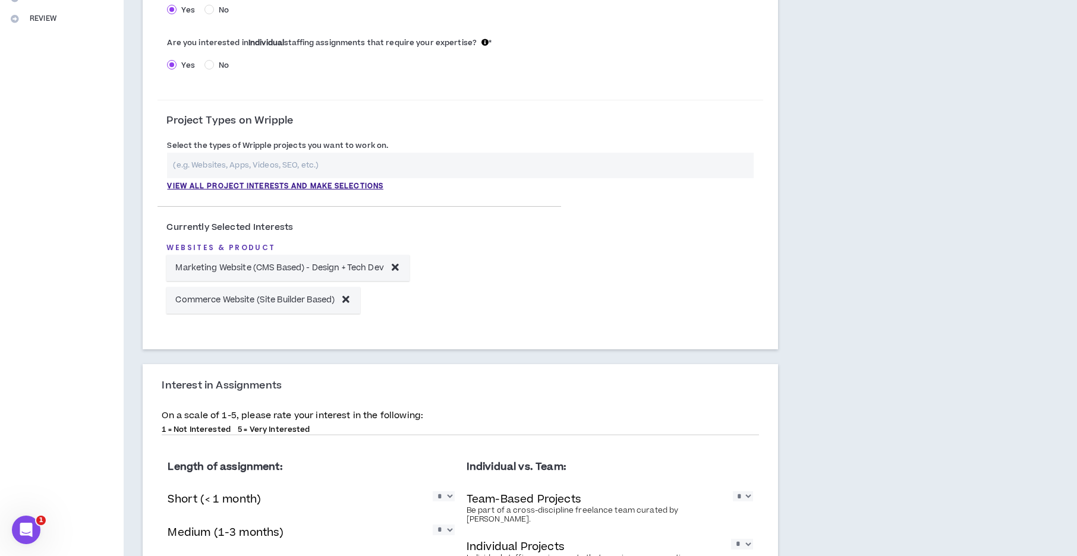
click at [253, 162] on input "text" at bounding box center [460, 166] width 586 height 26
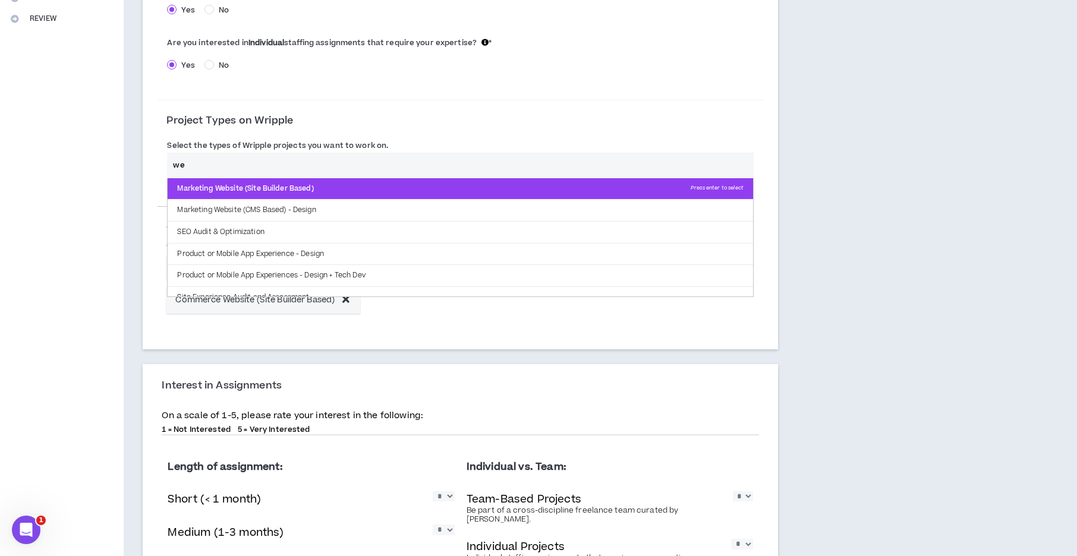
type input "we"
click at [263, 192] on p "Marketing Website (Site Builder Based) Press enter to select" at bounding box center [460, 188] width 585 height 21
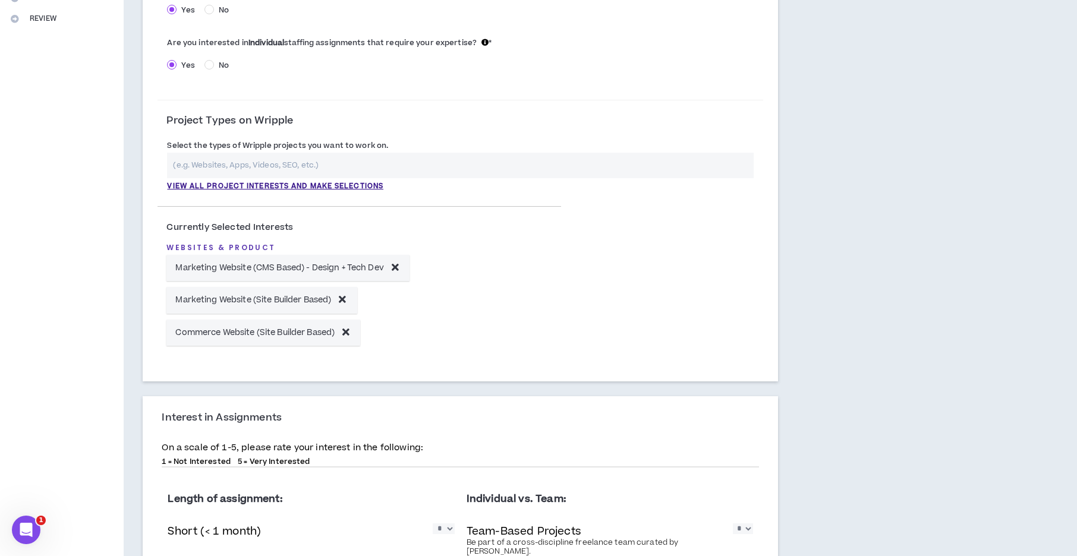
click at [276, 162] on input "text" at bounding box center [460, 166] width 586 height 26
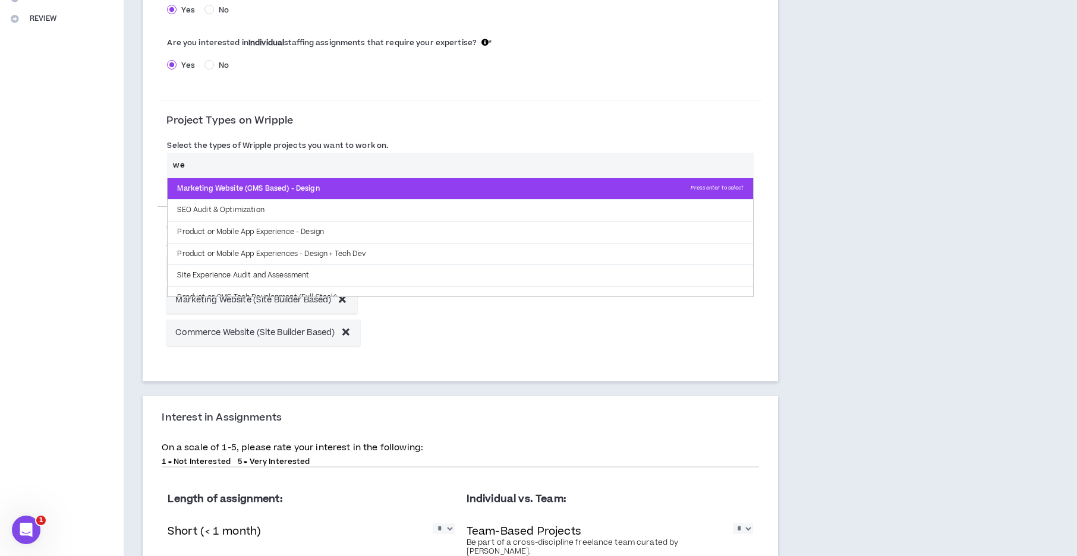
type input "we"
click at [274, 191] on p "Marketing Website (CMS Based) - Design Press enter to select" at bounding box center [460, 188] width 585 height 21
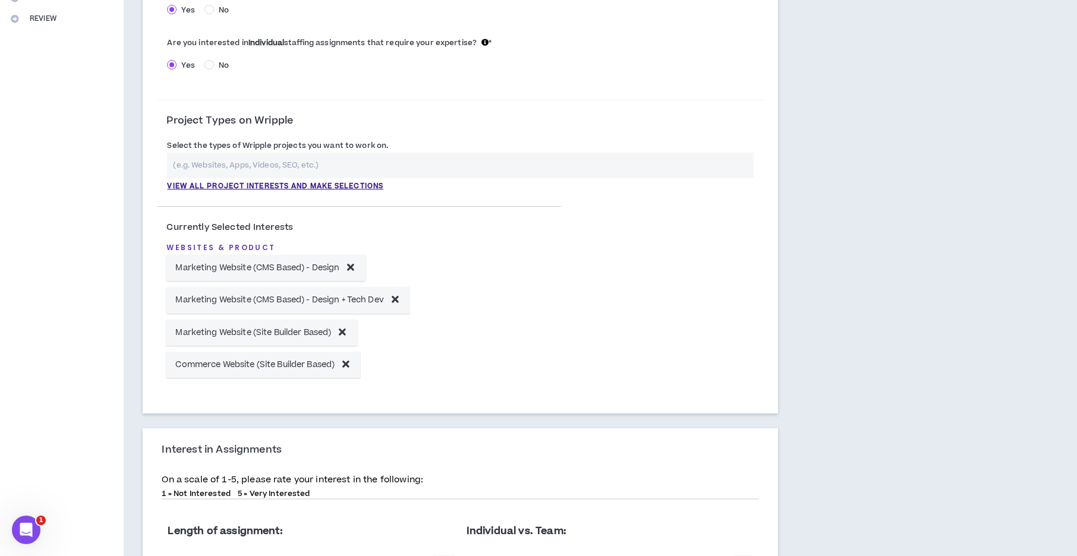
click at [264, 168] on input "text" at bounding box center [460, 166] width 586 height 26
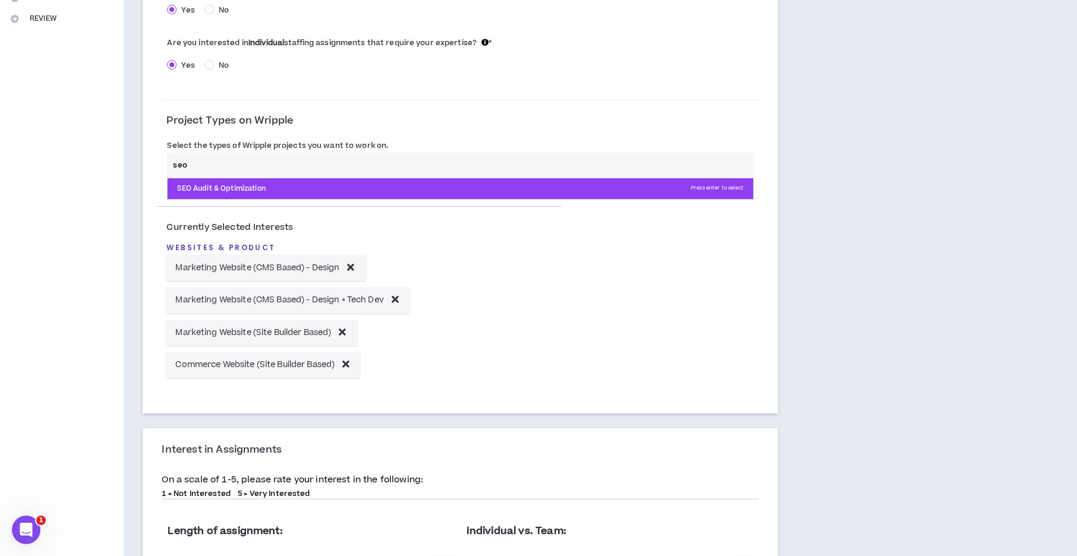
type input "seo"
click at [273, 192] on p "SEO Audit & Optimization Press enter to select" at bounding box center [460, 188] width 585 height 21
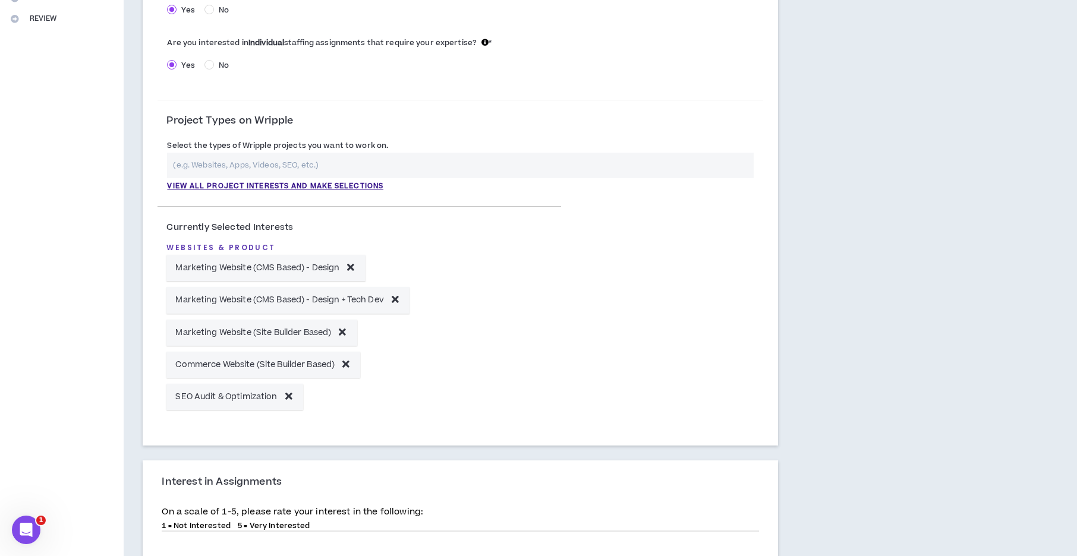
click at [268, 161] on input "text" at bounding box center [460, 166] width 586 height 26
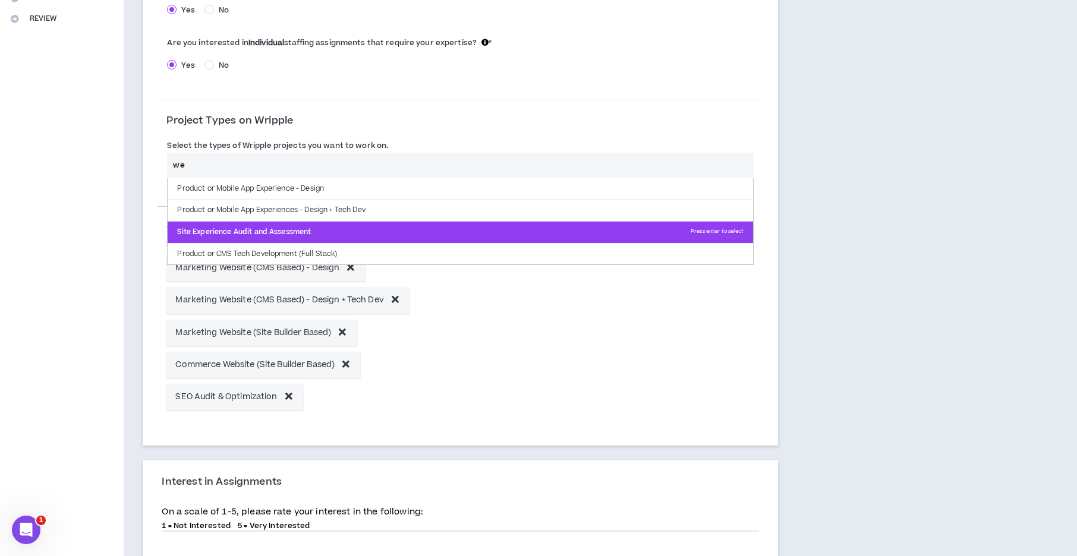
type input "we"
click at [269, 226] on p "Site Experience Audit and Assessment Press enter to select" at bounding box center [460, 232] width 585 height 21
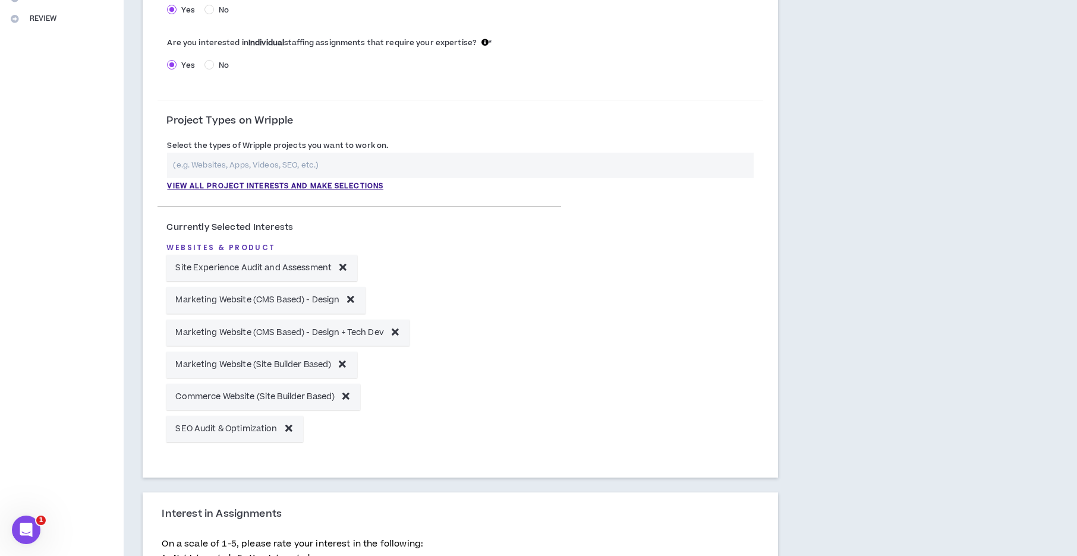
click at [267, 168] on input "text" at bounding box center [460, 166] width 586 height 26
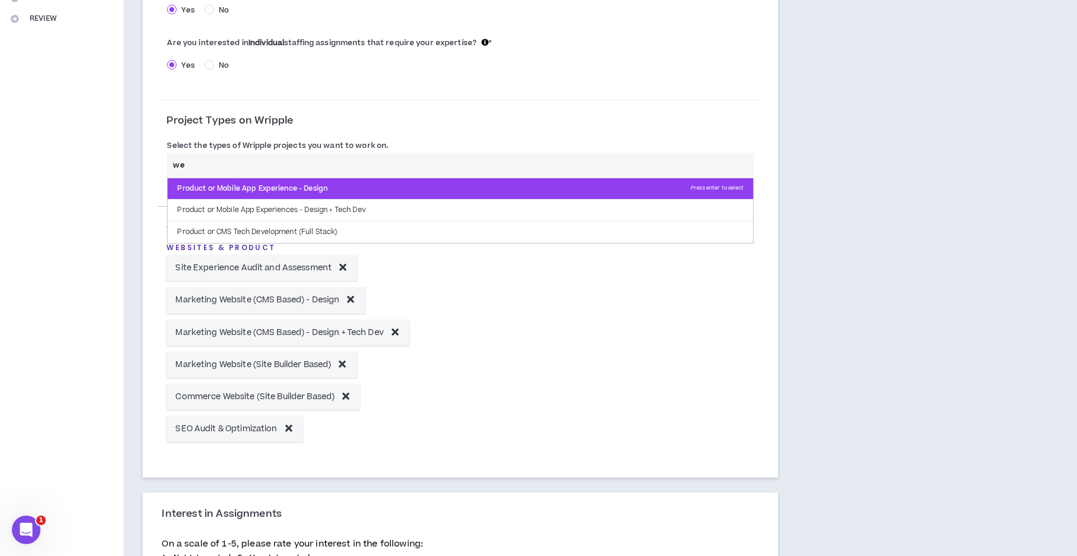
type input "we"
click at [273, 187] on p "Product or Mobile App Experience - Design Press enter to select" at bounding box center [460, 188] width 585 height 21
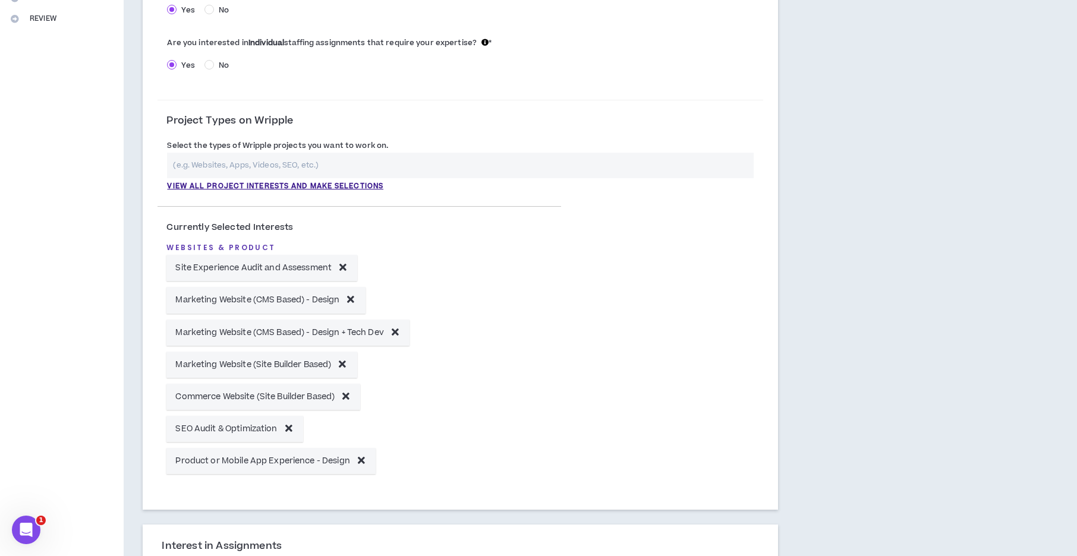
click at [281, 153] on input "text" at bounding box center [460, 166] width 586 height 26
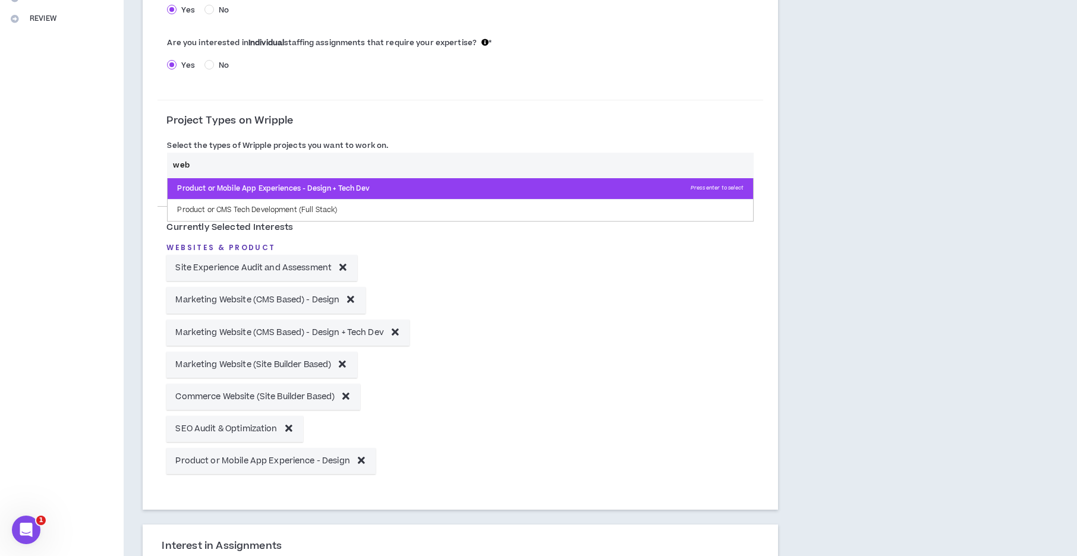
type input "web"
click at [283, 194] on p "Product or Mobile App Experiences - Design + Tech Dev Press enter to select" at bounding box center [460, 188] width 585 height 21
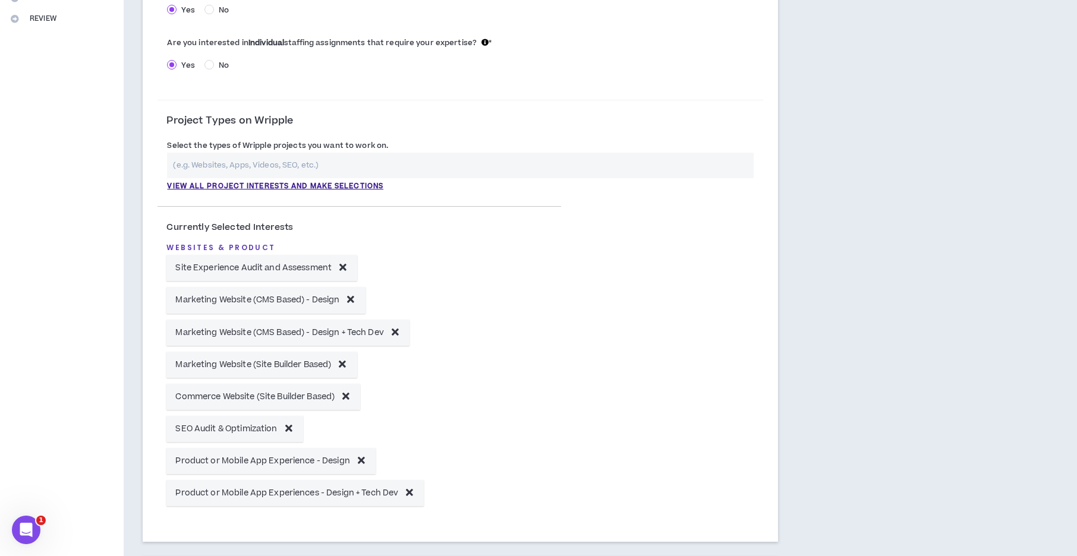
click at [282, 171] on input "text" at bounding box center [460, 166] width 586 height 26
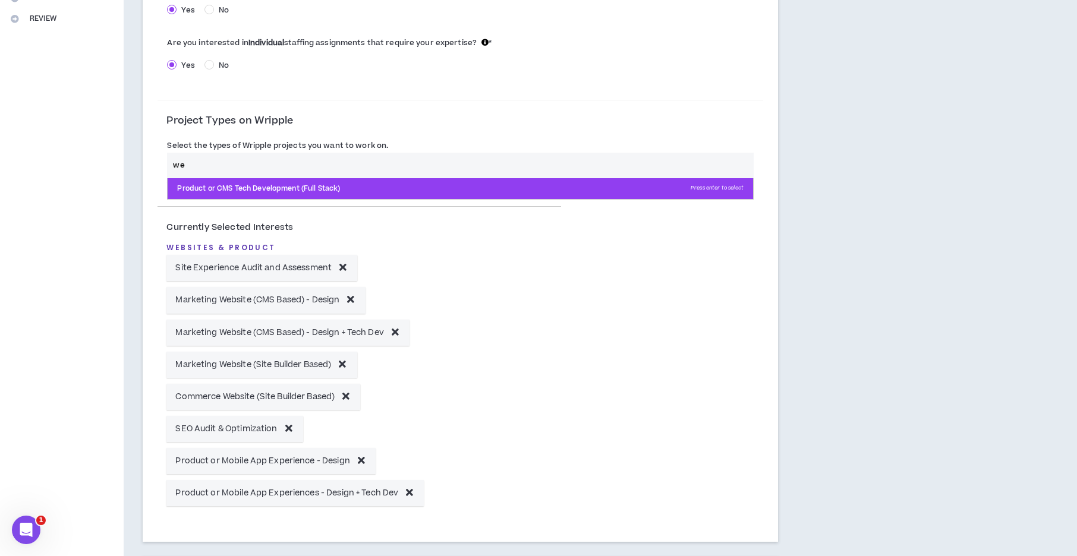
type input "we"
click at [279, 190] on p "Product or CMS Tech Development (Full Stack) Press enter to select" at bounding box center [460, 188] width 585 height 21
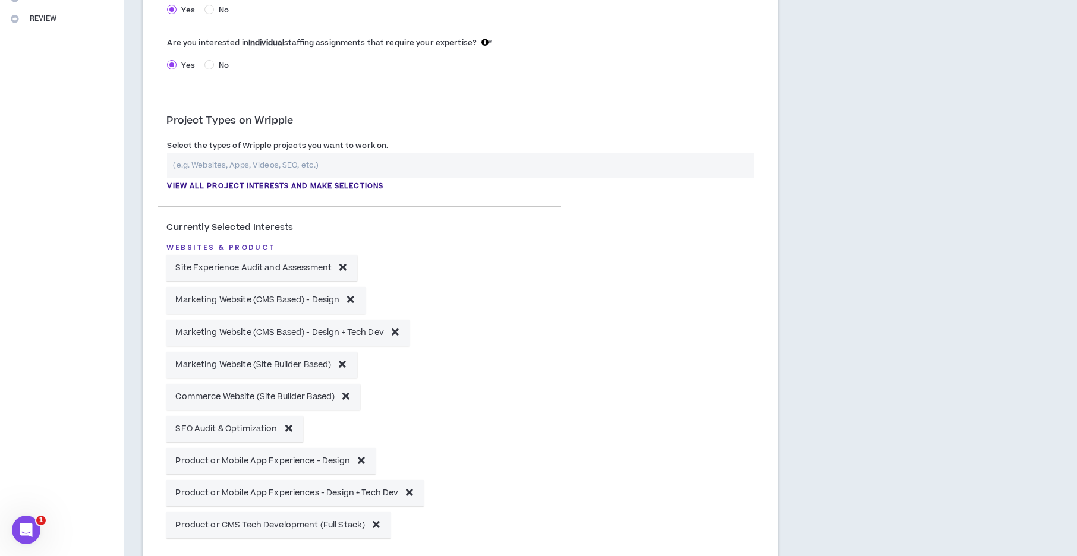
click at [279, 173] on input "text" at bounding box center [460, 166] width 586 height 26
type input "a"
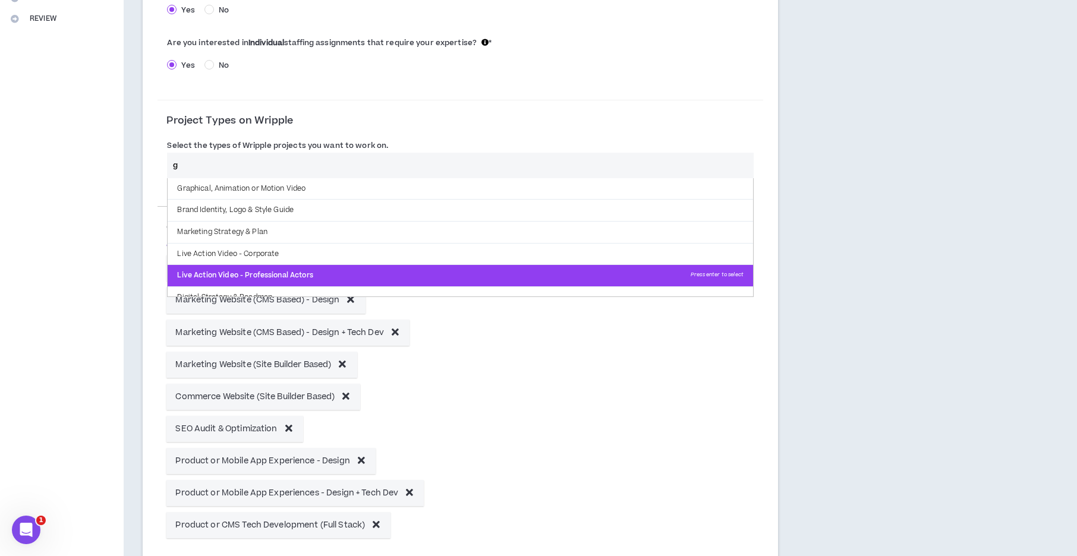
scroll to position [33, 0]
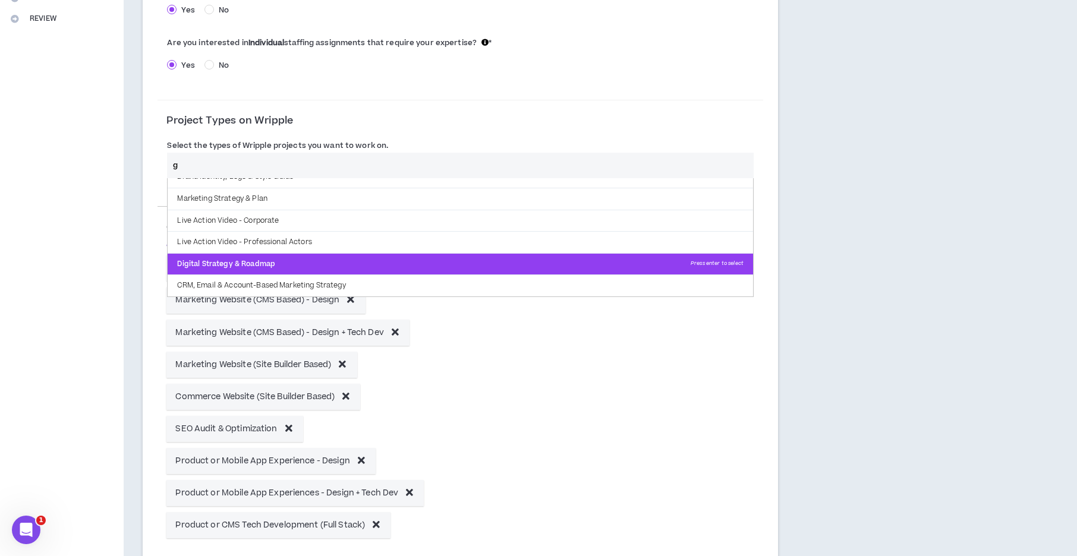
type input "g"
click at [291, 254] on p "Digital Strategy & Roadmap Press enter to select" at bounding box center [460, 264] width 585 height 21
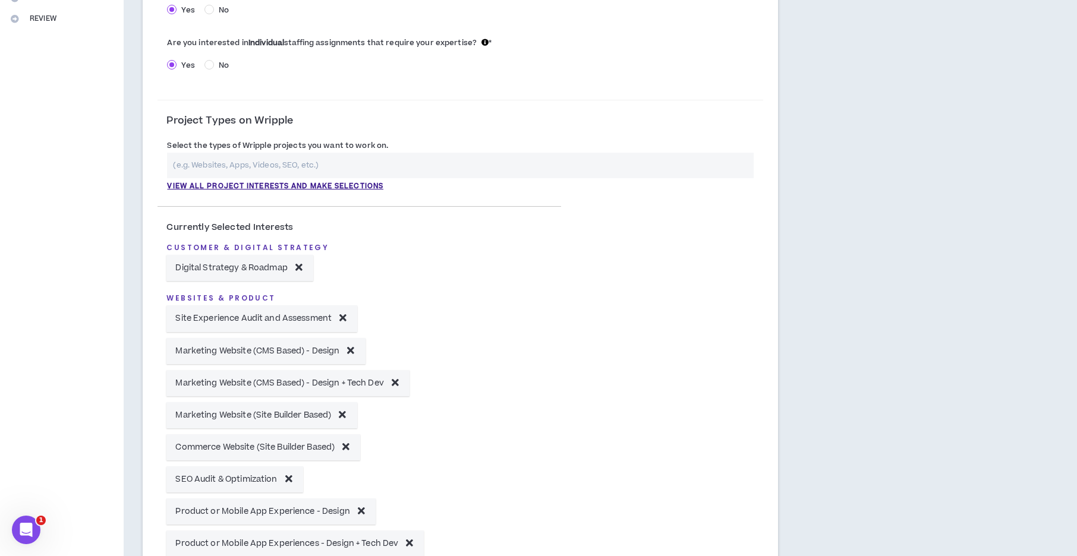
click at [249, 163] on input "text" at bounding box center [460, 166] width 586 height 26
type input "g"
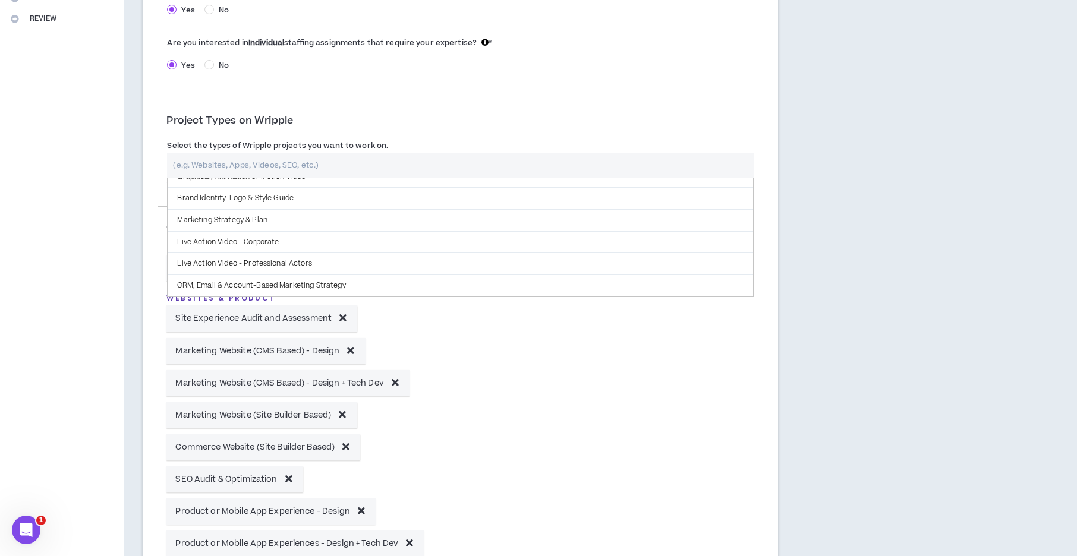
scroll to position [0, 0]
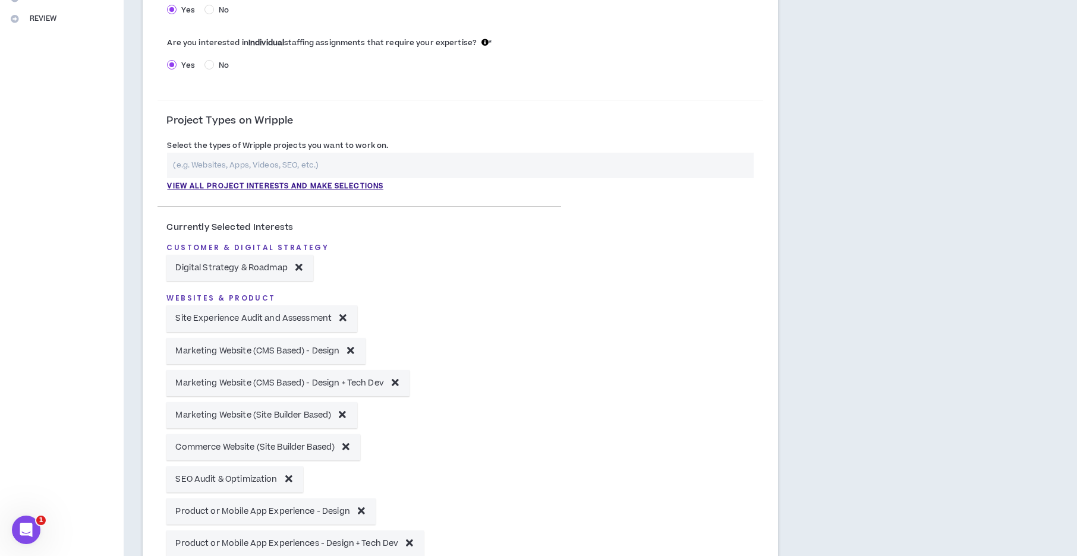
type input "a"
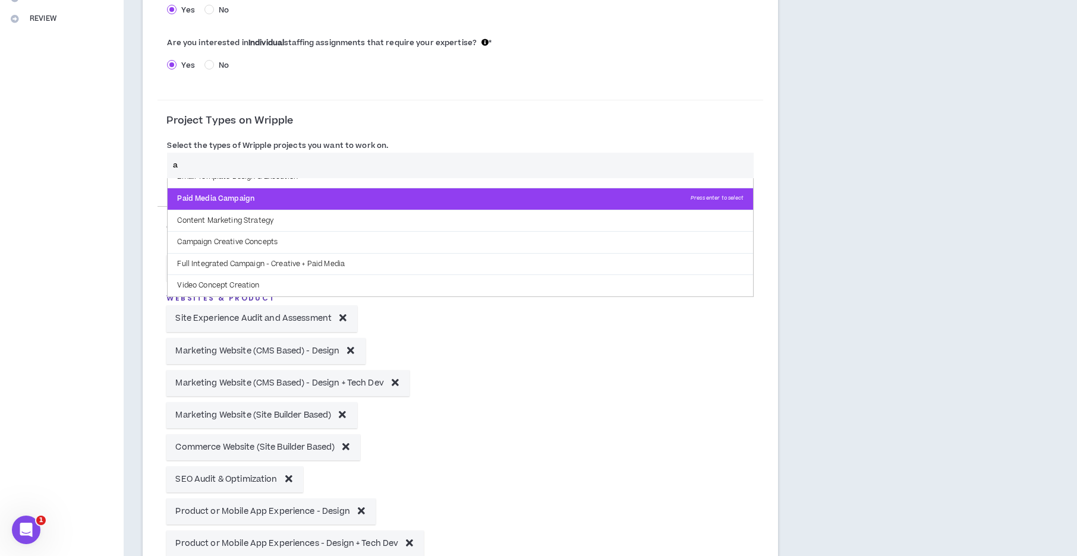
scroll to position [174, 0]
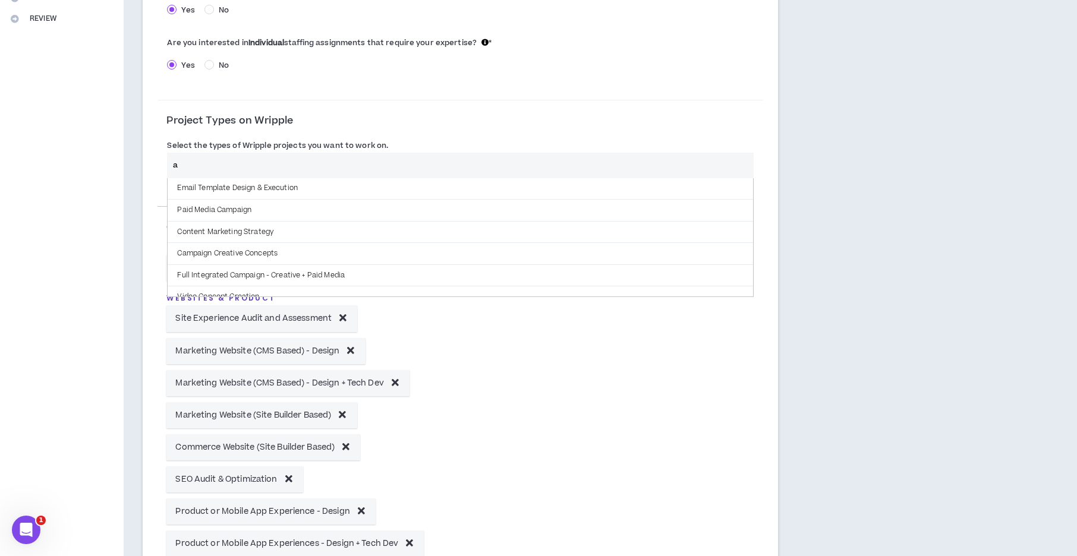
click at [235, 168] on input "a" at bounding box center [460, 166] width 586 height 26
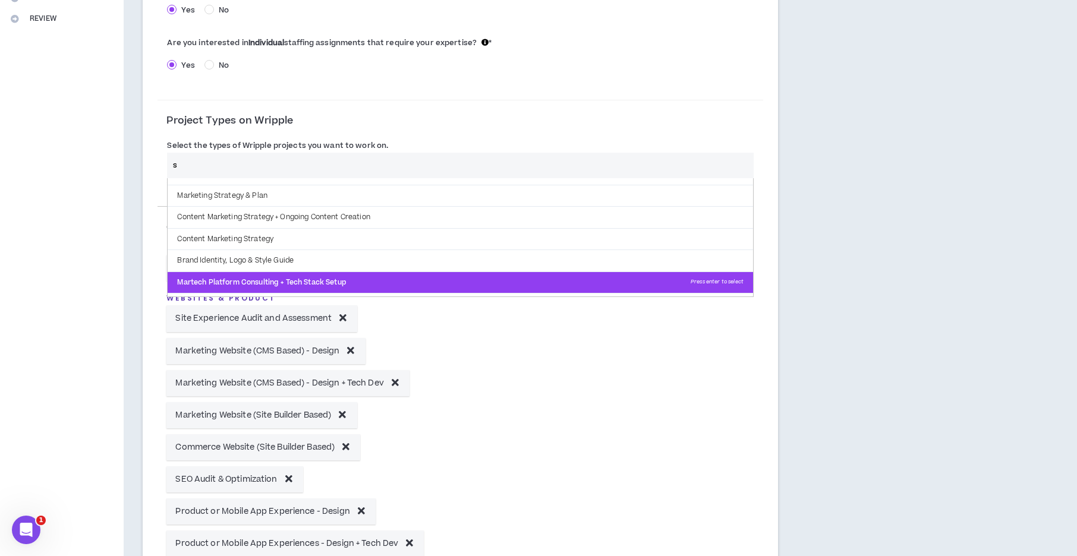
scroll to position [49, 0]
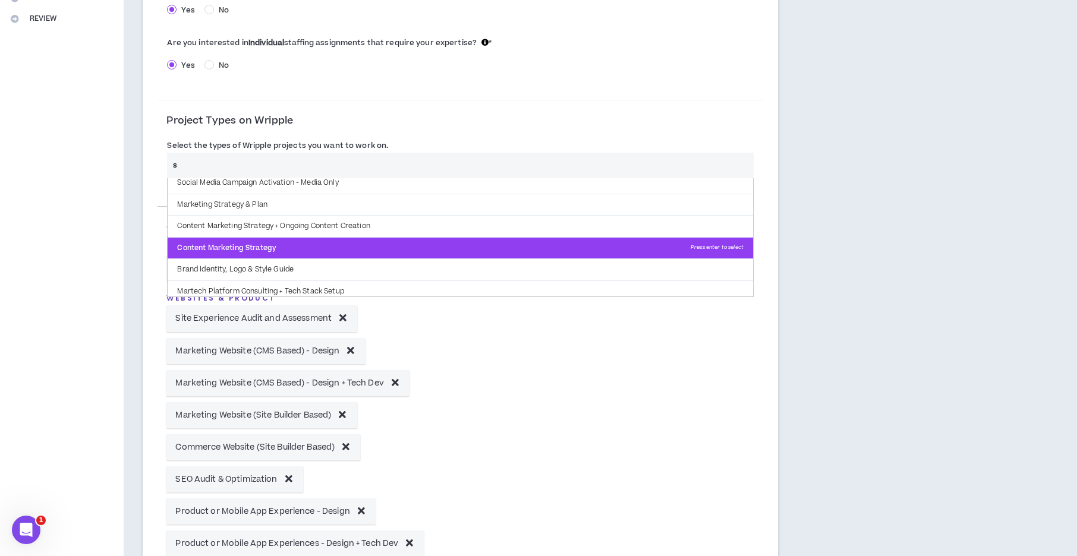
type input "s"
click at [353, 240] on p "Content Marketing Strategy Press enter to select" at bounding box center [460, 248] width 585 height 21
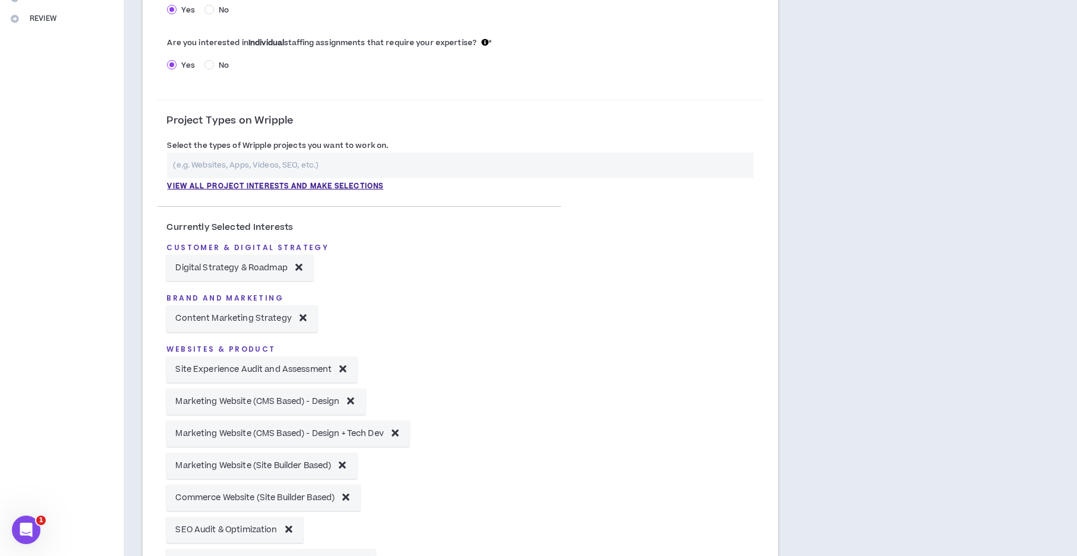
click at [291, 162] on input "text" at bounding box center [460, 166] width 586 height 26
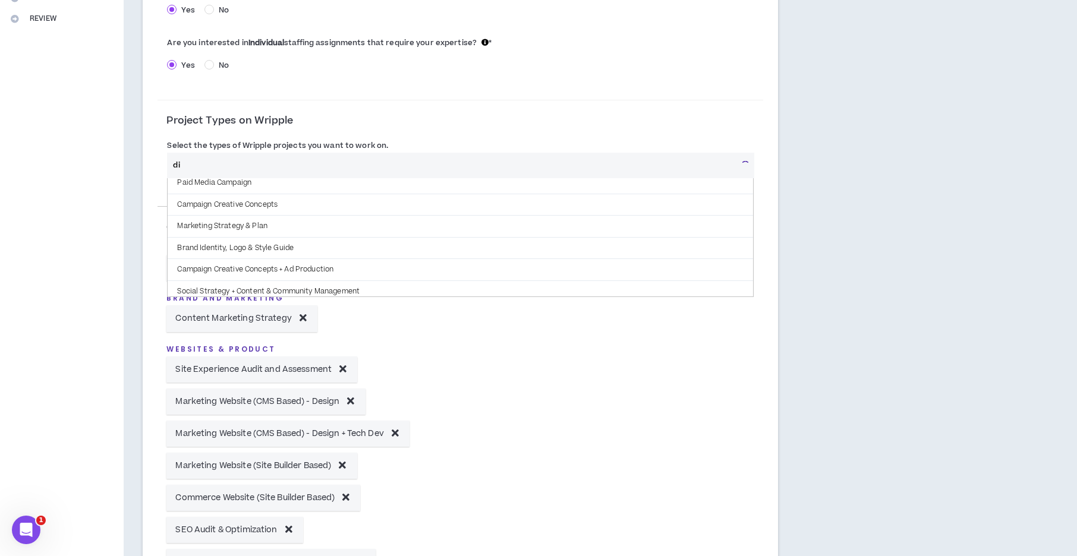
scroll to position [0, 0]
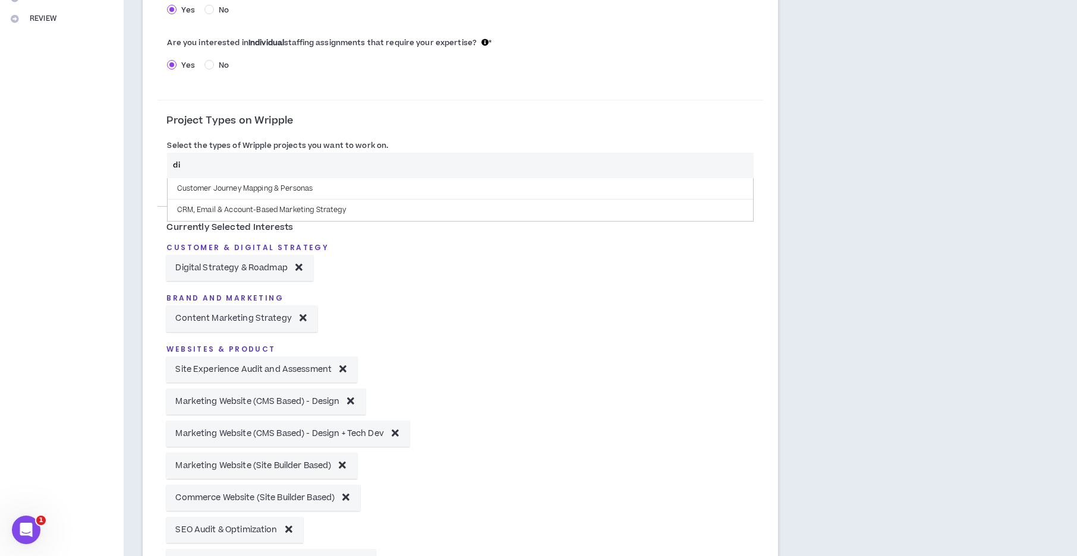
type input "di"
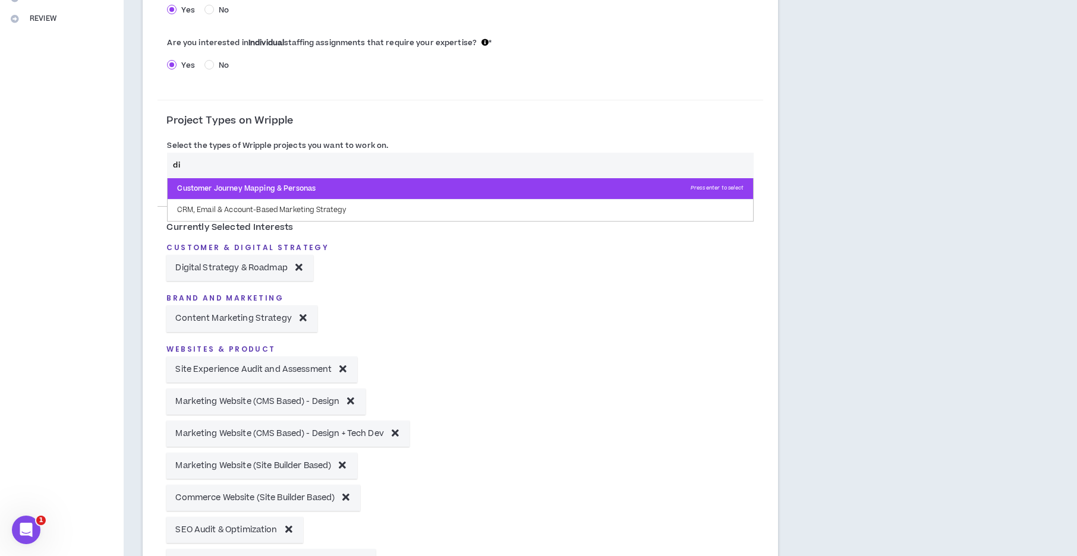
click at [303, 188] on p "Customer Journey Mapping & Personas Press enter to select" at bounding box center [460, 188] width 585 height 21
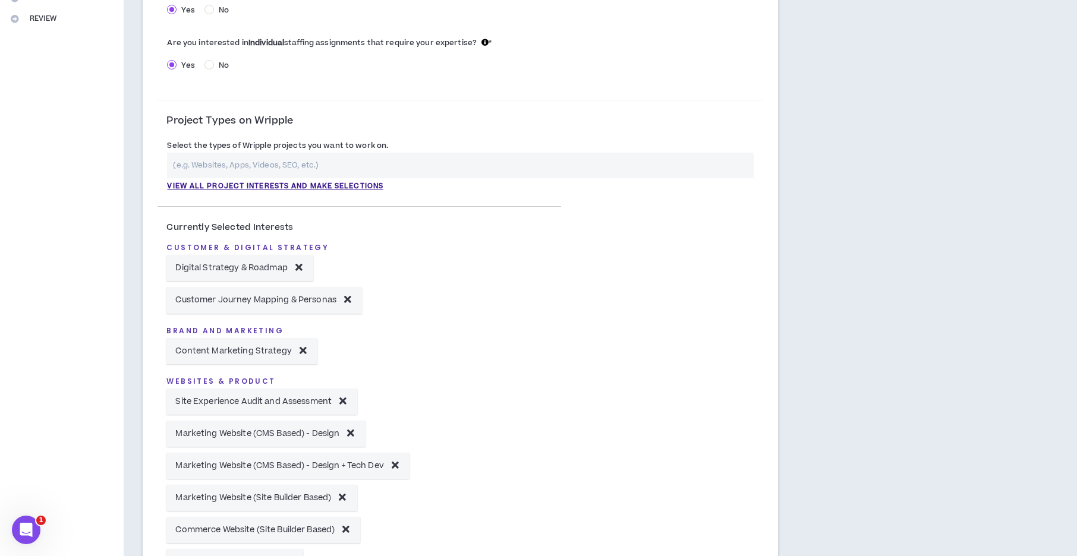
click at [277, 165] on input "text" at bounding box center [460, 166] width 586 height 26
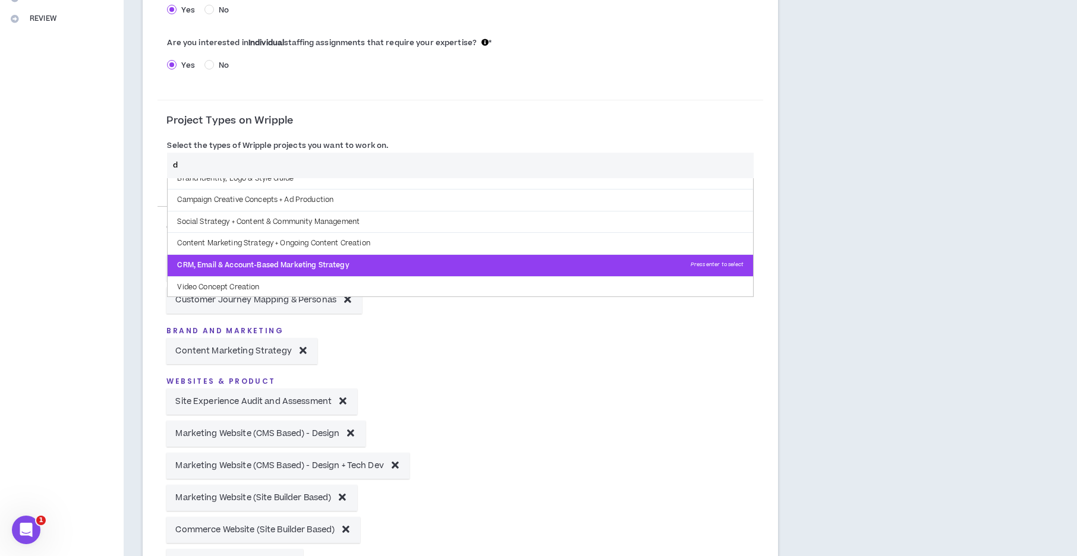
scroll to position [142, 0]
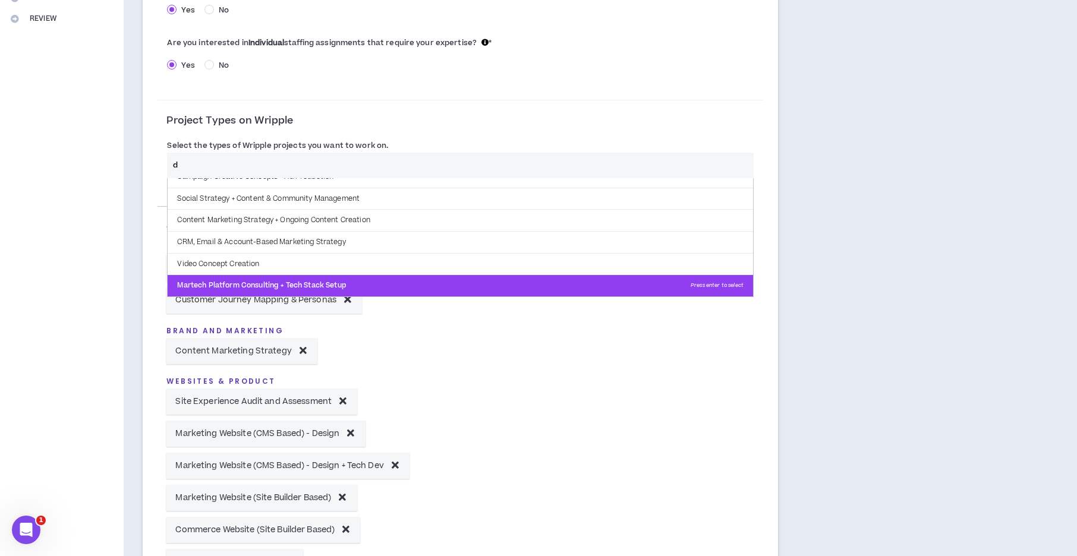
type input "d"
click at [291, 288] on p "Martech Platform Consulting + Tech Stack Setup Press enter to select" at bounding box center [460, 285] width 585 height 21
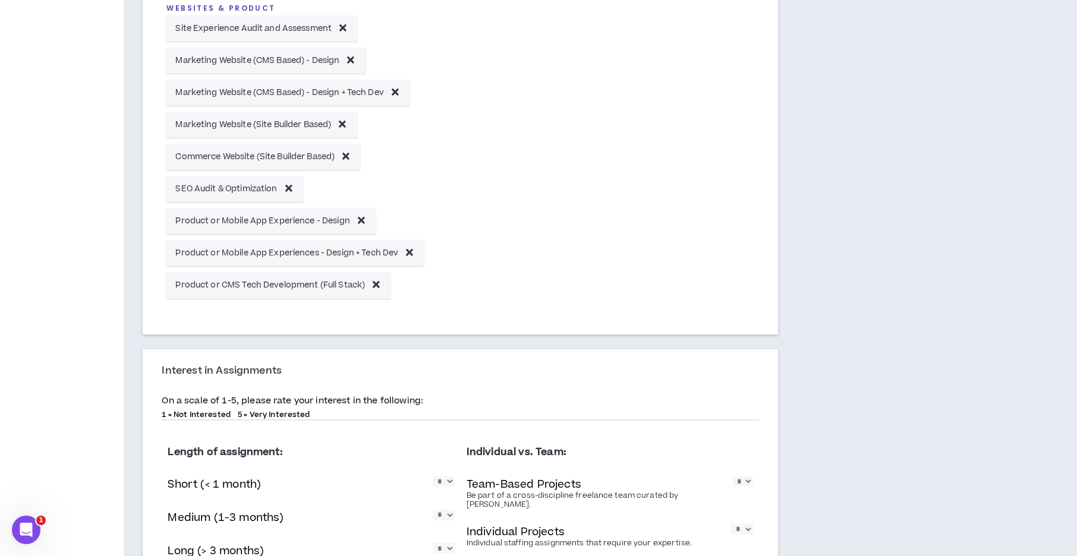
scroll to position [955, 0]
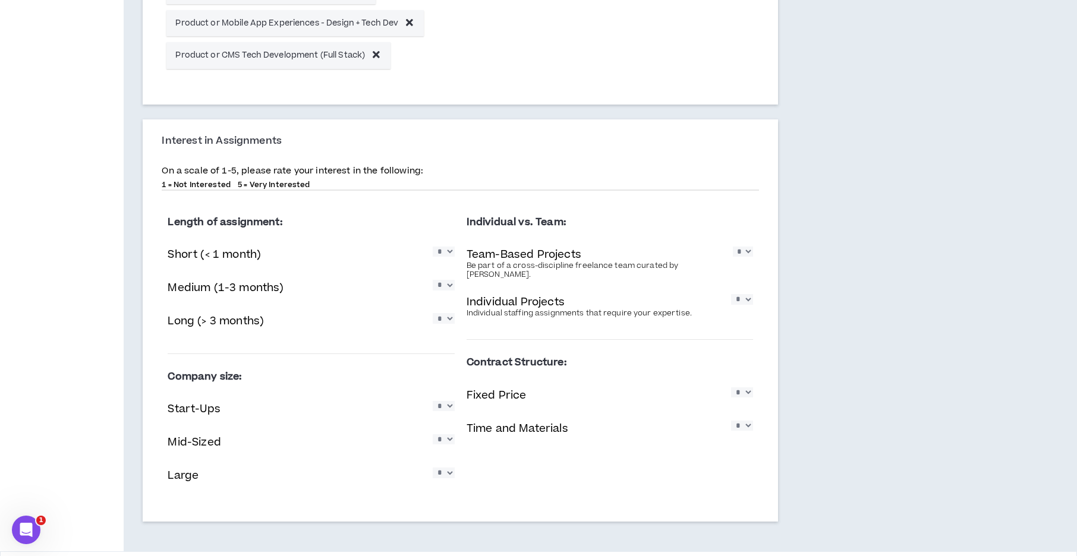
click at [444, 253] on select "* * * * *" at bounding box center [444, 252] width 22 height 10
select select "*"
click at [433, 247] on select "* * * * *" at bounding box center [444, 252] width 22 height 10
click at [744, 255] on select "* * * * *" at bounding box center [743, 252] width 20 height 10
select select "*"
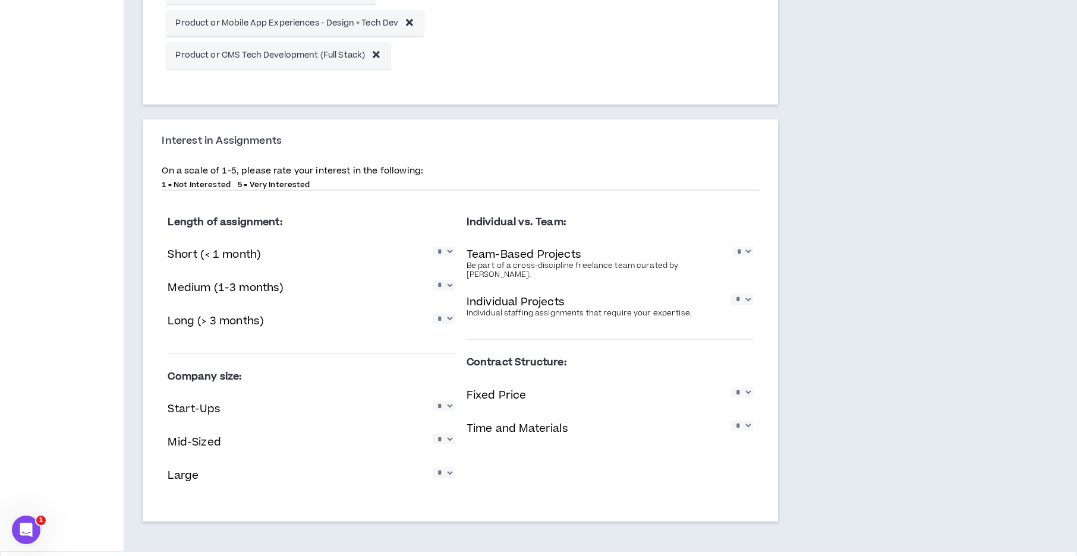
click at [733, 247] on select "* * * * *" at bounding box center [743, 252] width 20 height 10
click at [449, 409] on select "* * * * *" at bounding box center [444, 406] width 22 height 10
click at [352, 427] on div "Company size: Start-Ups * * * * * Mid-Sized * * * * * Large * * * * *" at bounding box center [311, 431] width 286 height 135
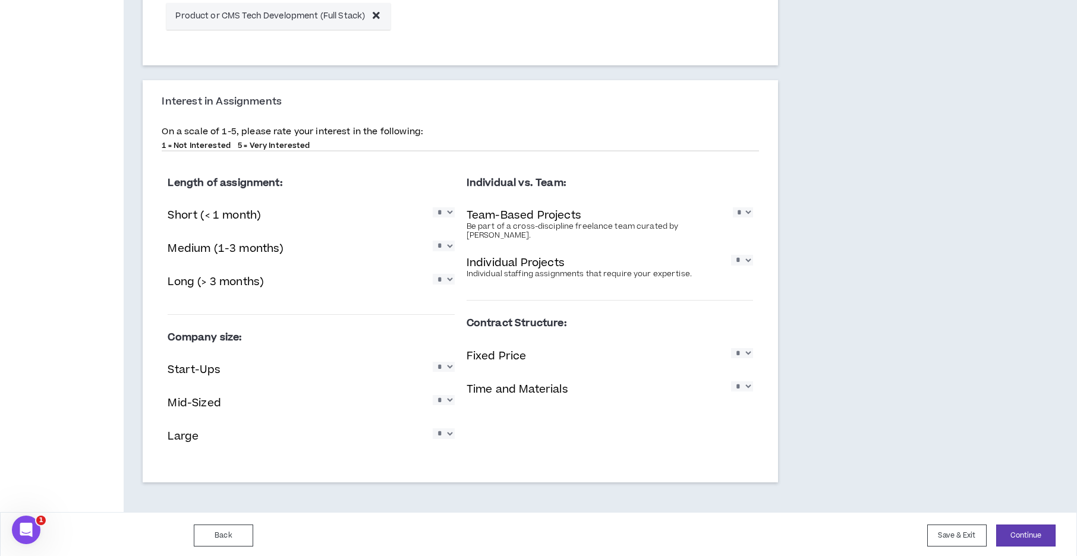
scroll to position [998, 0]
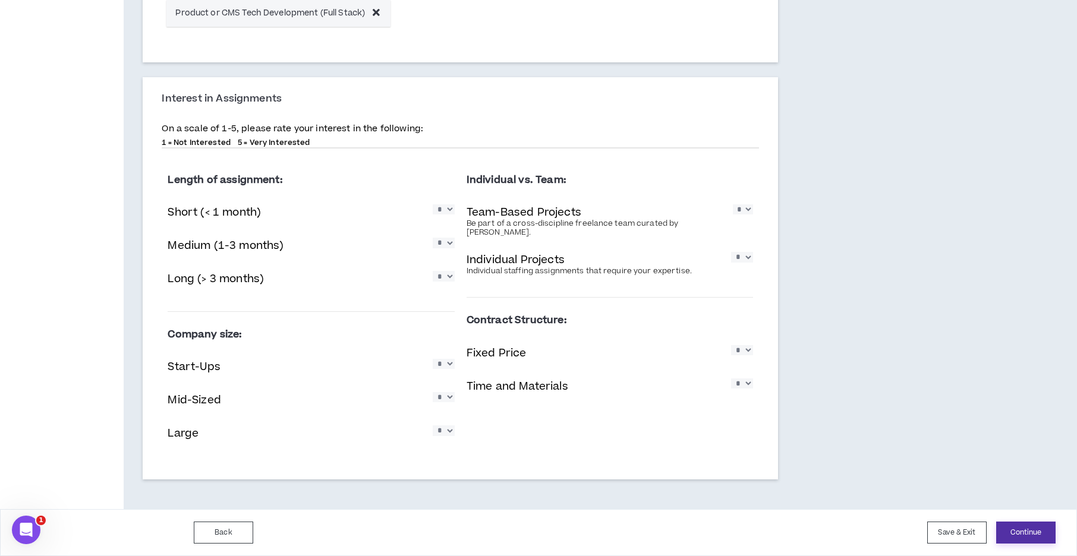
click at [1032, 534] on button "Continue" at bounding box center [1025, 533] width 59 height 22
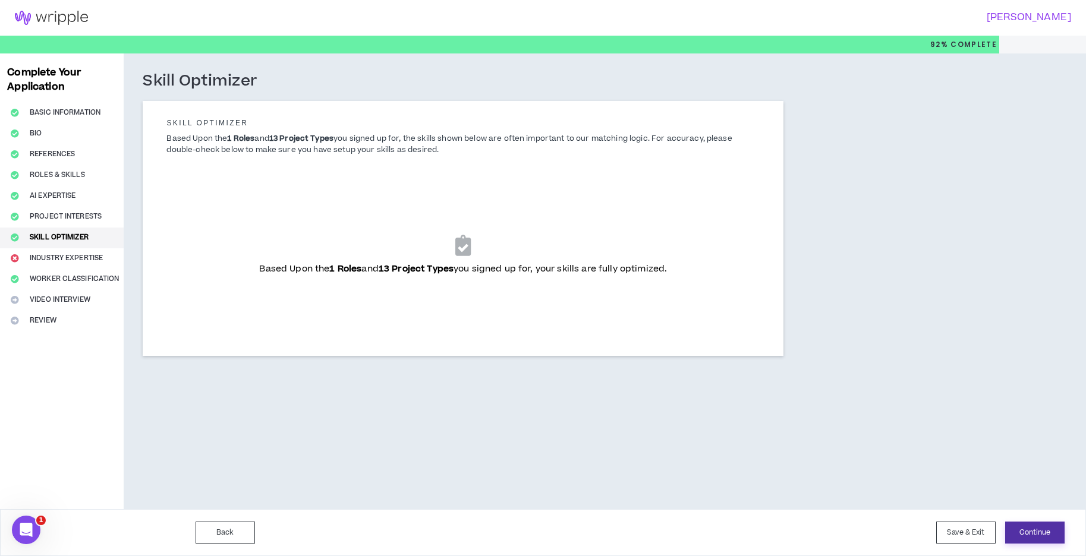
click at [1034, 531] on button "Continue" at bounding box center [1034, 533] width 59 height 22
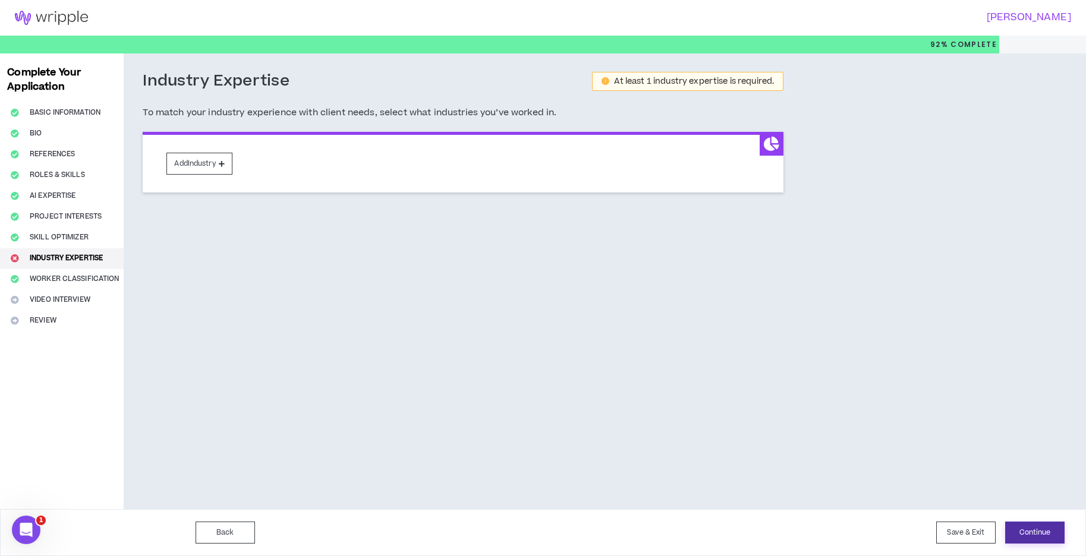
click at [1035, 531] on button "Continue" at bounding box center [1034, 533] width 59 height 22
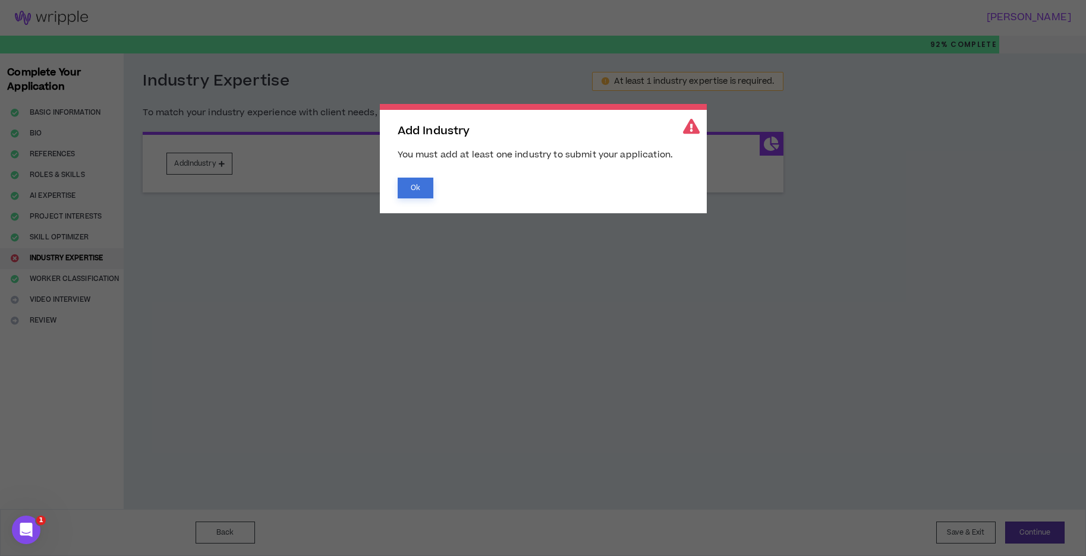
click at [405, 190] on button "Ok" at bounding box center [415, 188] width 36 height 21
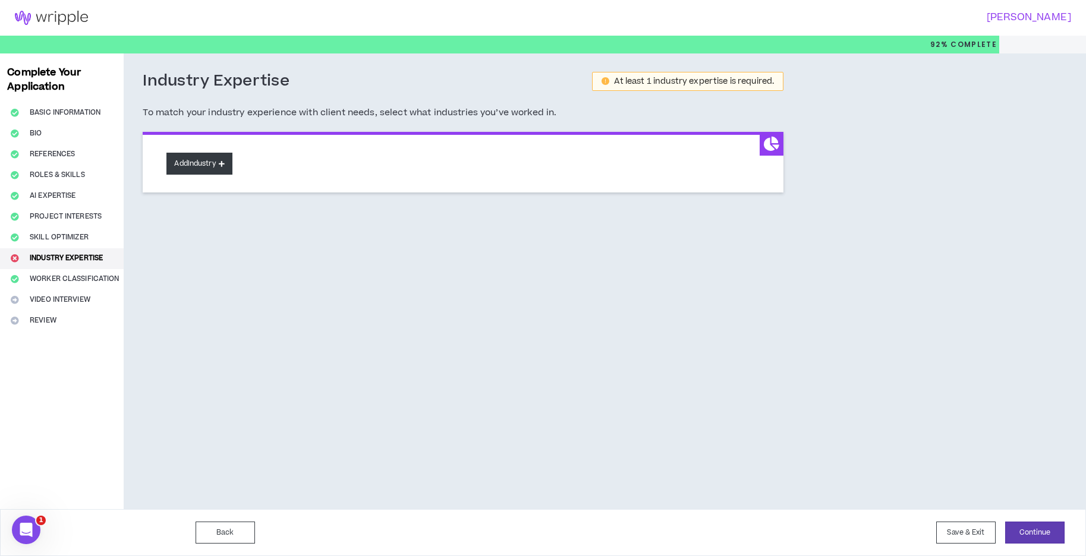
click at [208, 169] on button "Add Industry" at bounding box center [198, 164] width 65 height 22
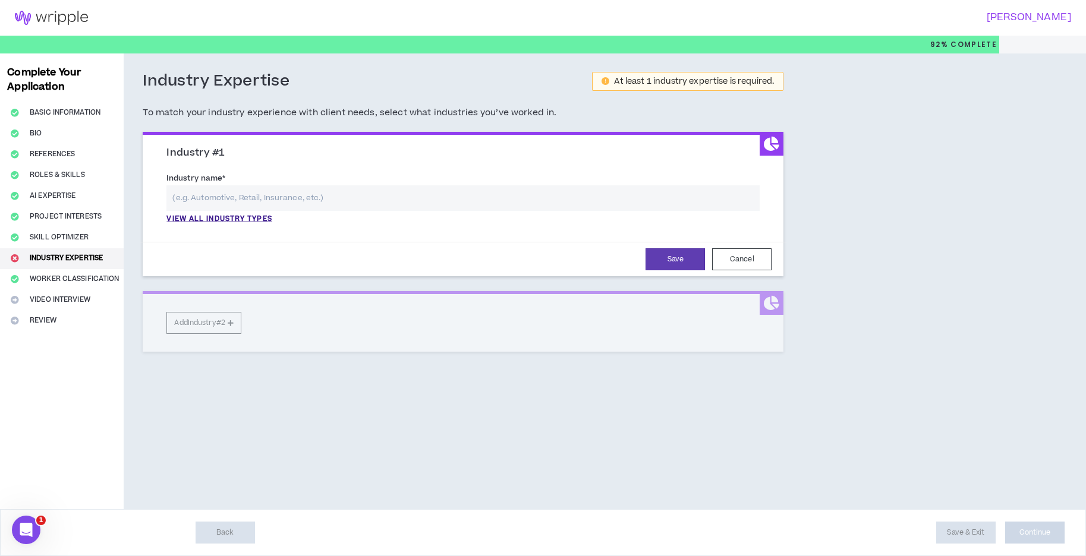
click at [237, 204] on input "text" at bounding box center [462, 198] width 593 height 26
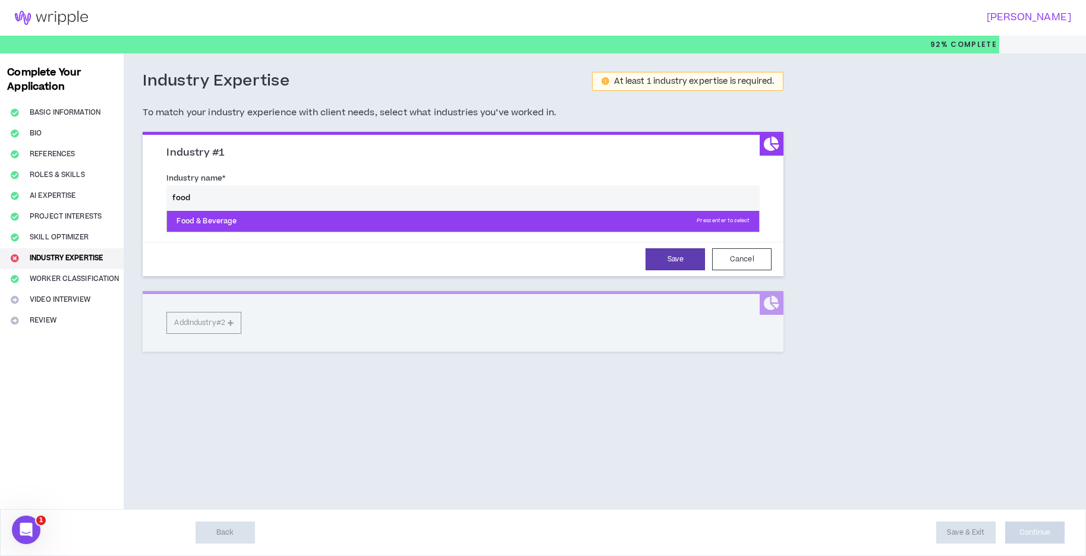
click at [245, 231] on p "Food & Beverage Press enter to select" at bounding box center [463, 221] width 592 height 21
type input "Food & Beverage"
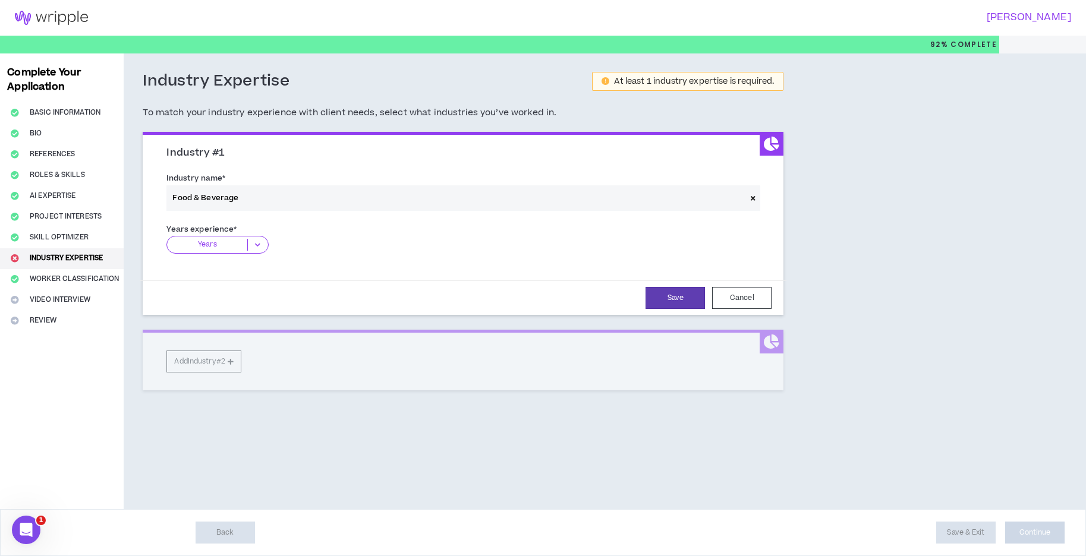
click at [234, 245] on p "Years" at bounding box center [207, 245] width 80 height 12
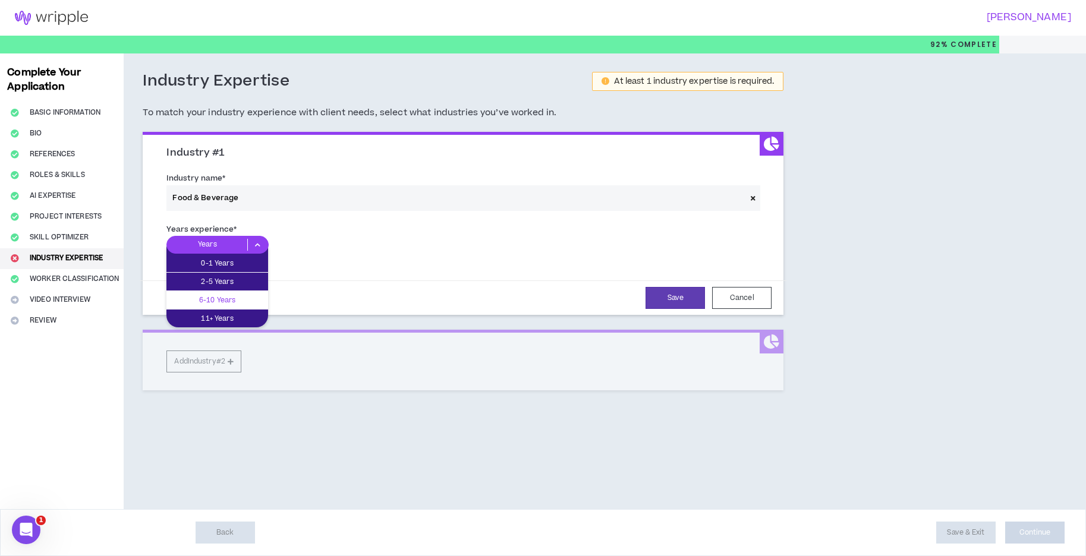
click at [225, 299] on p "6-10 Years" at bounding box center [217, 300] width 102 height 13
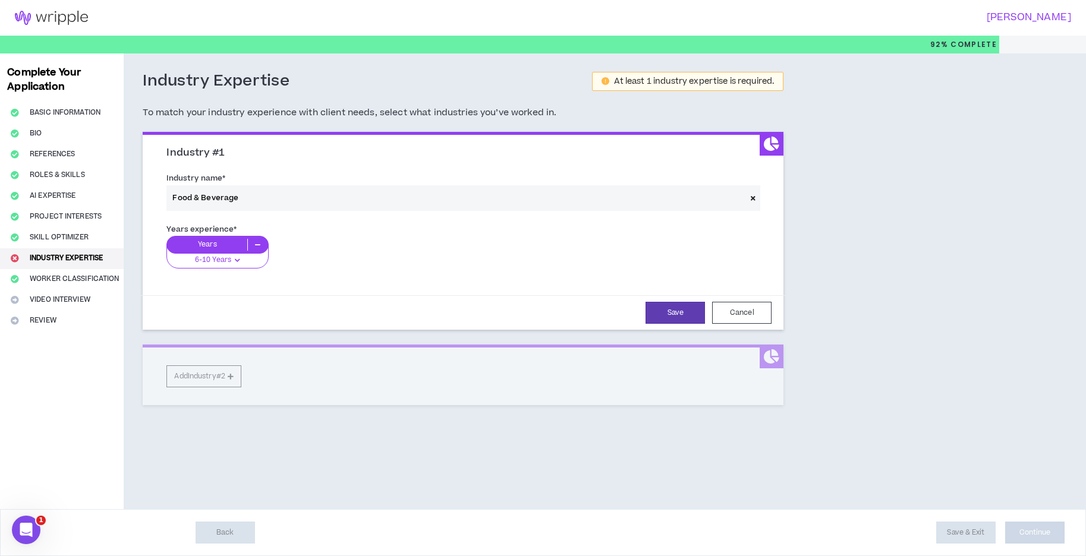
click at [251, 252] on div "Years" at bounding box center [217, 245] width 102 height 18
drag, startPoint x: 251, startPoint y: 253, endPoint x: 254, endPoint y: 248, distance: 6.1
click at [253, 252] on div "Years" at bounding box center [217, 245] width 102 height 18
click at [255, 245] on icon at bounding box center [258, 245] width 20 height 12
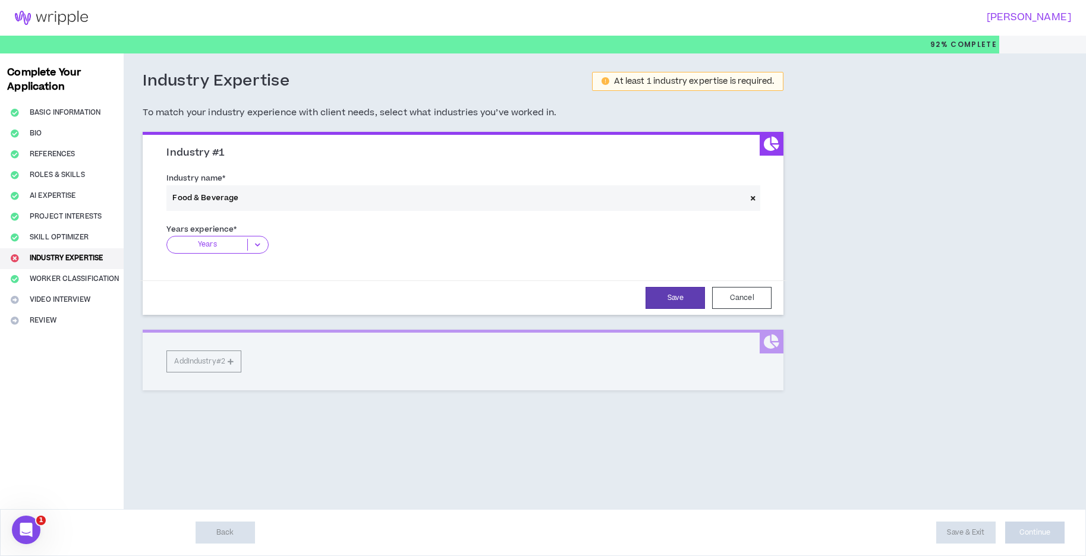
click at [232, 250] on p "Years" at bounding box center [207, 245] width 80 height 12
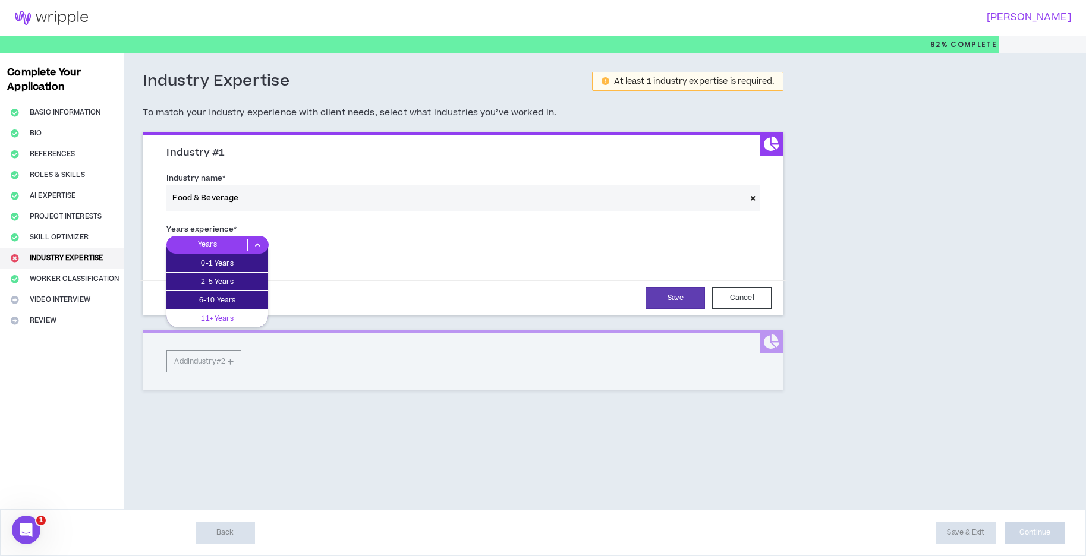
click at [229, 316] on p "11+ Years" at bounding box center [217, 318] width 102 height 13
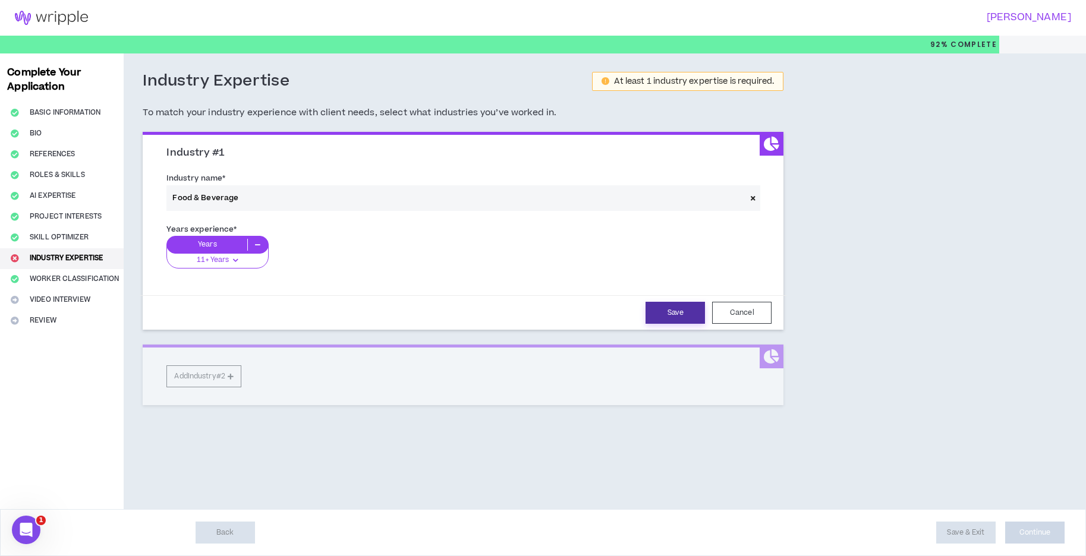
click at [677, 318] on button "Save" at bounding box center [674, 313] width 59 height 22
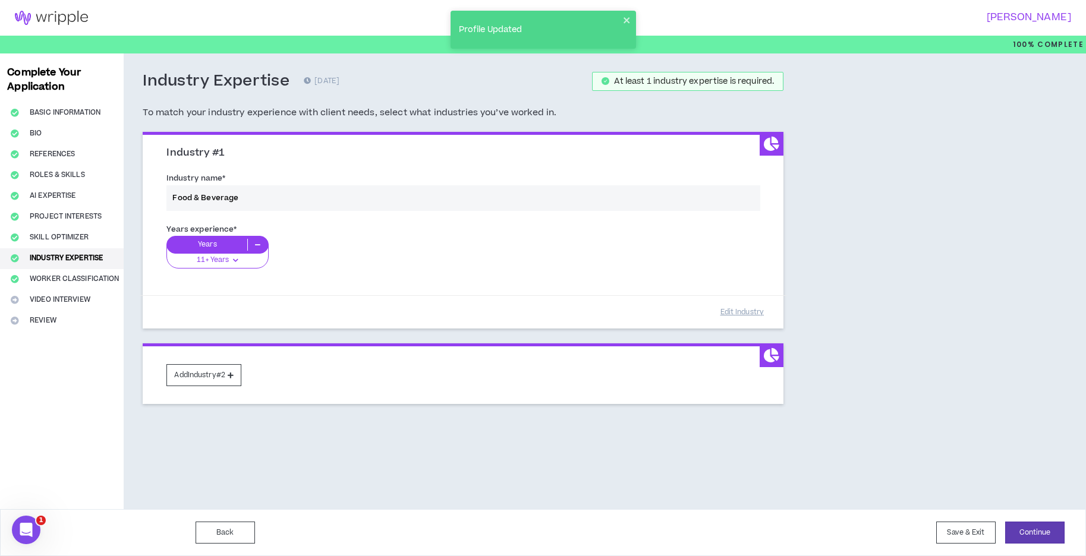
click at [498, 185] on div "Industry name * Food & Beverage" at bounding box center [462, 194] width 611 height 51
click at [377, 179] on div "Industry name * Food & Beverage" at bounding box center [462, 194] width 611 height 51
click at [312, 196] on div "Industry name * Food & Beverage" at bounding box center [462, 194] width 611 height 51
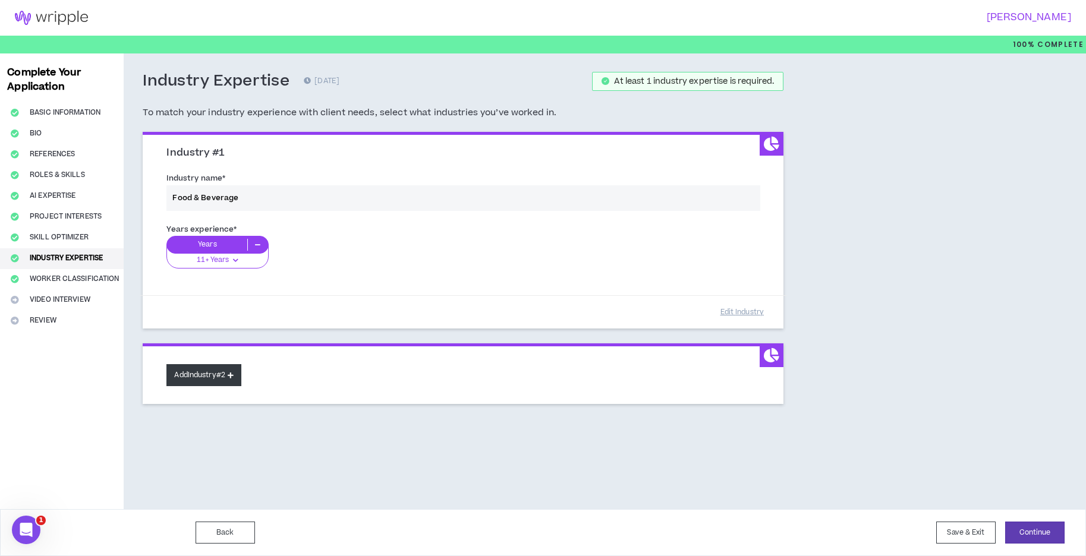
click at [194, 377] on button "Add Industry #2" at bounding box center [203, 375] width 75 height 22
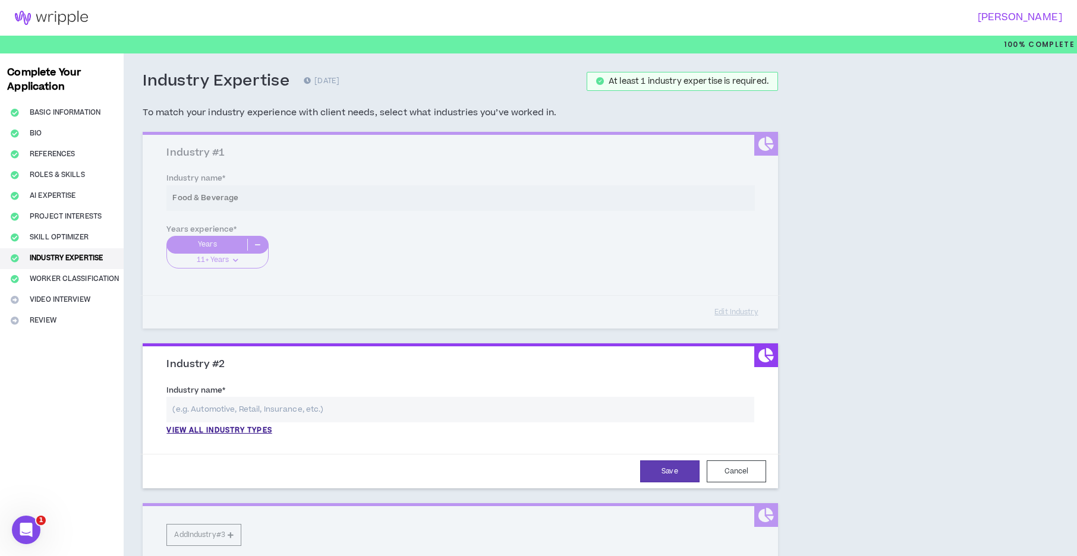
click at [285, 415] on input "text" at bounding box center [460, 410] width 588 height 26
type input "r"
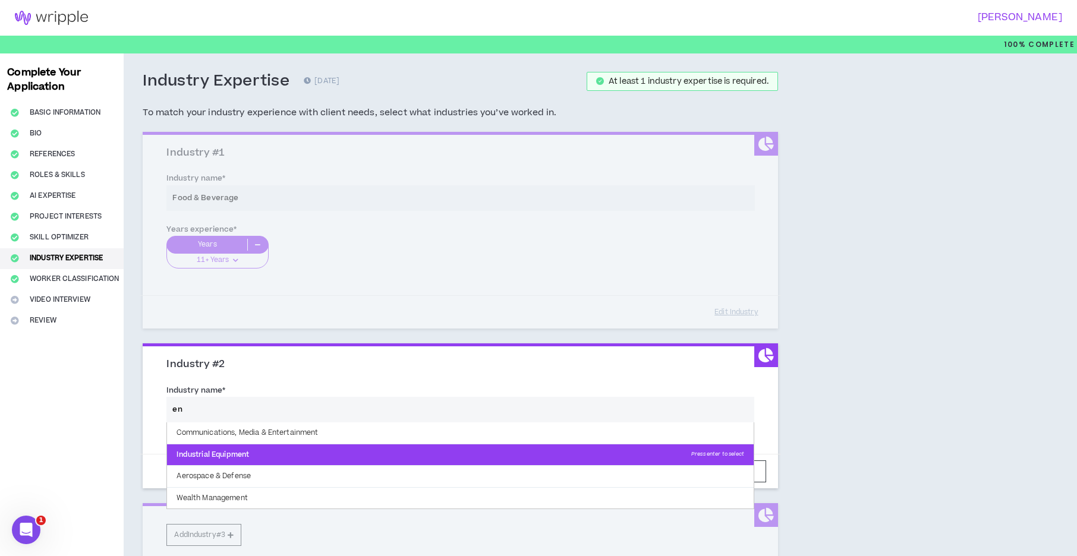
click at [296, 445] on p "Industrial Equipment Press enter to select" at bounding box center [460, 454] width 586 height 21
type input "Industrial Equipment"
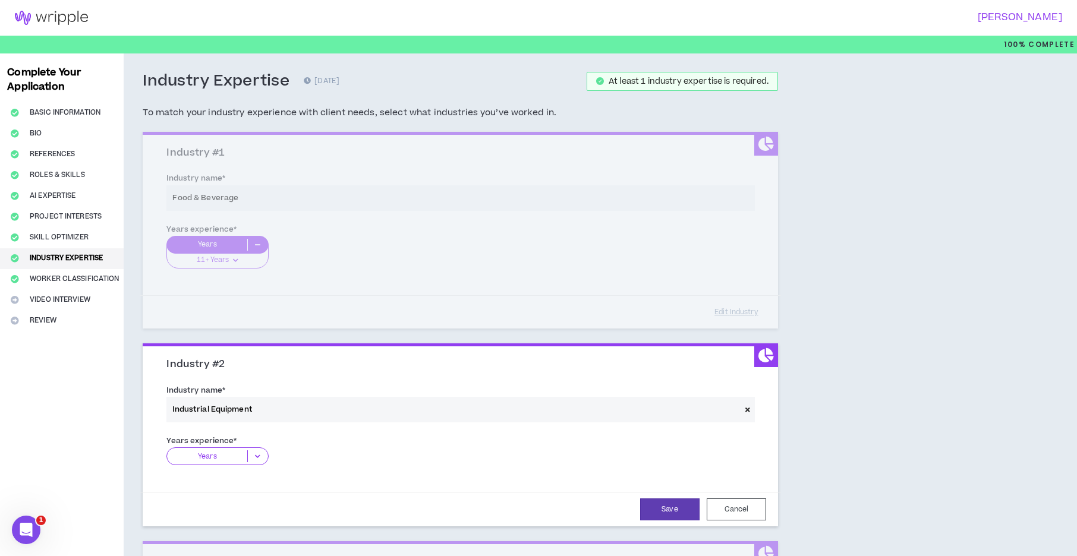
click at [232, 463] on div "Years" at bounding box center [217, 456] width 102 height 18
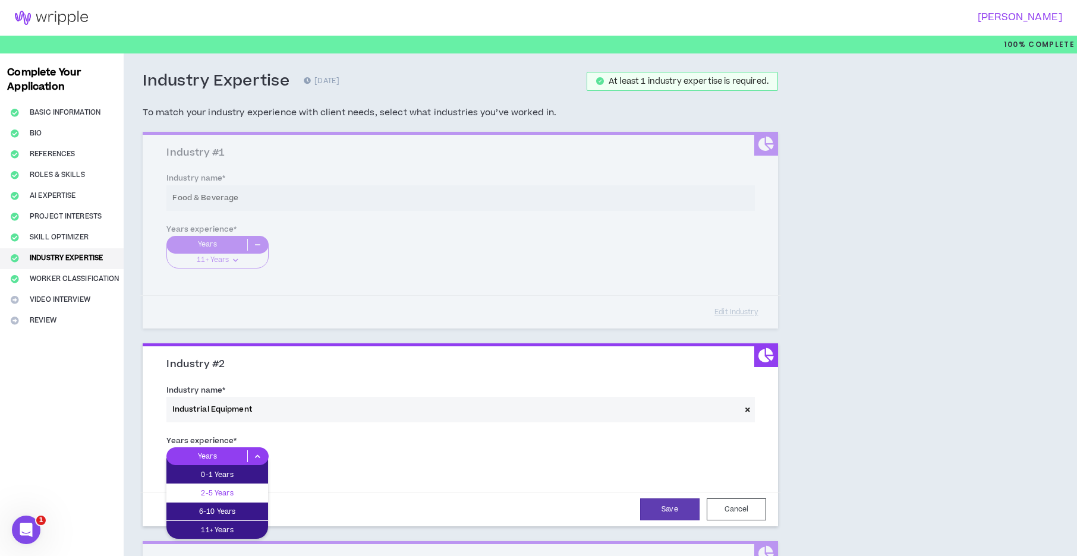
click at [230, 494] on p "2-5 Years" at bounding box center [217, 493] width 102 height 13
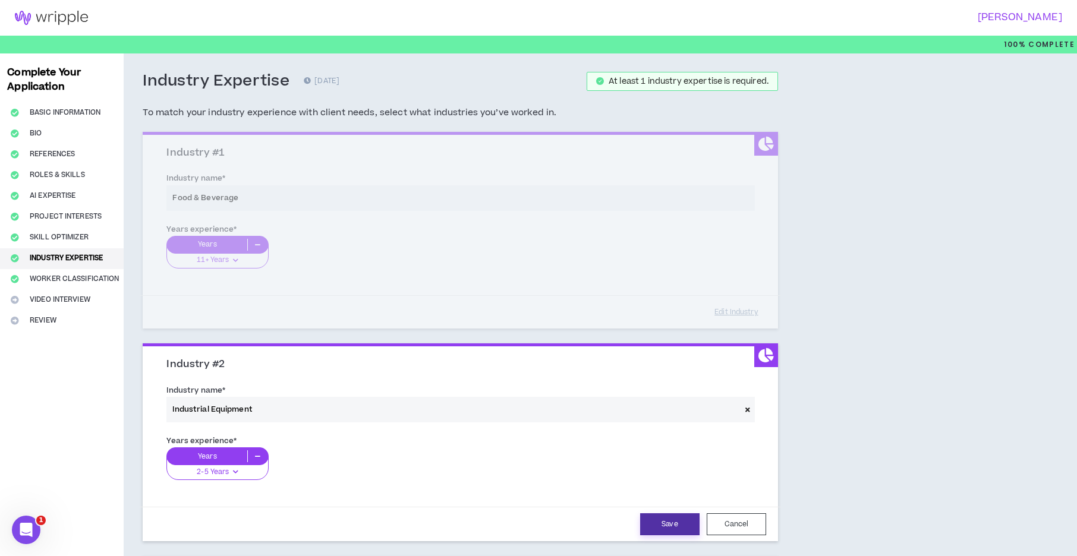
click at [663, 530] on button "Save" at bounding box center [669, 524] width 59 height 22
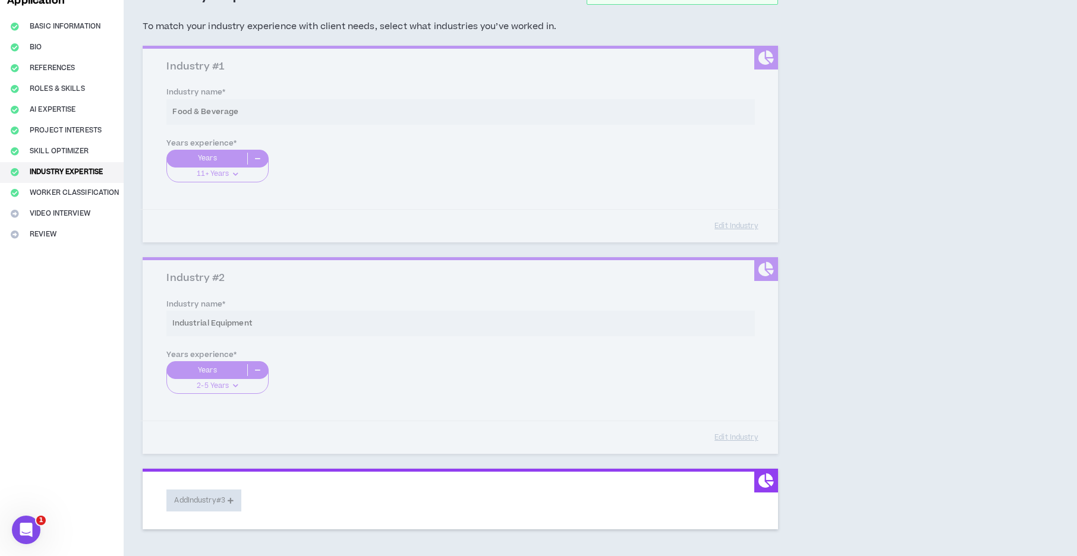
scroll to position [119, 0]
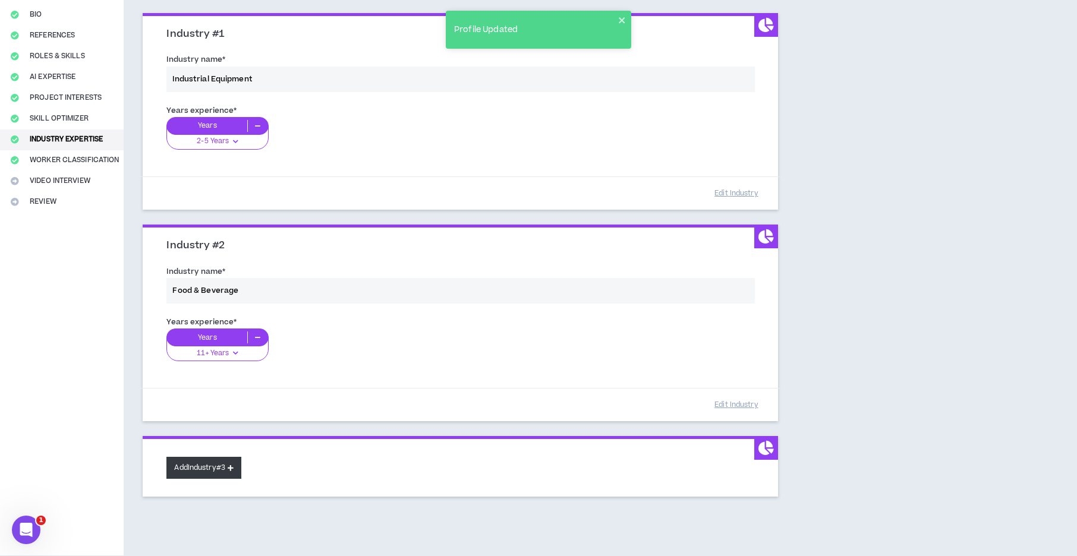
click at [203, 472] on button "Add Industry #3" at bounding box center [203, 468] width 75 height 22
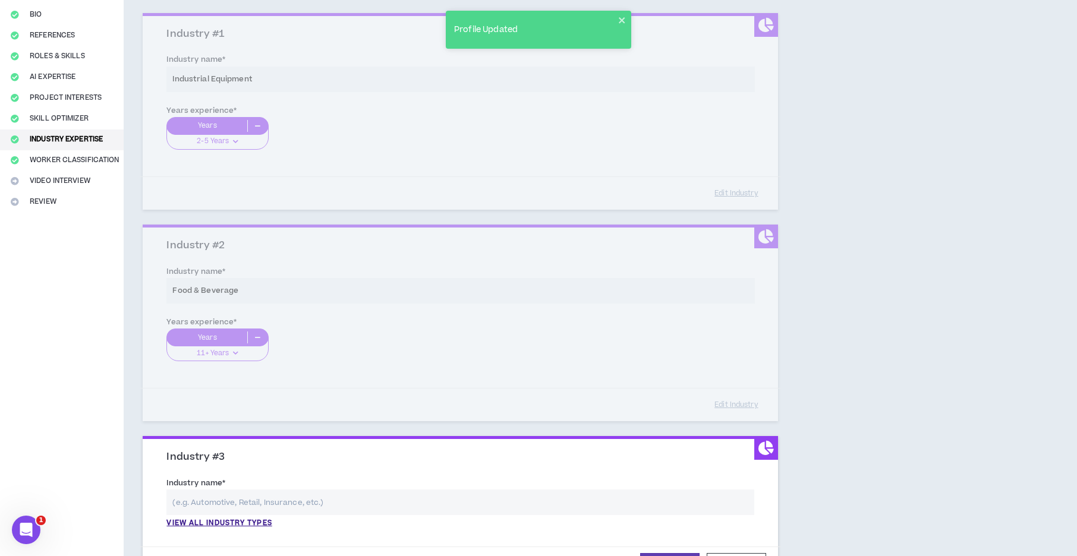
click at [212, 504] on input "text" at bounding box center [460, 503] width 588 height 26
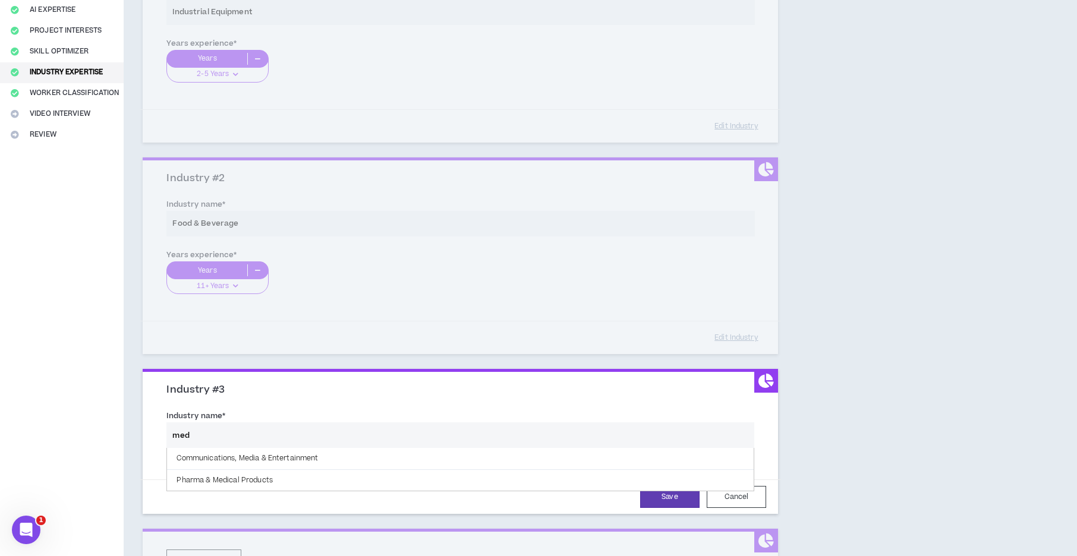
scroll to position [238, 0]
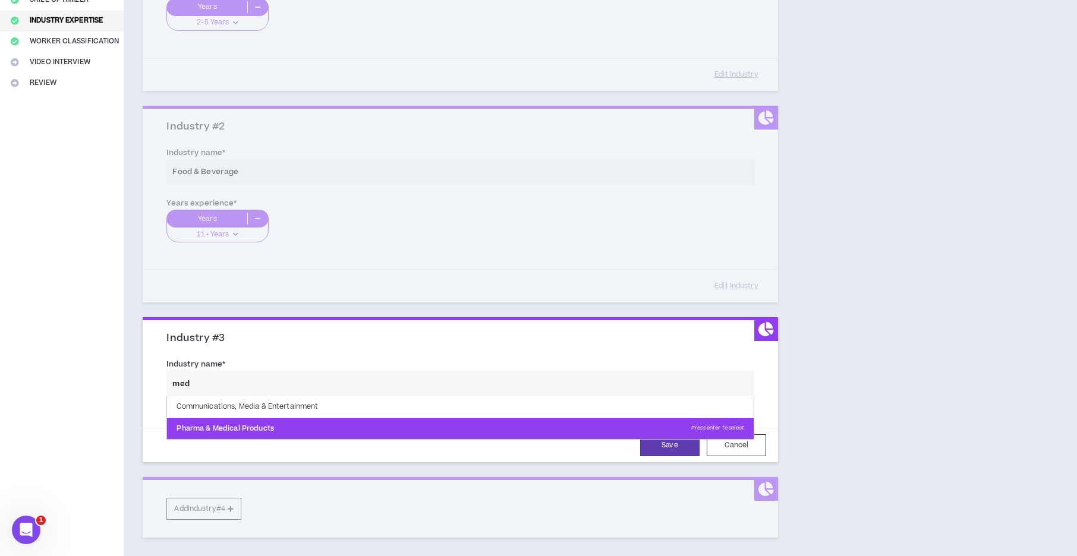
click at [374, 430] on p "Pharma & Medical Products Press enter to select" at bounding box center [460, 428] width 586 height 21
type input "Pharma & Medical Products"
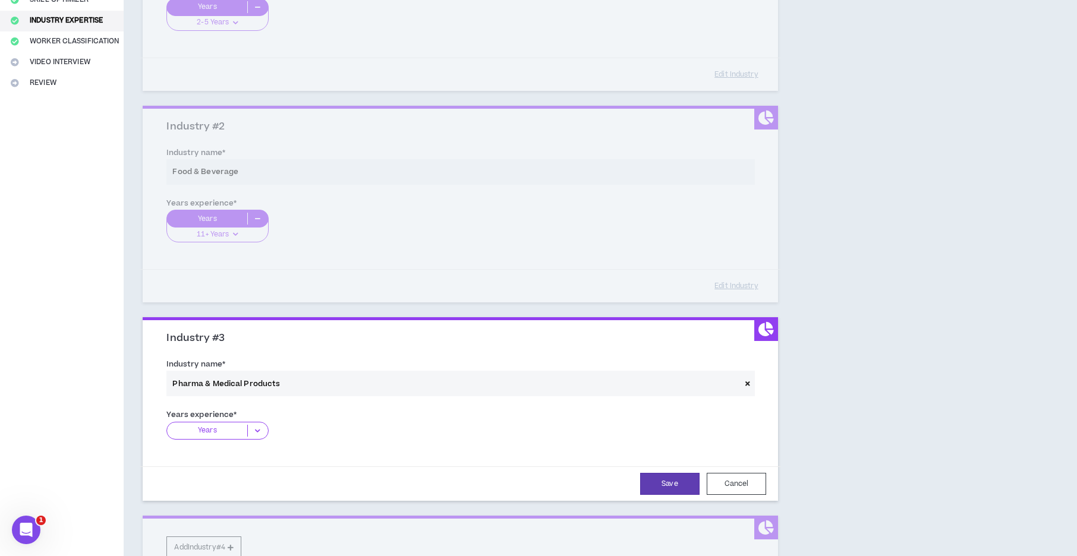
click at [242, 442] on span "Years" at bounding box center [221, 435] width 111 height 27
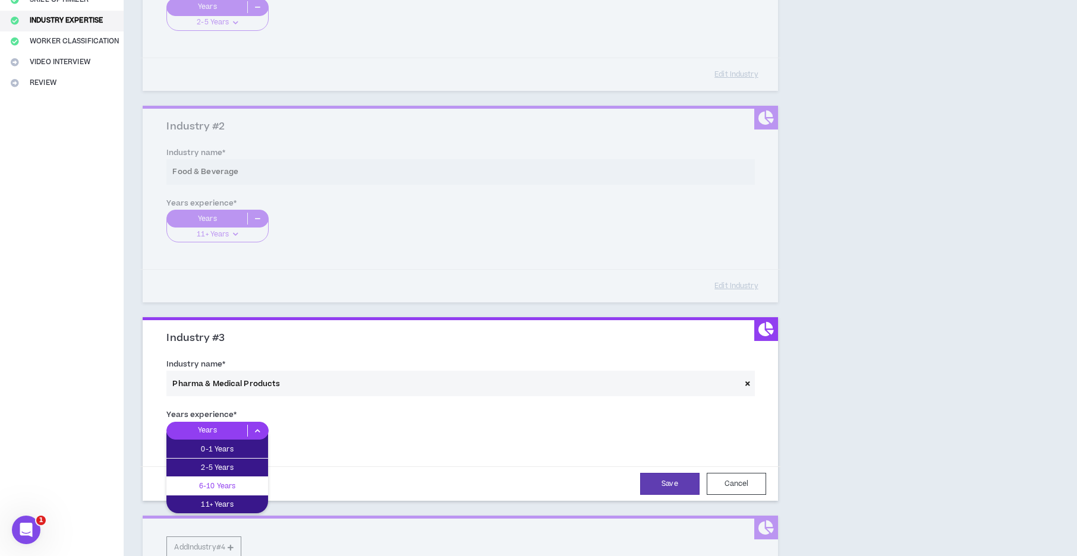
click at [229, 487] on p "6-10 Years" at bounding box center [217, 485] width 102 height 13
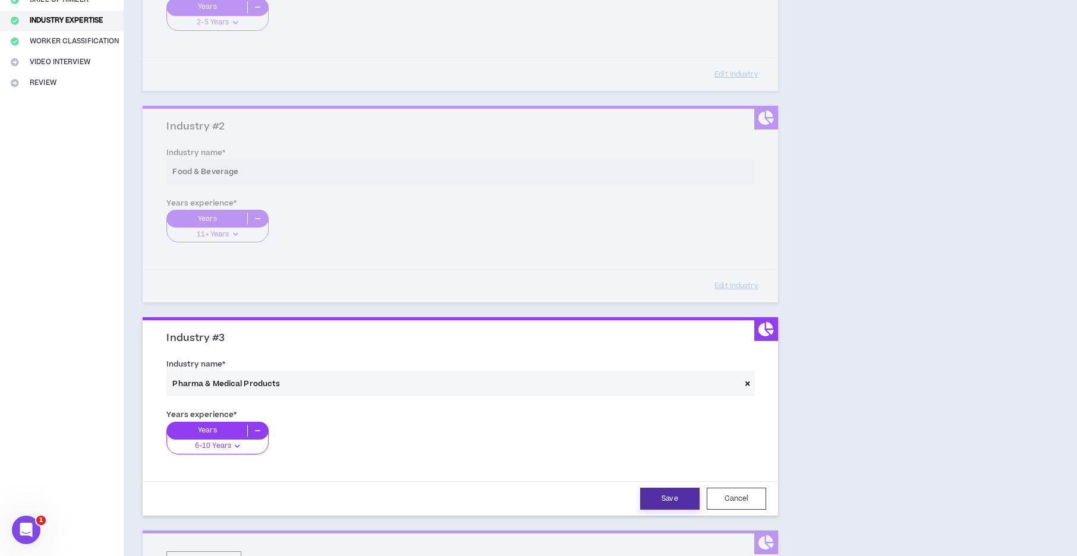
click at [676, 509] on button "Save" at bounding box center [669, 499] width 59 height 22
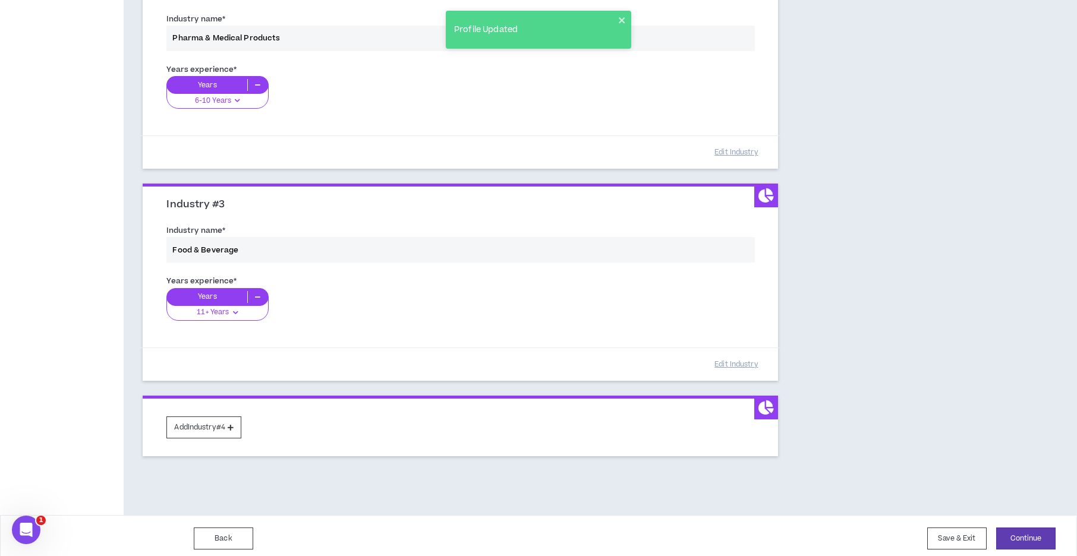
scroll to position [377, 0]
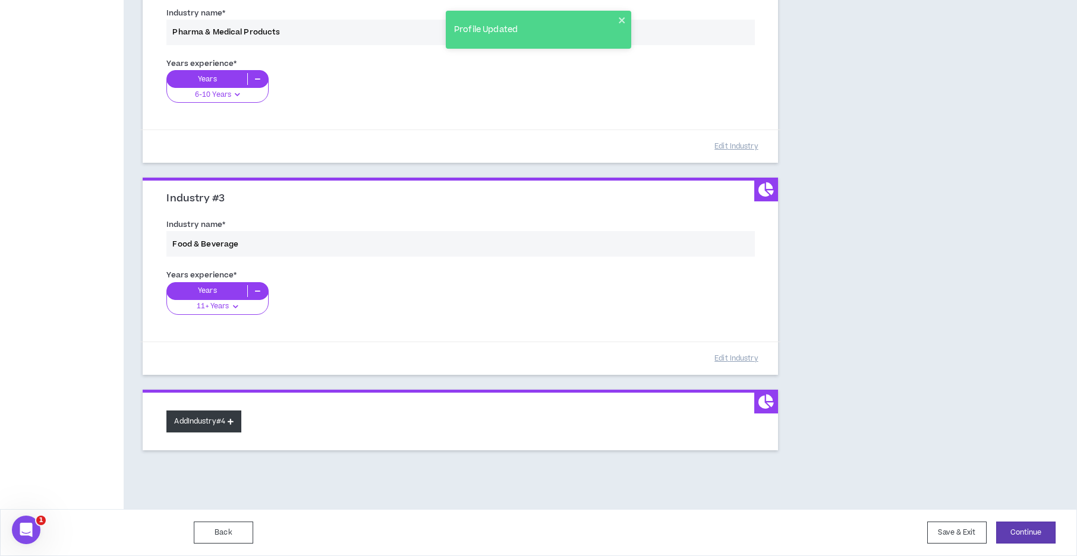
click at [234, 423] on icon at bounding box center [231, 421] width 6 height 7
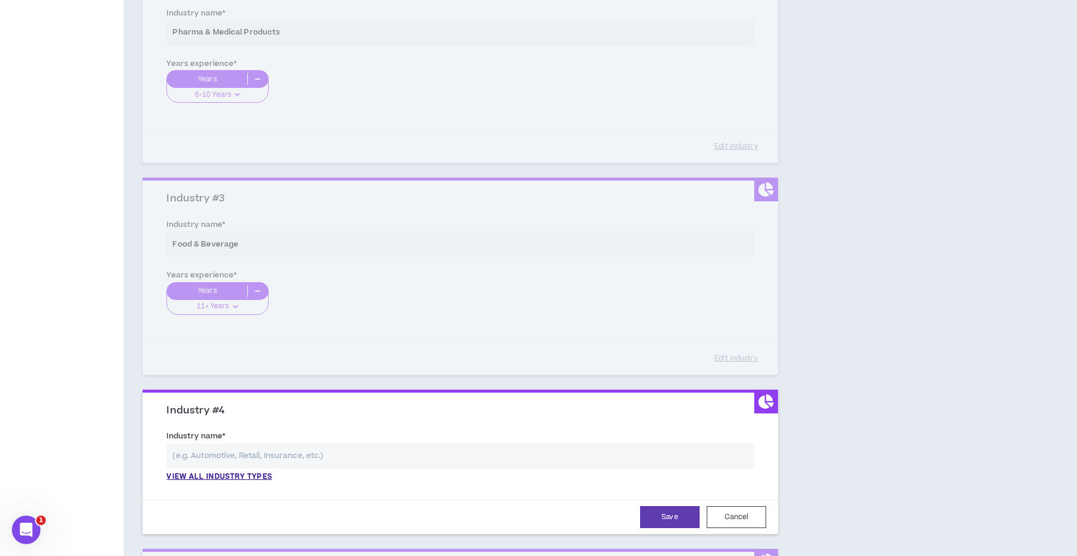
click at [259, 465] on input "text" at bounding box center [460, 456] width 588 height 26
click at [254, 479] on p "View all industry types" at bounding box center [218, 477] width 105 height 11
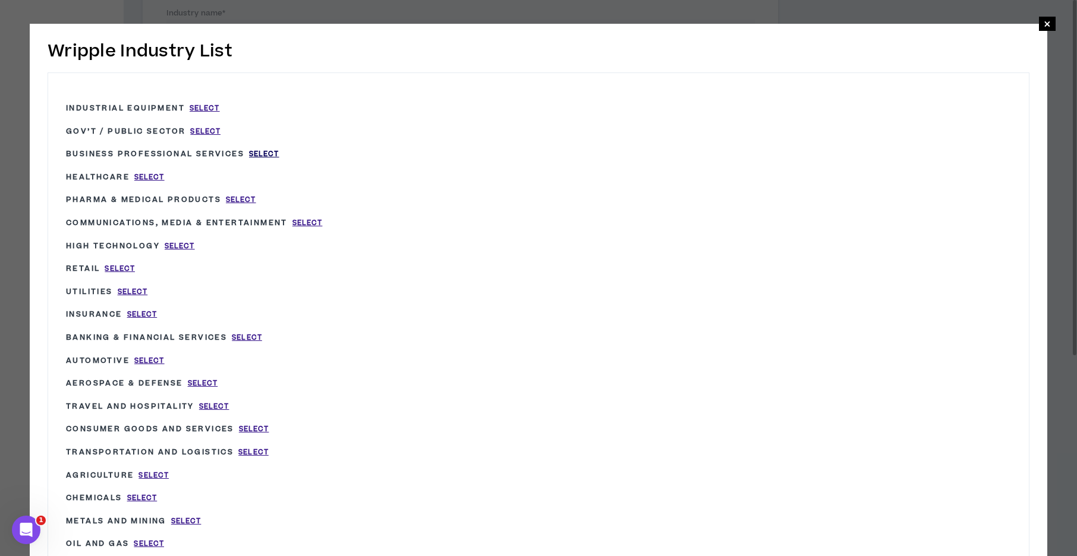
click at [270, 154] on span "Select" at bounding box center [264, 154] width 30 height 10
type input "Business Professional Services"
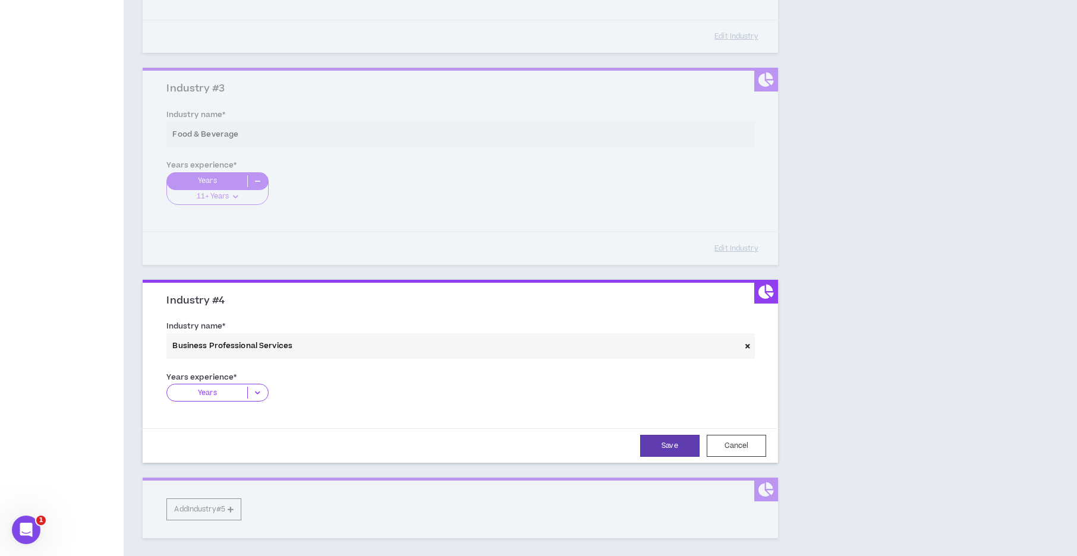
scroll to position [496, 0]
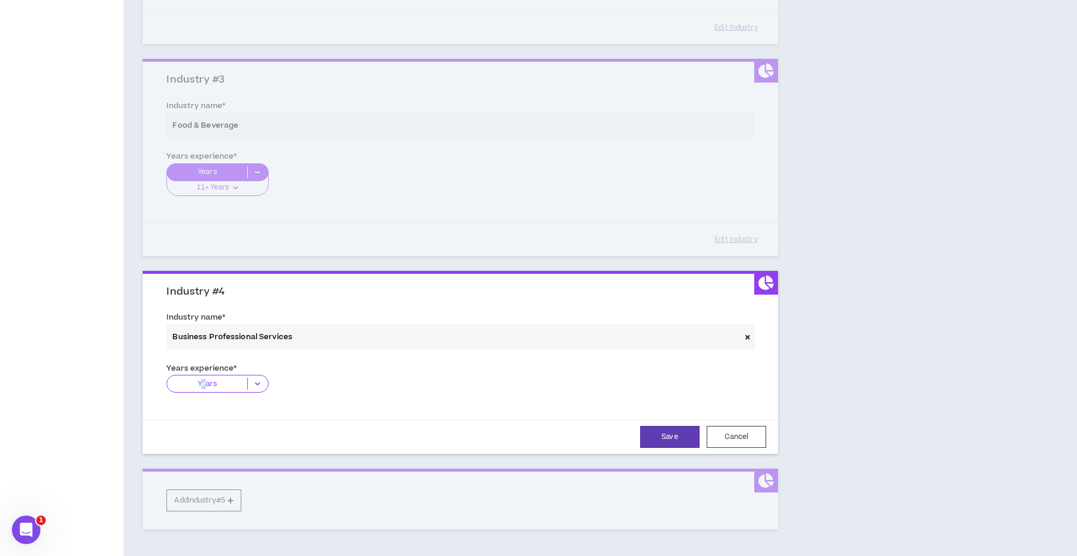
click at [205, 384] on p "Years" at bounding box center [207, 384] width 80 height 12
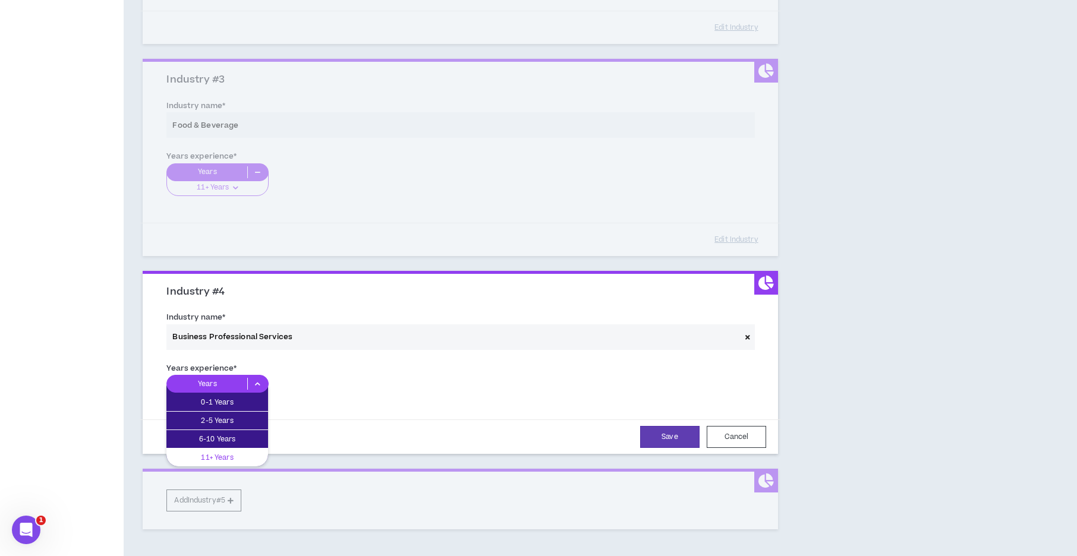
click at [208, 452] on p "11+ Years" at bounding box center [217, 457] width 102 height 13
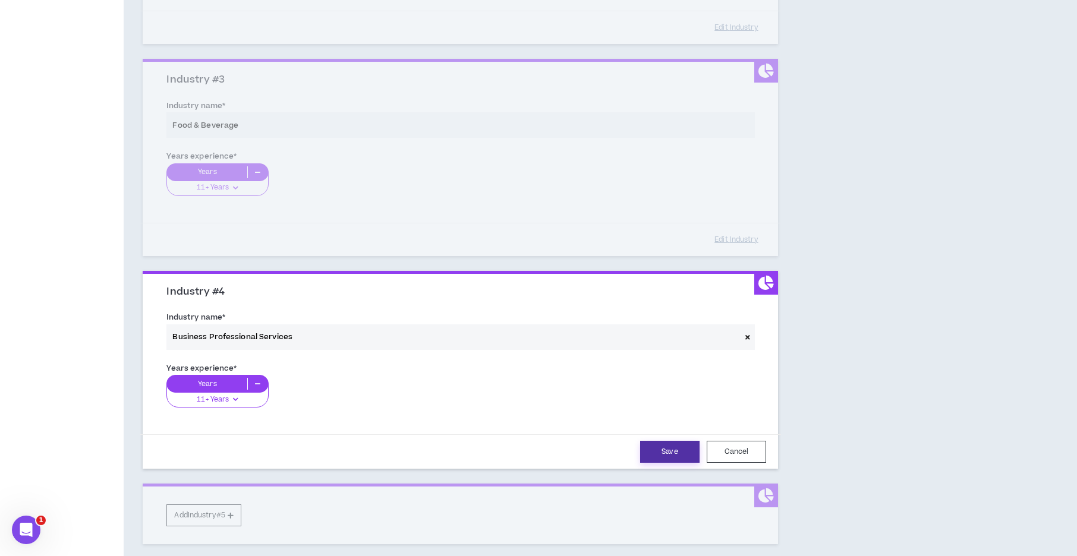
click at [668, 456] on button "Save" at bounding box center [669, 452] width 59 height 22
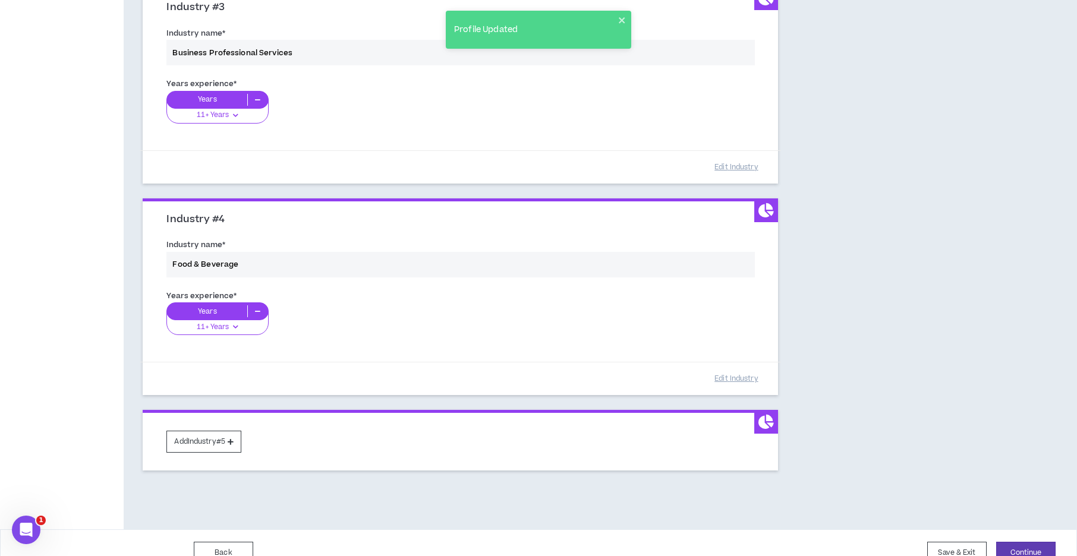
scroll to position [589, 0]
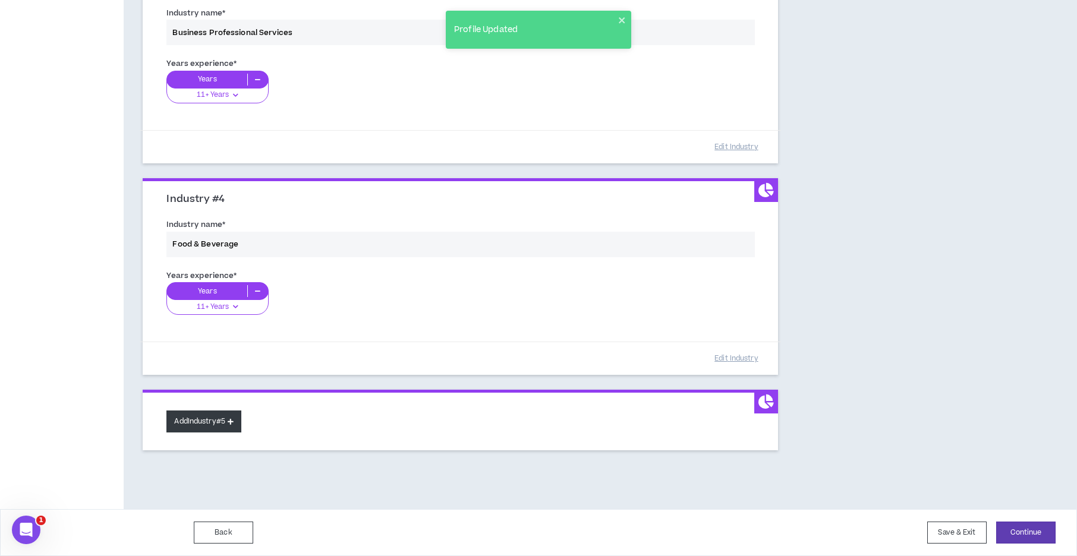
click at [234, 422] on icon at bounding box center [231, 421] width 6 height 7
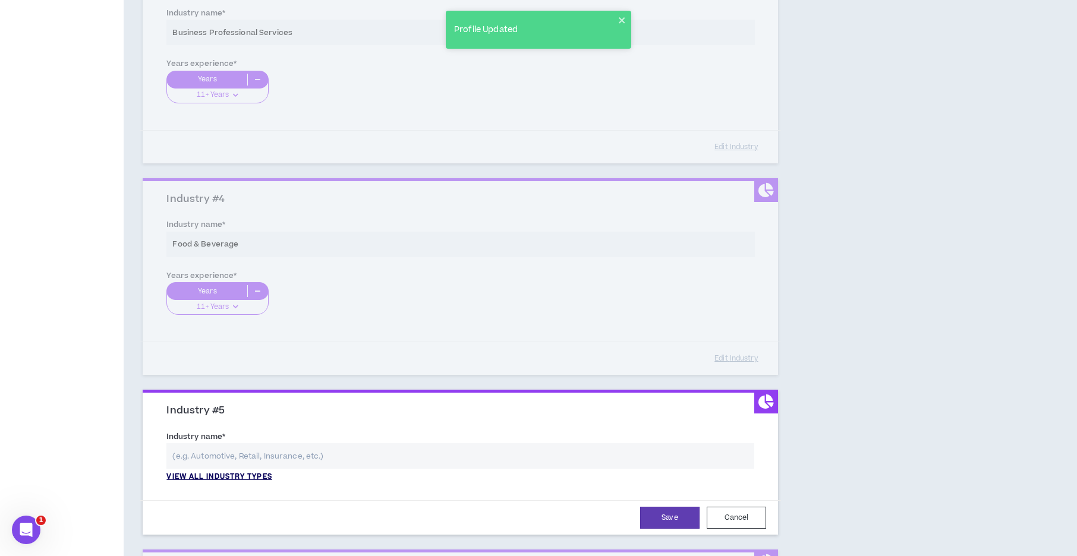
click at [235, 477] on p "View all industry types" at bounding box center [218, 477] width 105 height 11
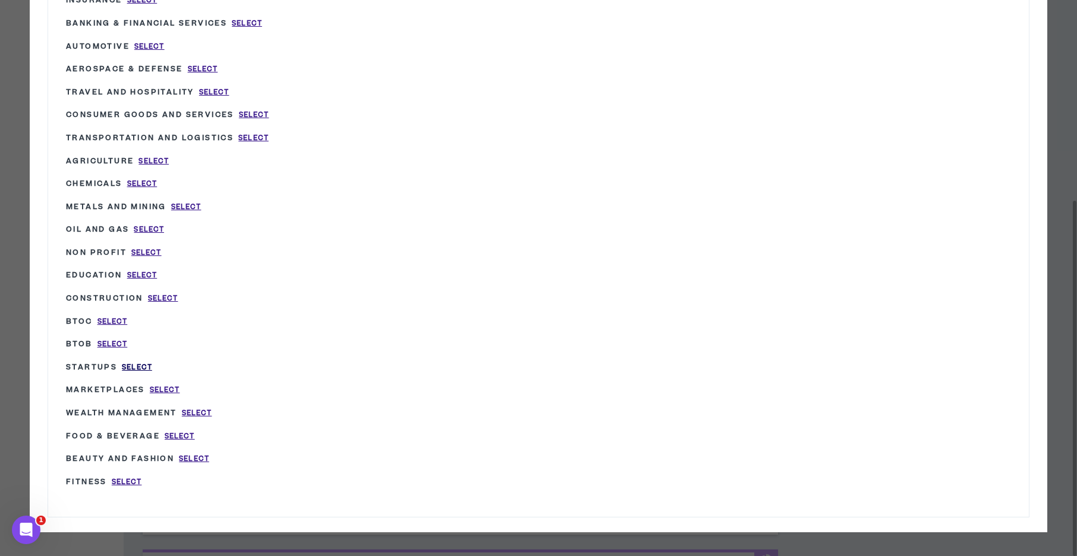
click at [140, 365] on span "Select" at bounding box center [137, 367] width 30 height 10
type input "Startups"
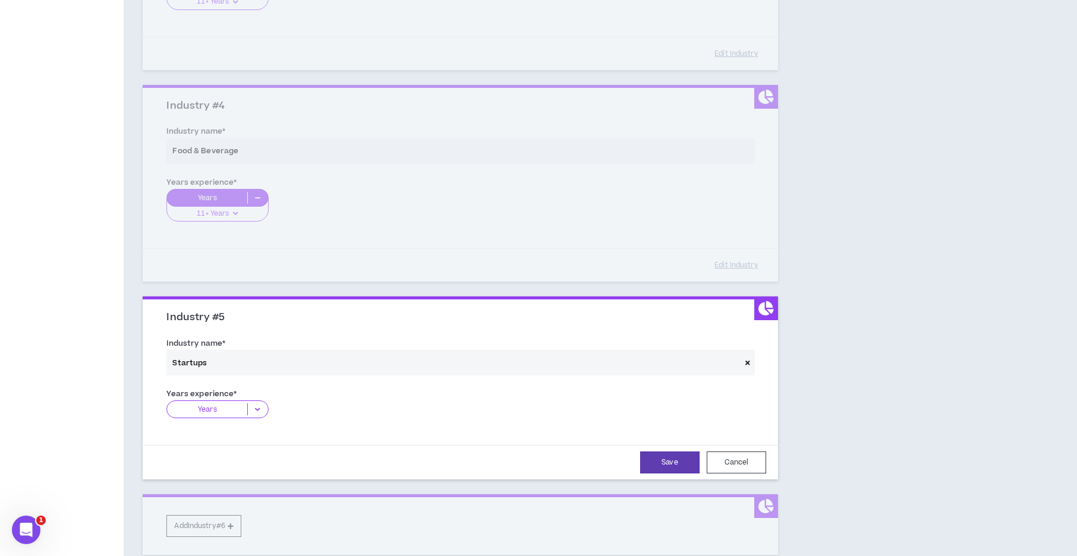
scroll to position [767, 0]
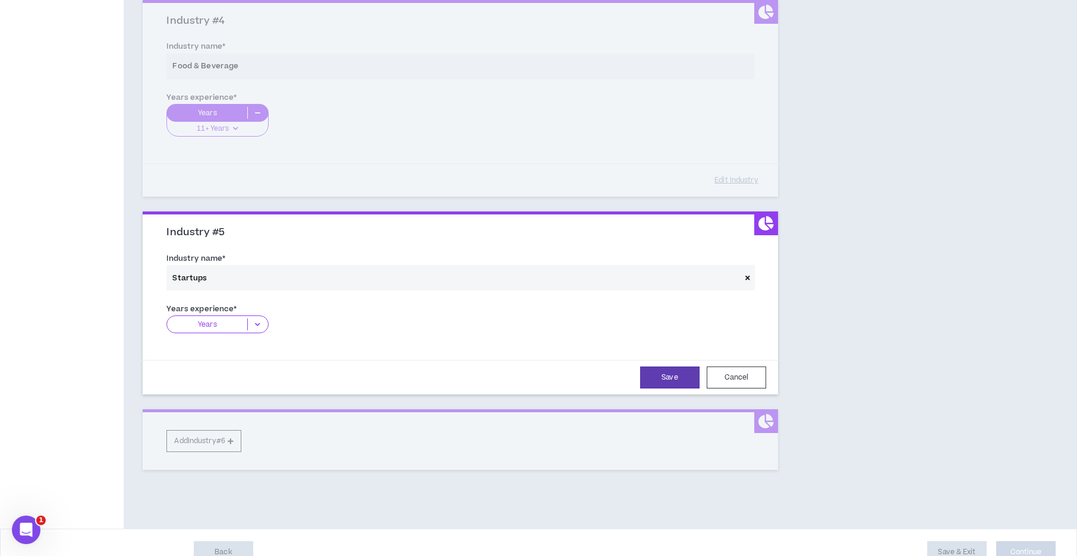
click at [194, 327] on p "Years" at bounding box center [207, 324] width 80 height 12
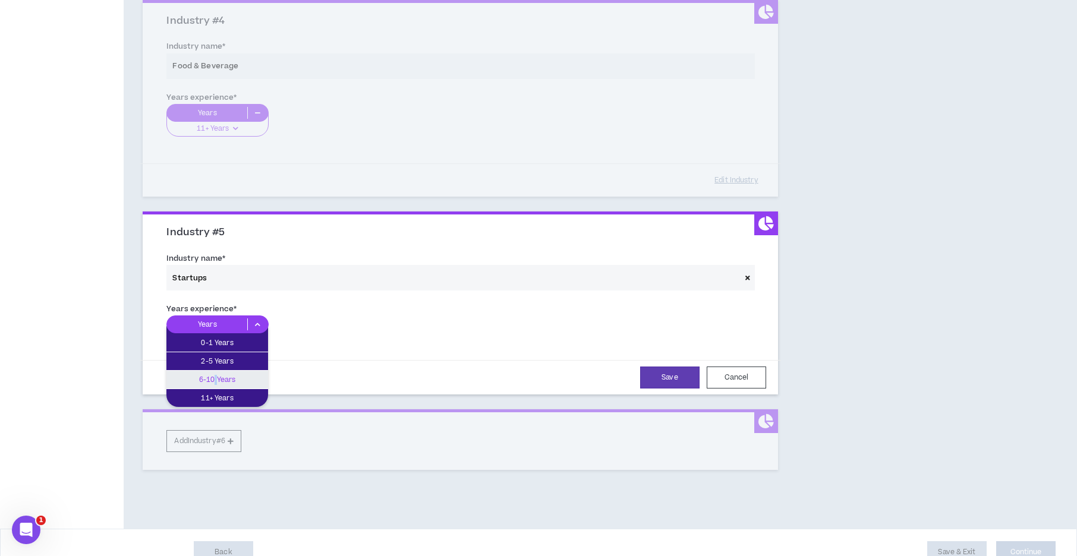
click at [216, 381] on p "6-10 Years" at bounding box center [217, 379] width 102 height 13
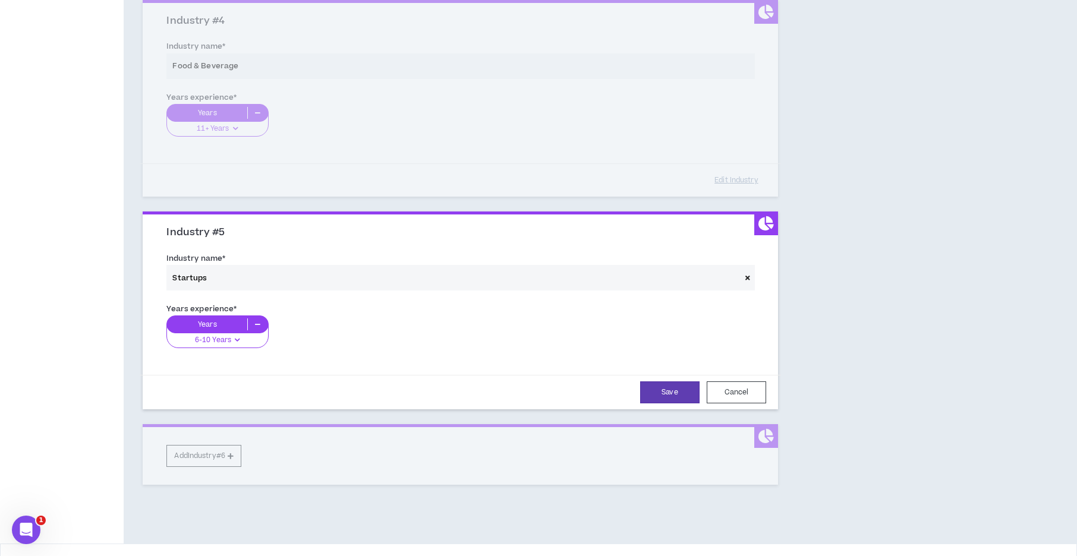
click at [217, 381] on div "Save Cancel" at bounding box center [459, 392] width 611 height 22
drag, startPoint x: 515, startPoint y: 368, endPoint x: 541, endPoint y: 369, distance: 25.6
click at [518, 371] on form "Industry name * Startups Years experience * Years 6-10 Years 0-1 Years 2-5 Year…" at bounding box center [459, 329] width 605 height 161
click at [692, 396] on button "Save" at bounding box center [669, 392] width 59 height 22
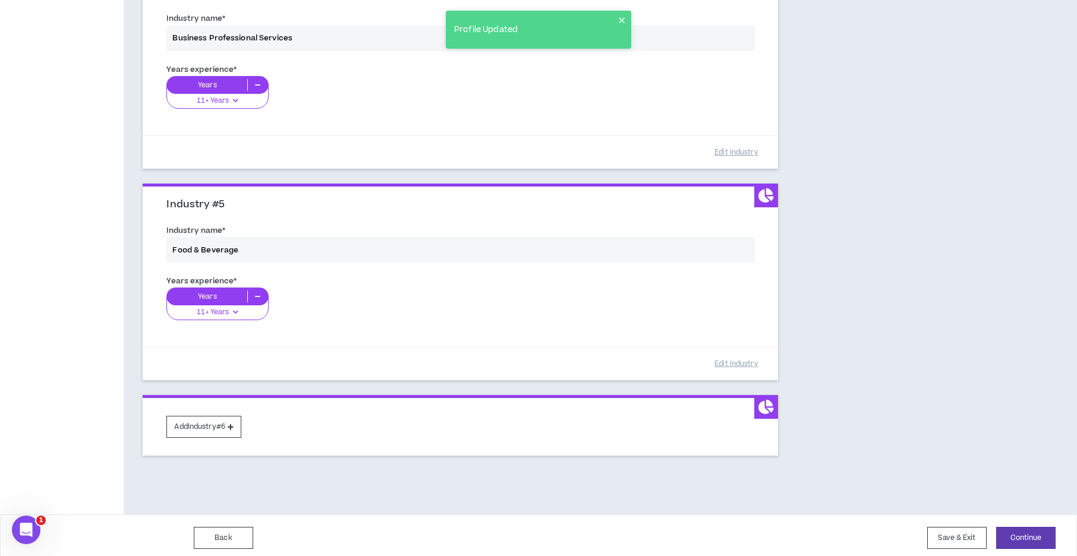
scroll to position [800, 0]
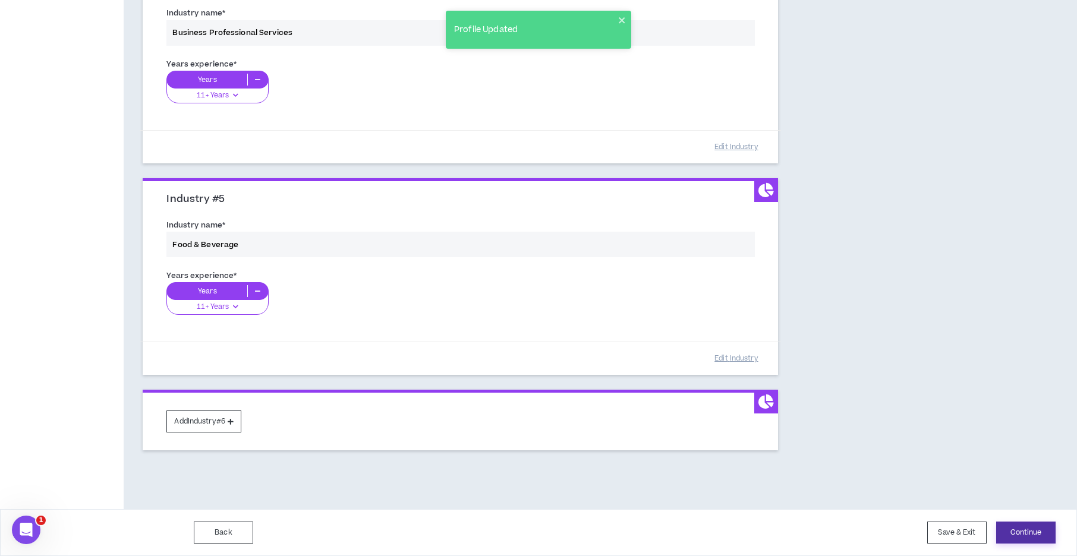
click at [1039, 528] on button "Continue" at bounding box center [1025, 533] width 59 height 22
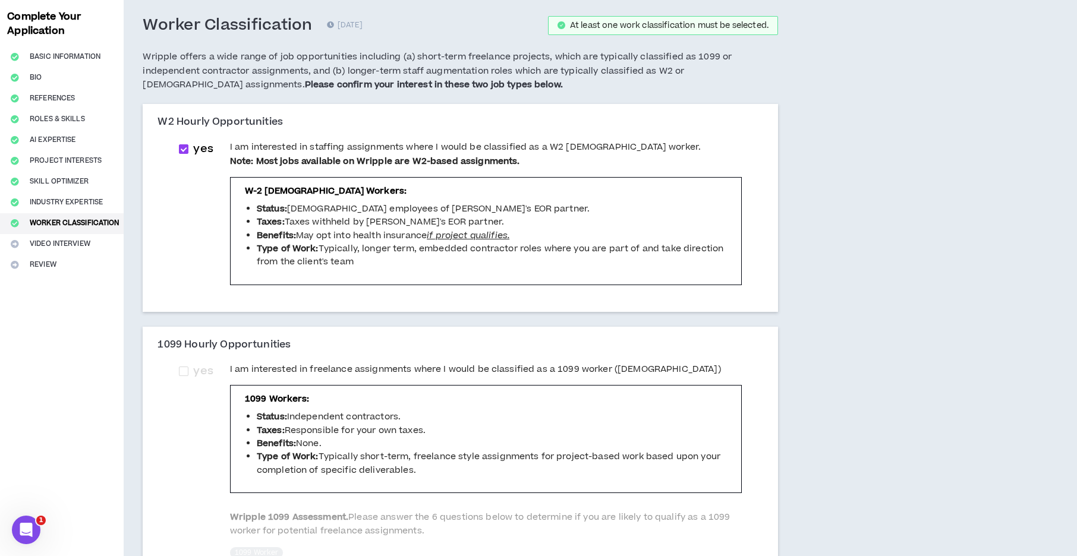
scroll to position [59, 0]
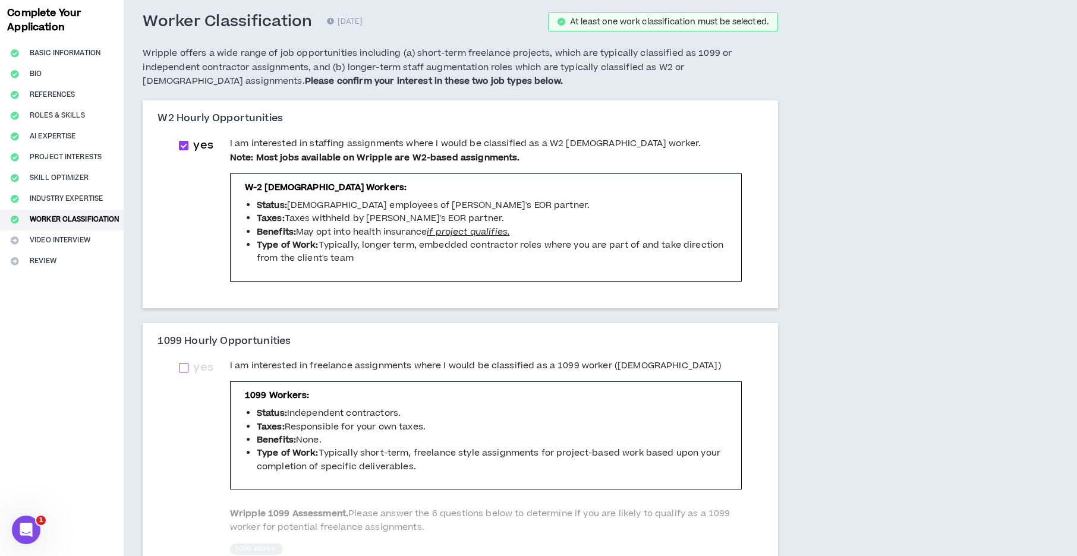
click at [183, 367] on span at bounding box center [184, 368] width 10 height 10
checkbox input "****"
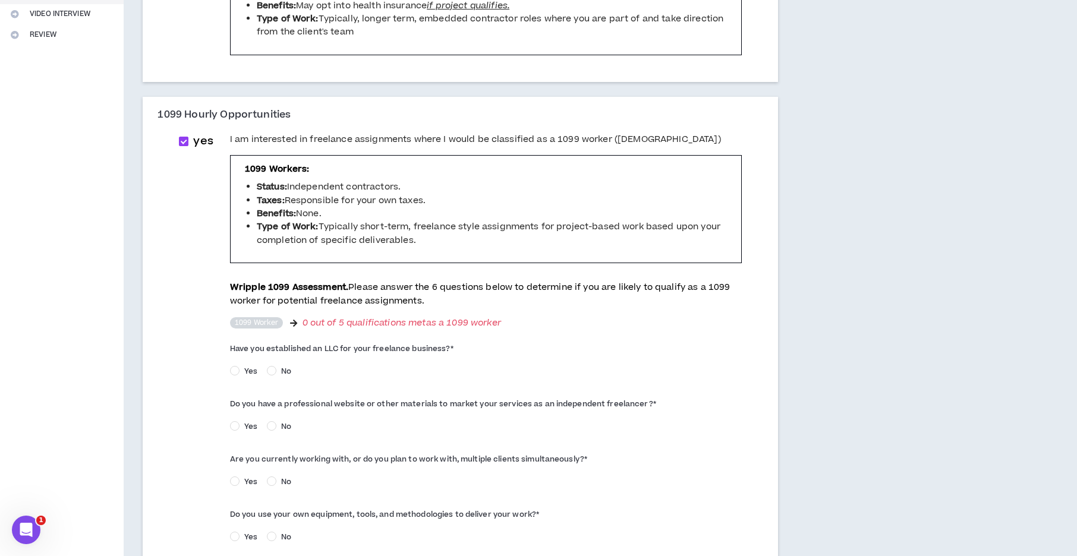
scroll to position [356, 0]
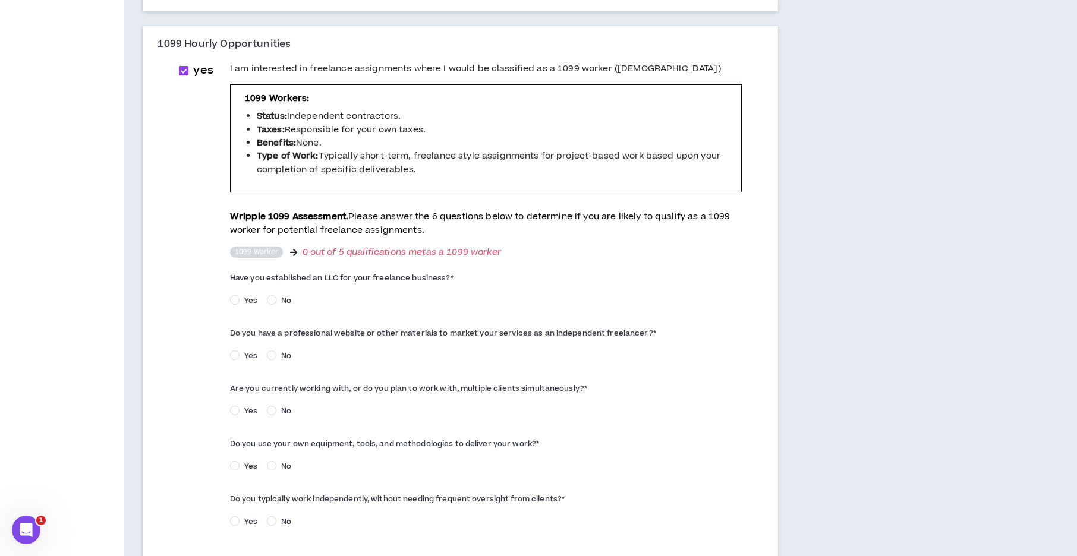
click at [244, 301] on span "Yes" at bounding box center [250, 300] width 23 height 11
click at [227, 311] on div "yes I am interested in freelance assignments where I would be classified as a 1…" at bounding box center [460, 301] width 582 height 479
click at [242, 466] on span "Yes" at bounding box center [250, 466] width 23 height 11
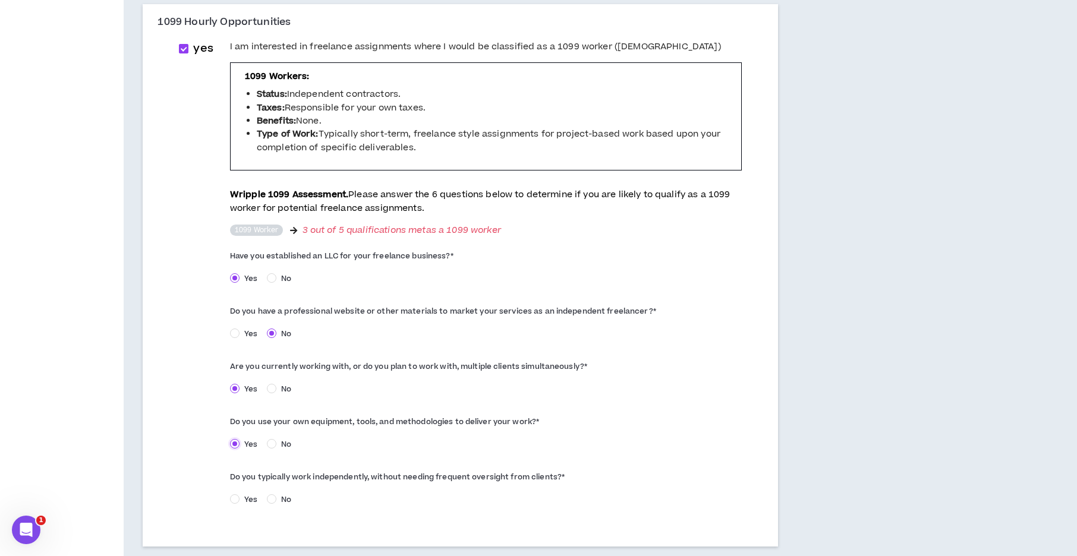
scroll to position [416, 0]
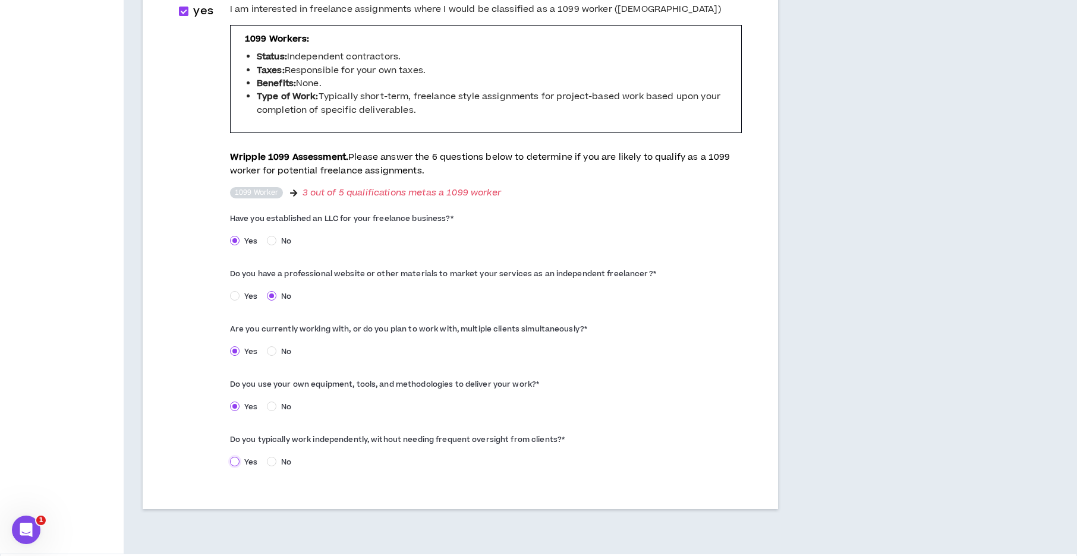
click at [239, 463] on label "Yes" at bounding box center [246, 461] width 32 height 12
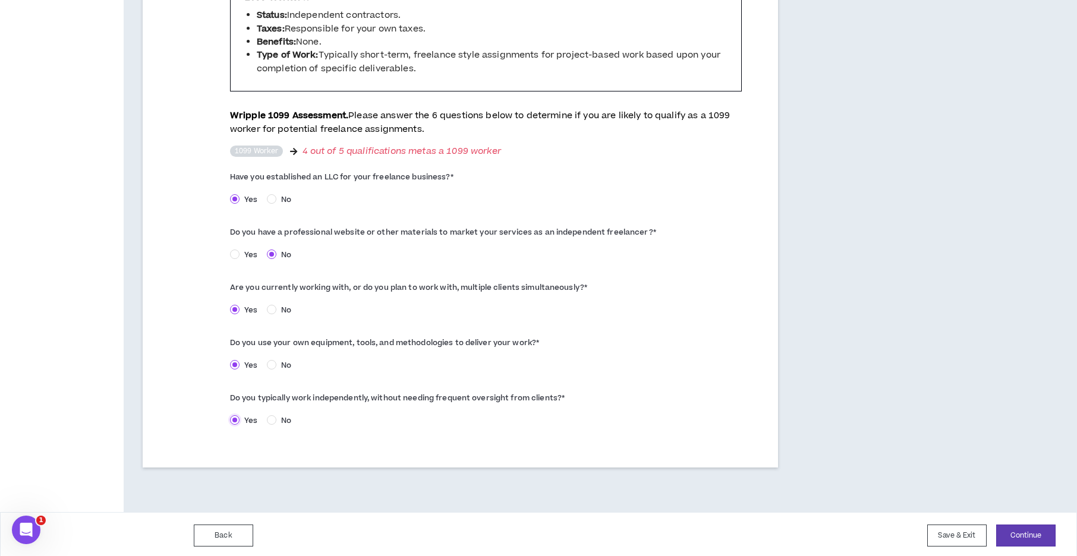
scroll to position [460, 0]
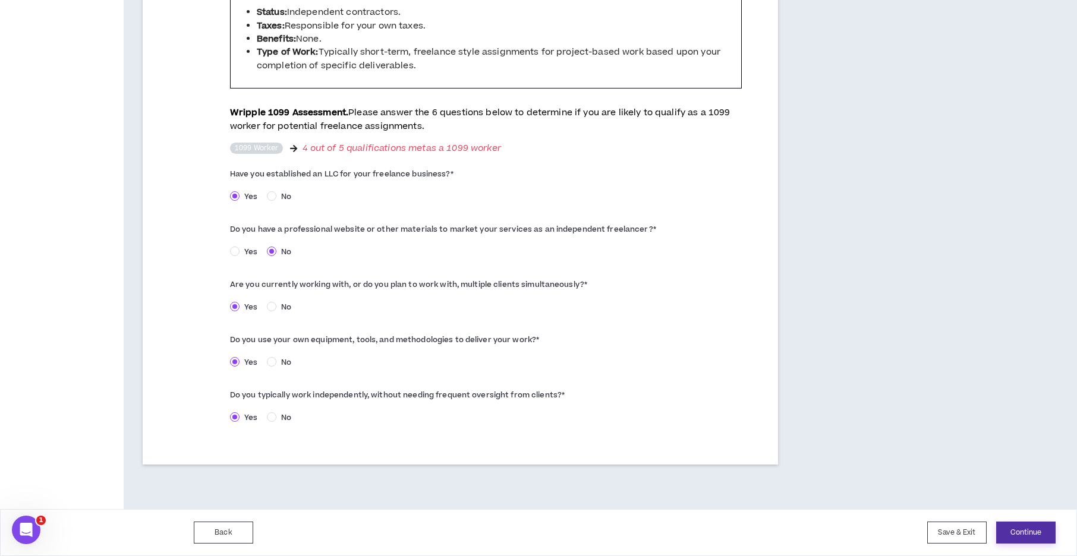
click at [1023, 533] on button "Continue" at bounding box center [1025, 533] width 59 height 22
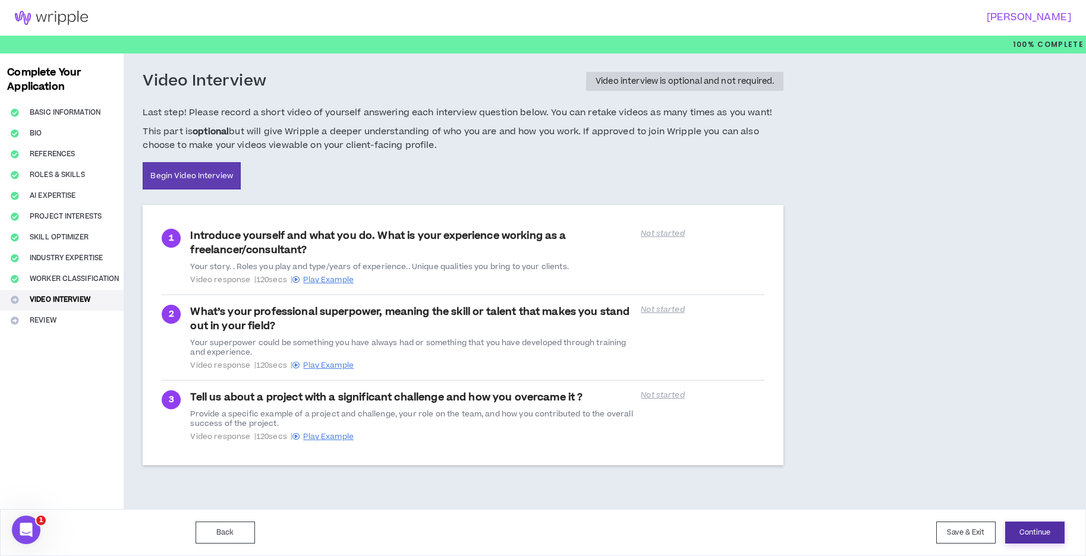
click at [1027, 532] on button "Continue" at bounding box center [1034, 533] width 59 height 22
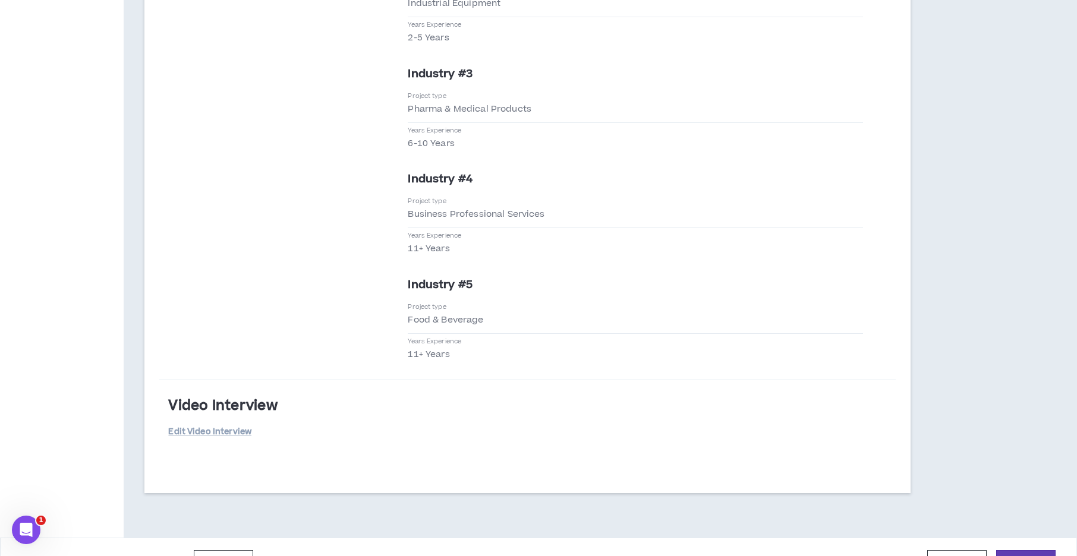
scroll to position [2449, 0]
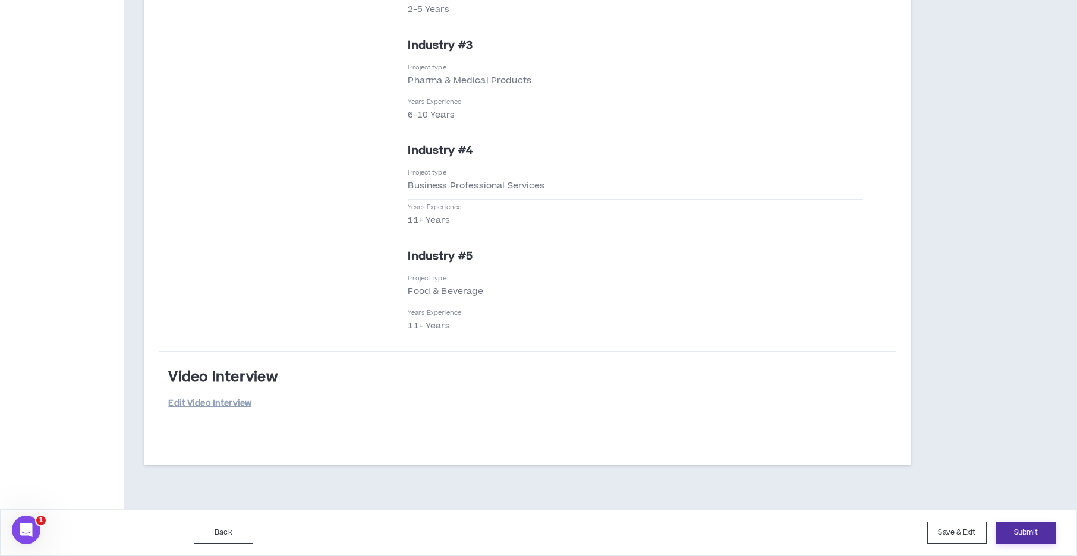
click at [1040, 525] on button "Submit" at bounding box center [1025, 533] width 59 height 22
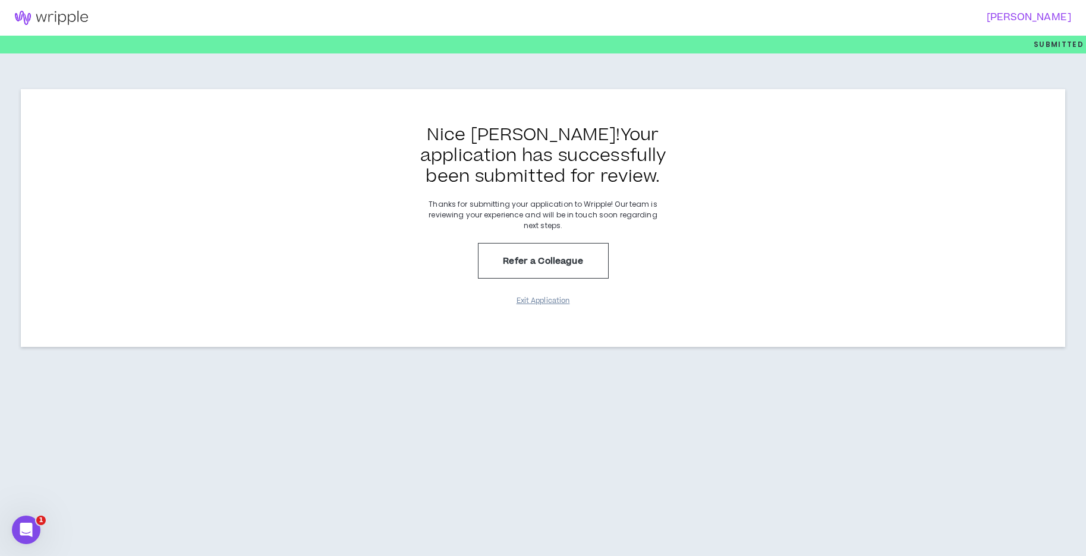
click at [534, 298] on button "Exit Application" at bounding box center [542, 301] width 59 height 21
